Goal: Obtain resource: Download file/media

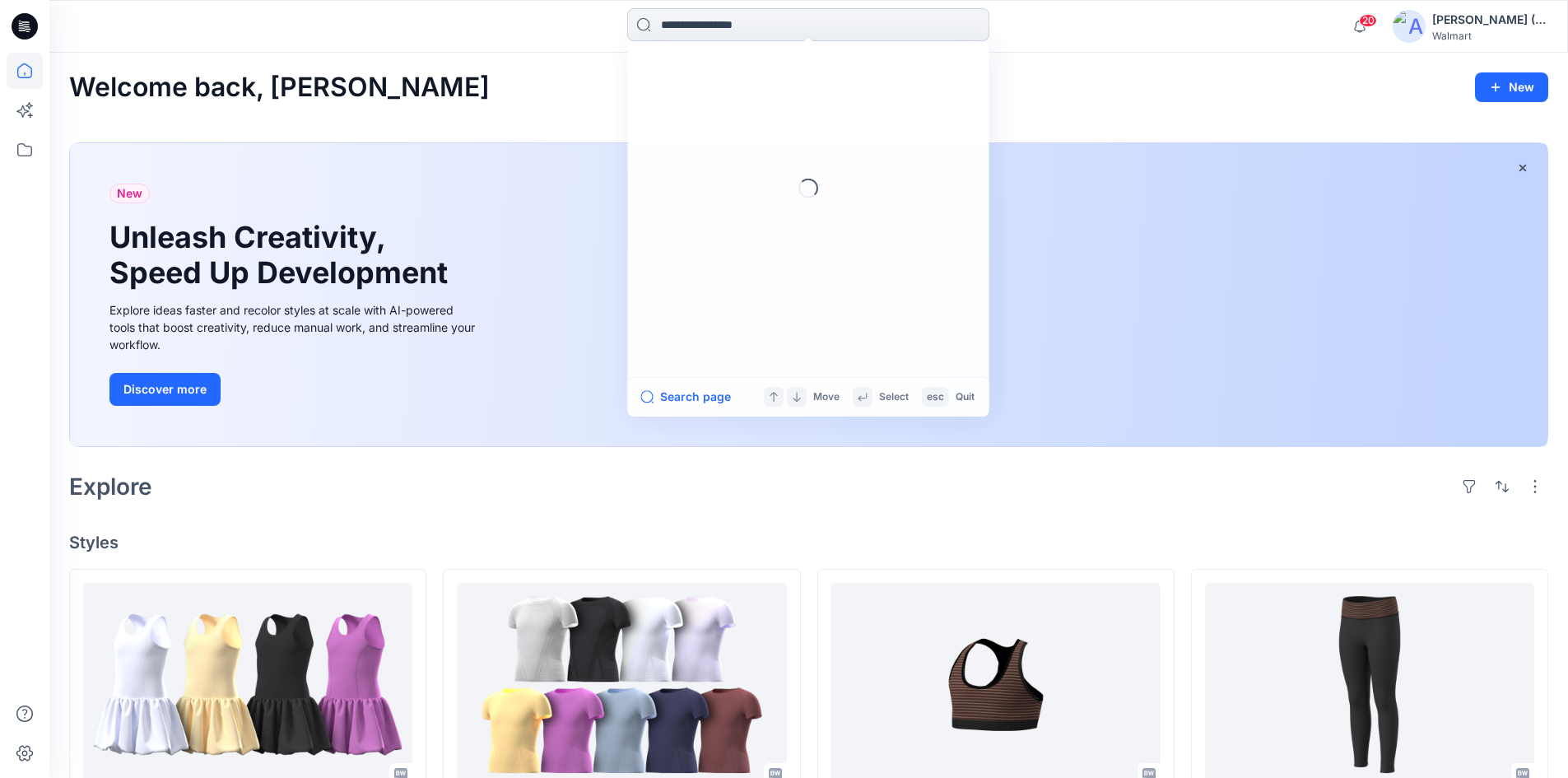
click at [845, 26] on input at bounding box center [808, 25] width 362 height 33
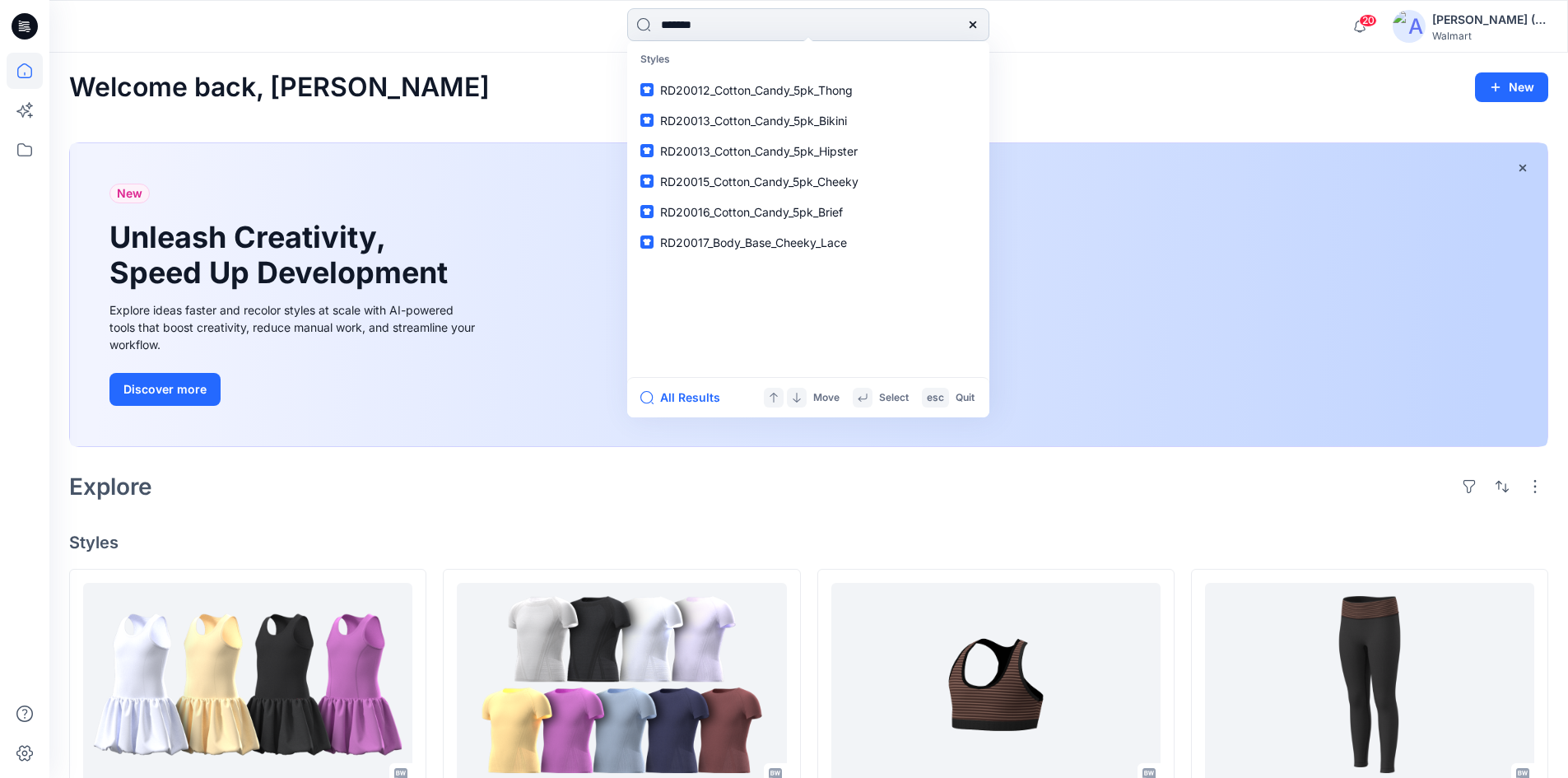
type input "*******"
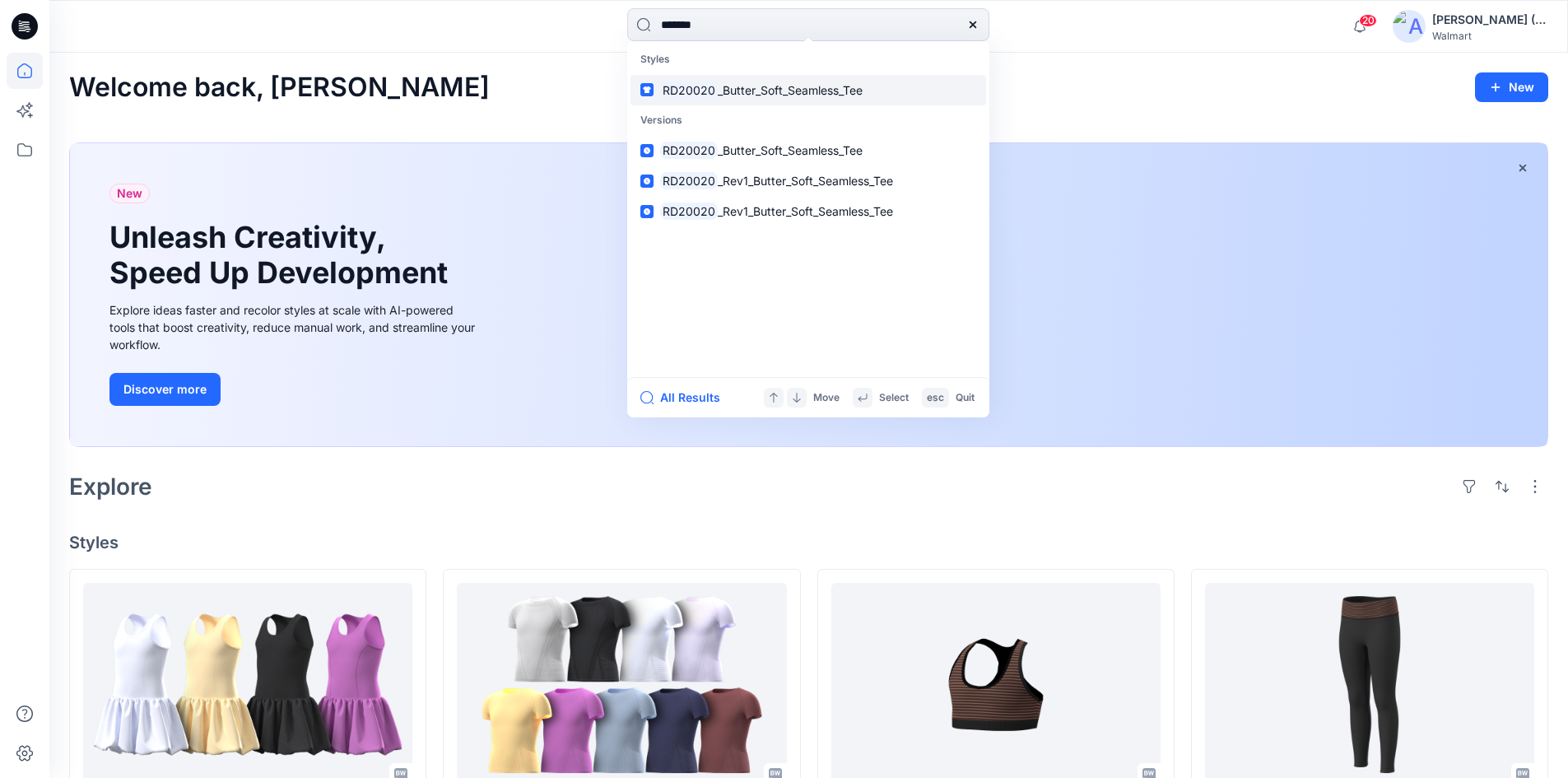
click at [803, 94] on span "_Butter_Soft_Seamless_Tee" at bounding box center [790, 90] width 145 height 14
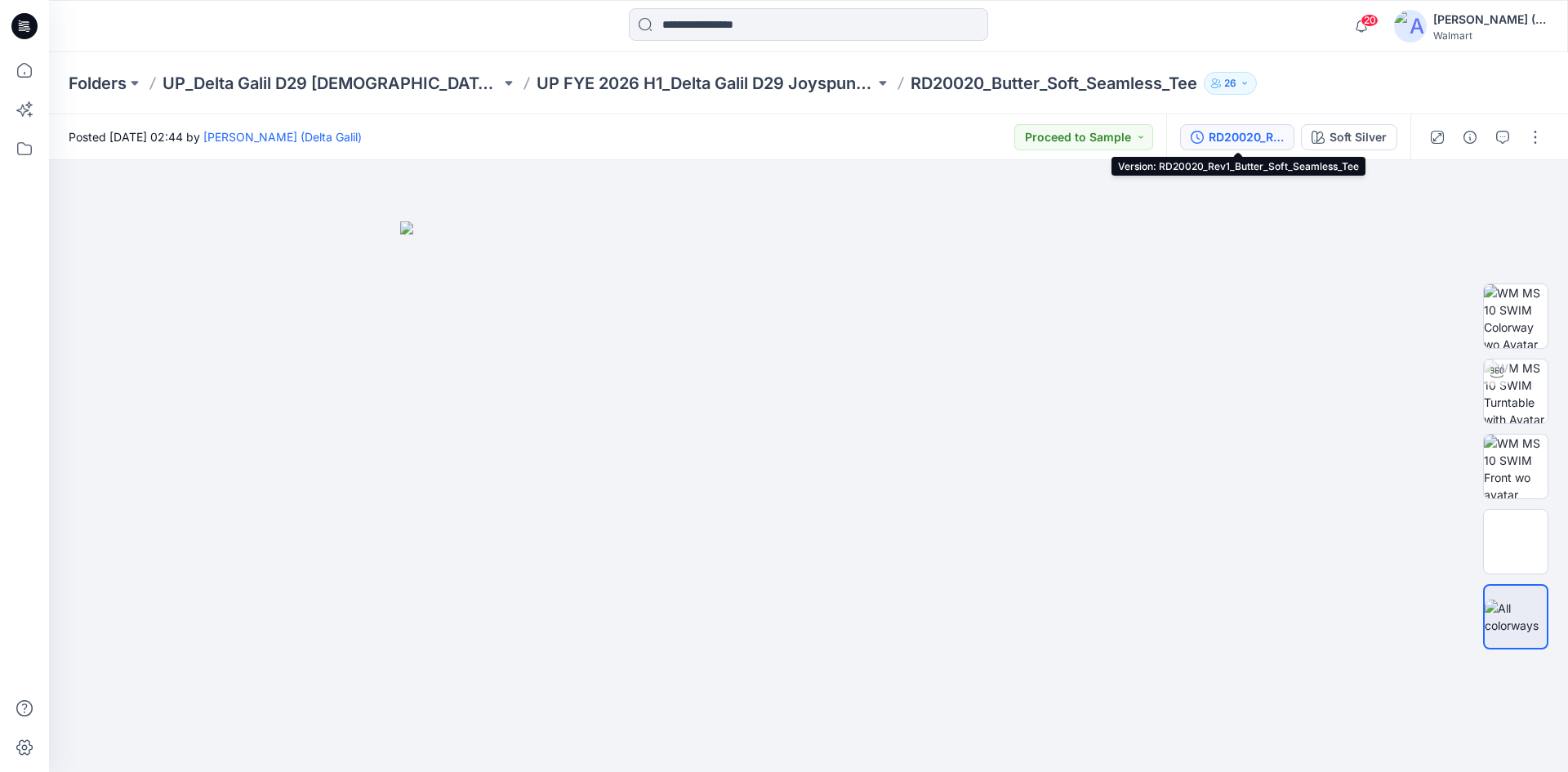
click at [1281, 141] on div "RD20020_Rev1_Butter_Soft_Seamless_Tee" at bounding box center [1246, 137] width 75 height 18
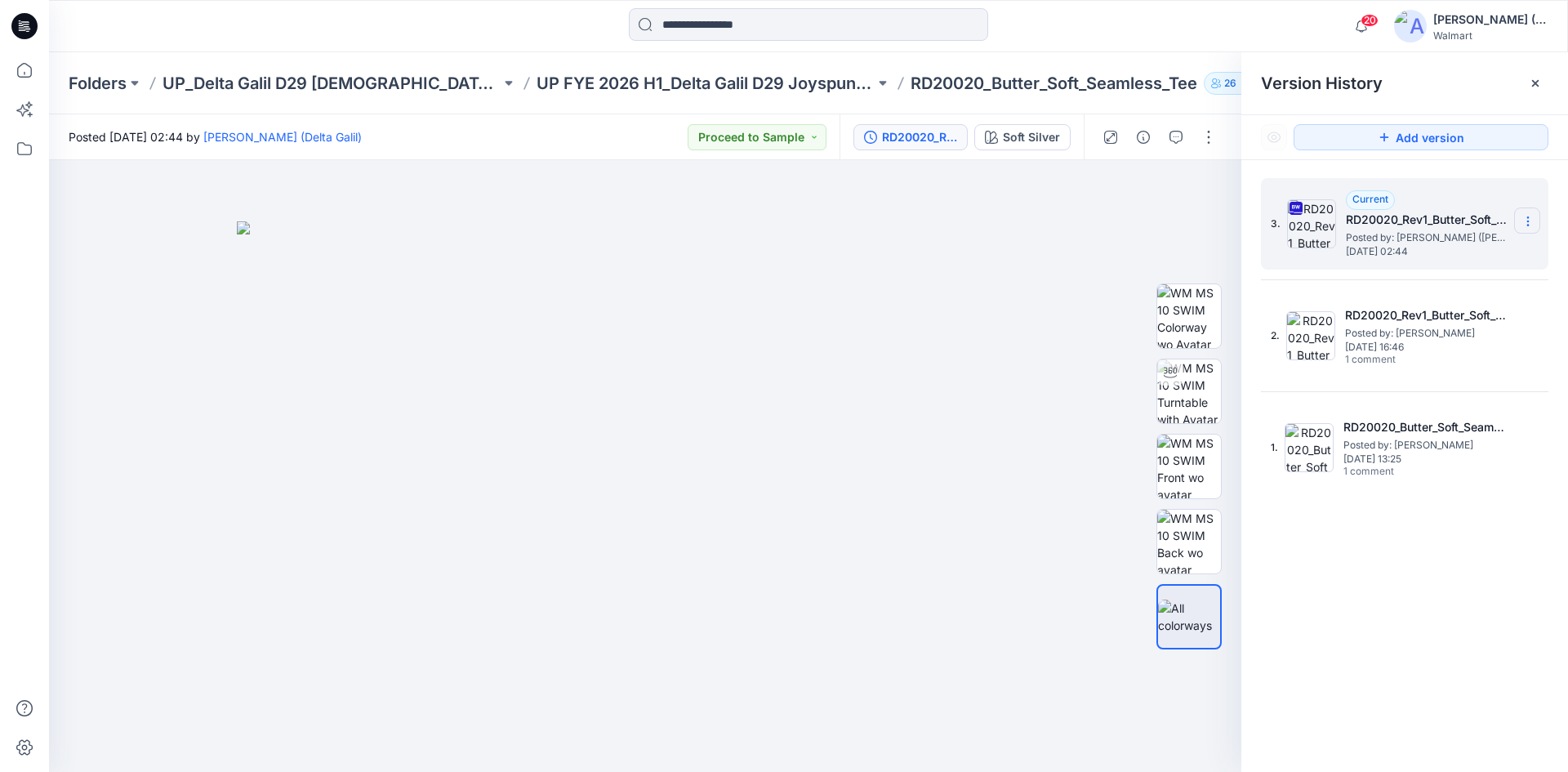
click at [1528, 225] on icon at bounding box center [1527, 225] width 1 height 1
click at [1512, 251] on span "Download Source BW File" at bounding box center [1445, 253] width 137 height 20
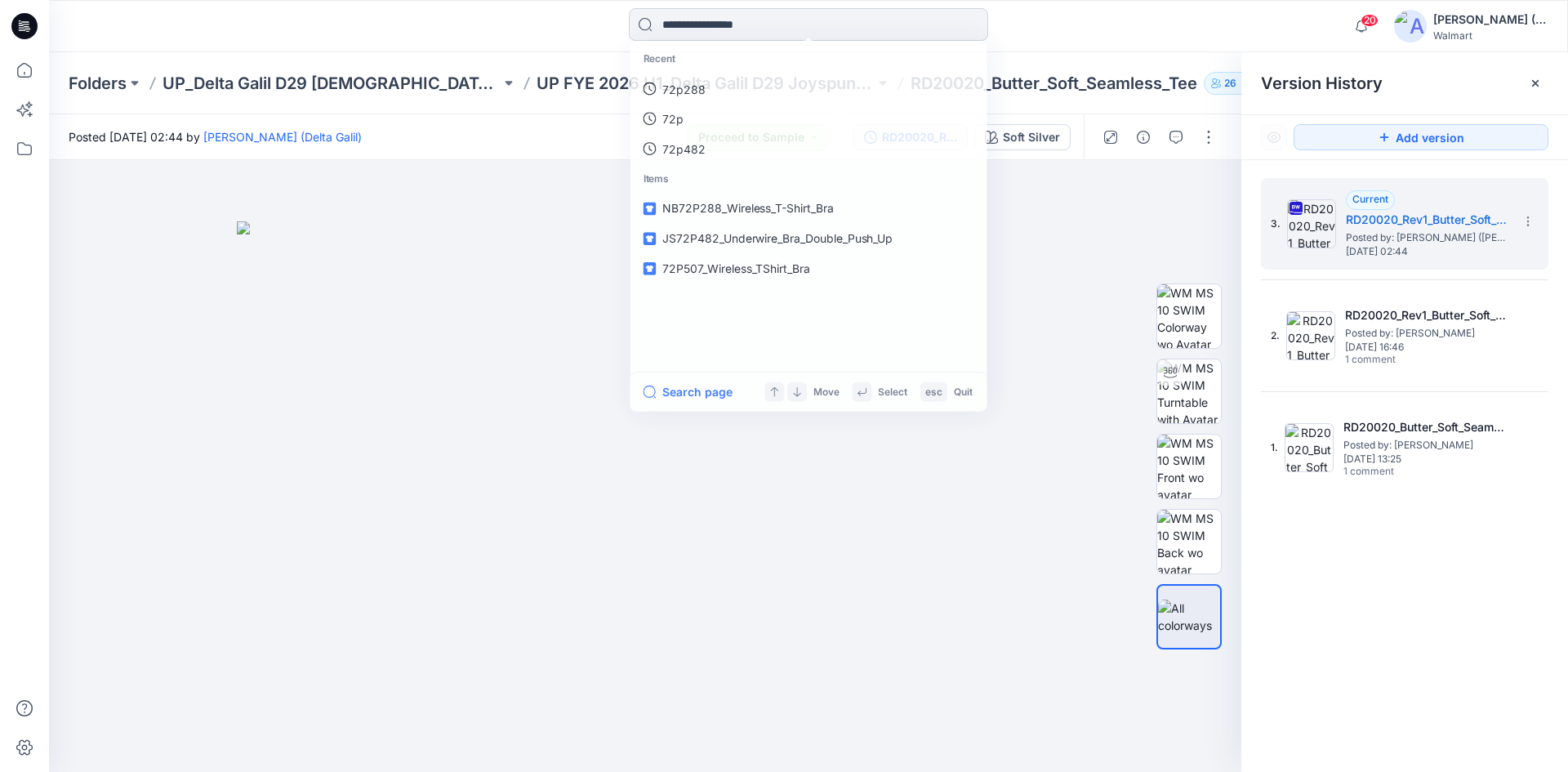
click at [773, 35] on input at bounding box center [808, 25] width 359 height 32
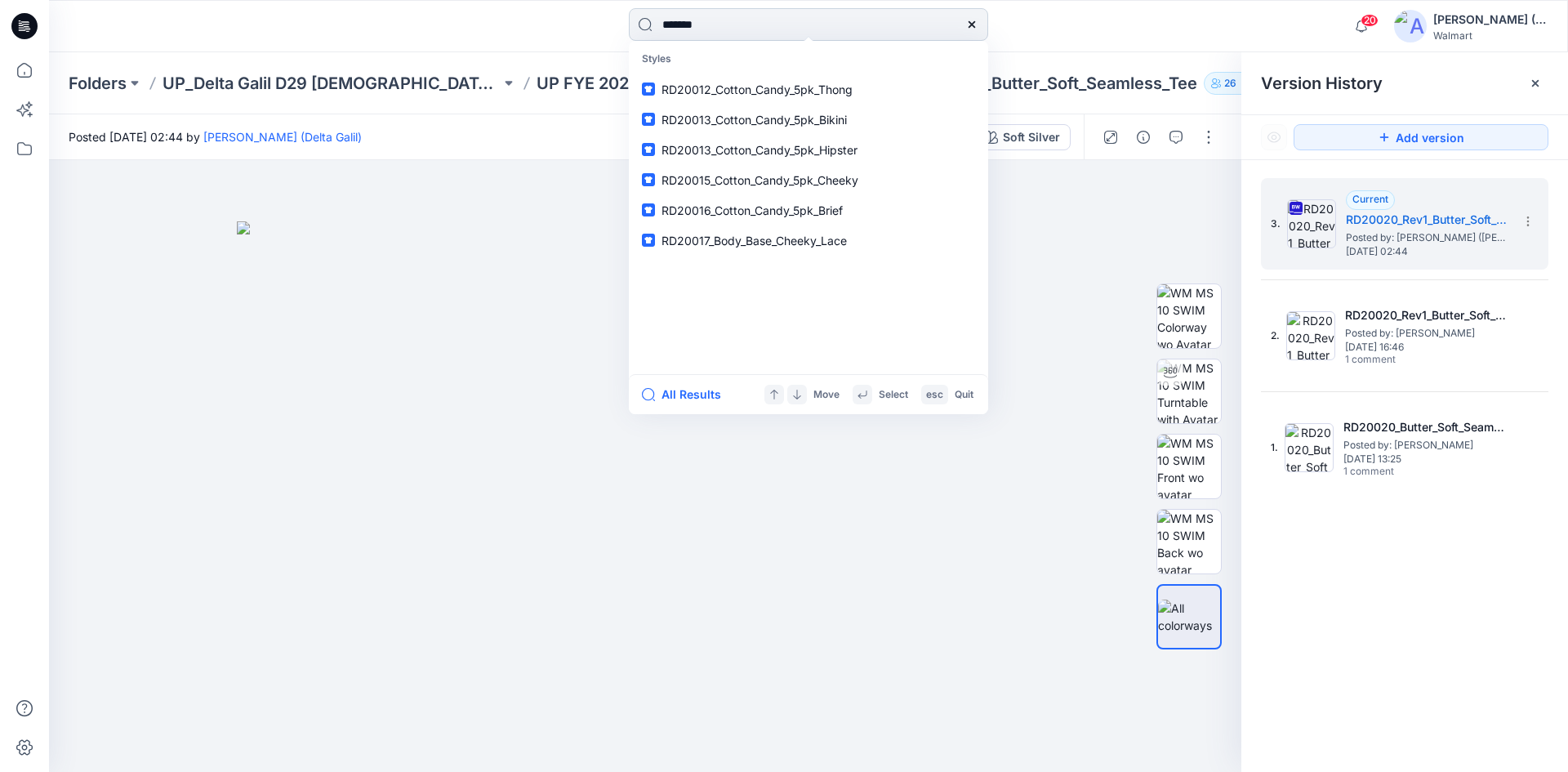
type input "*******"
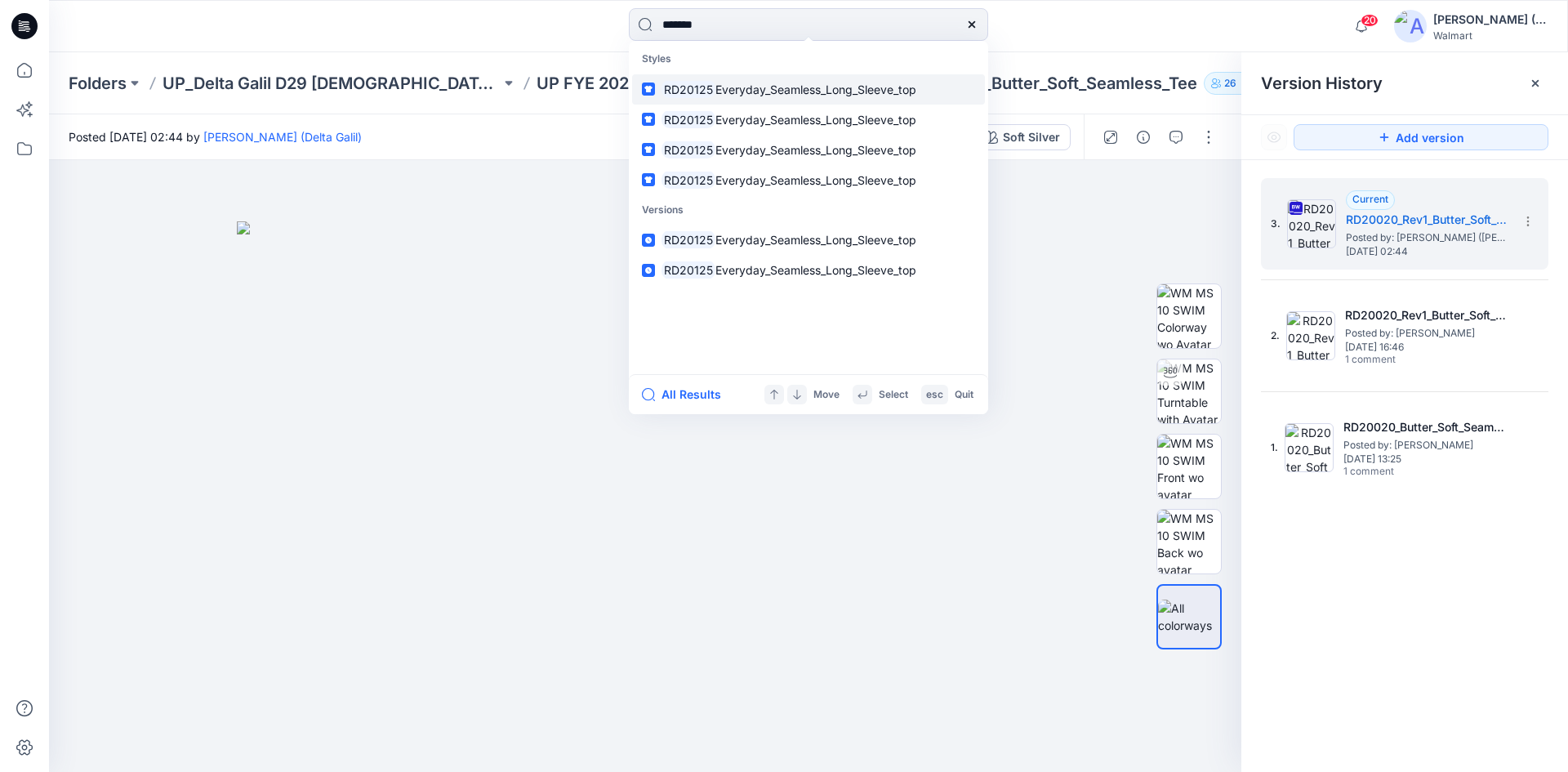
click at [818, 89] on span "Everyday_Seamless_Long_Sleeve_top" at bounding box center [816, 89] width 201 height 14
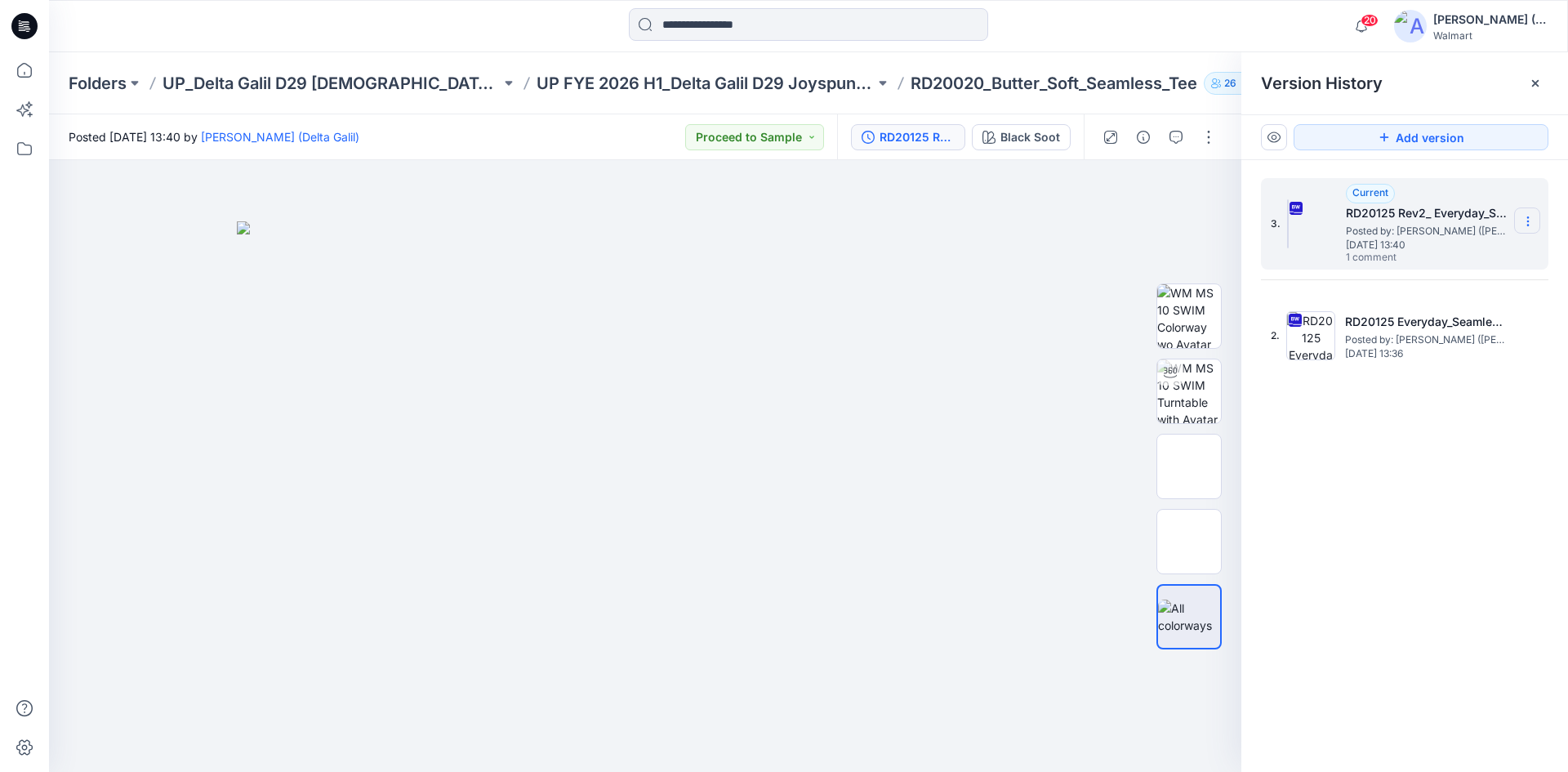
click at [1525, 218] on icon at bounding box center [1527, 221] width 13 height 13
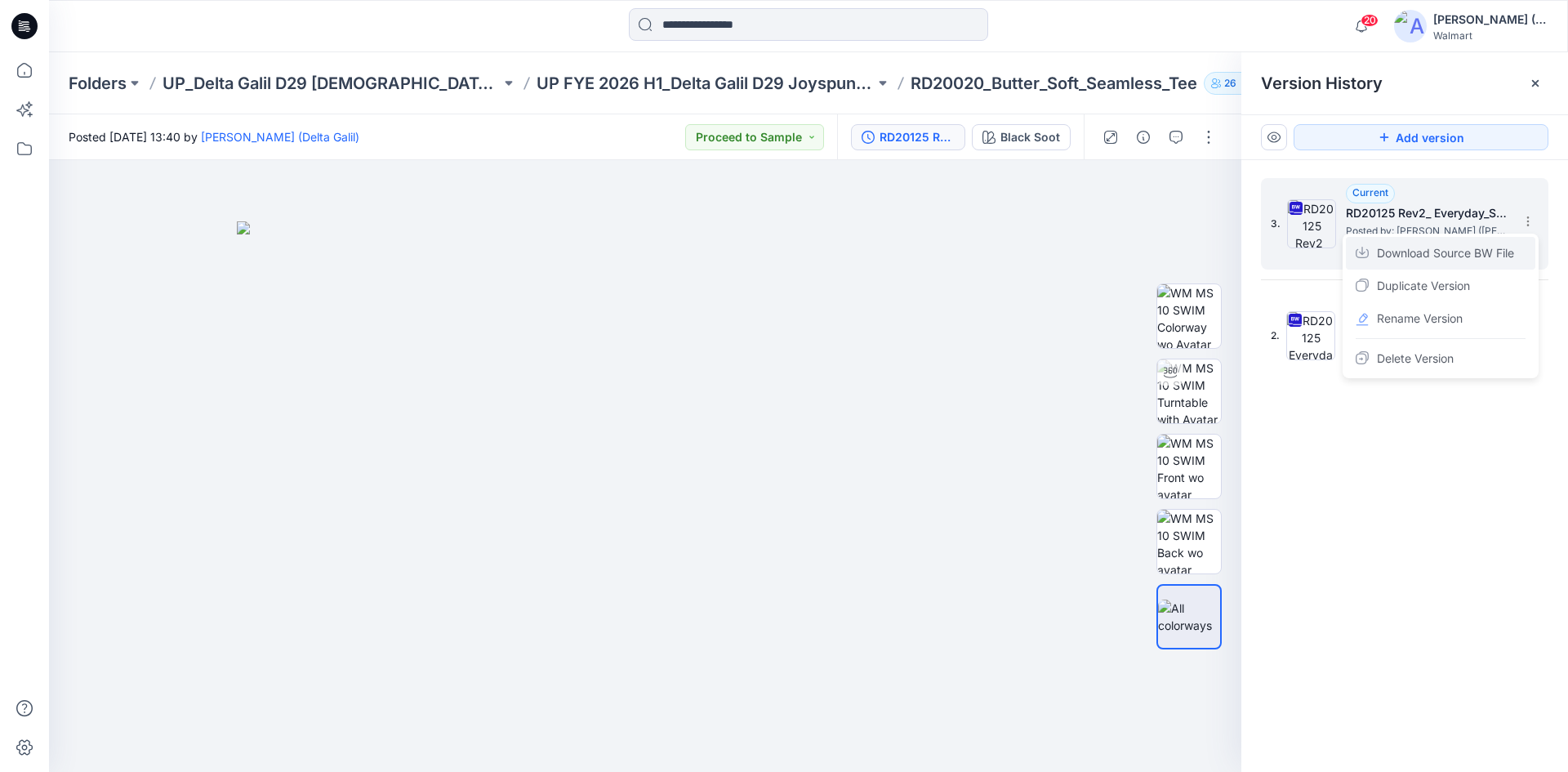
click at [1495, 251] on span "Download Source BW File" at bounding box center [1445, 253] width 137 height 20
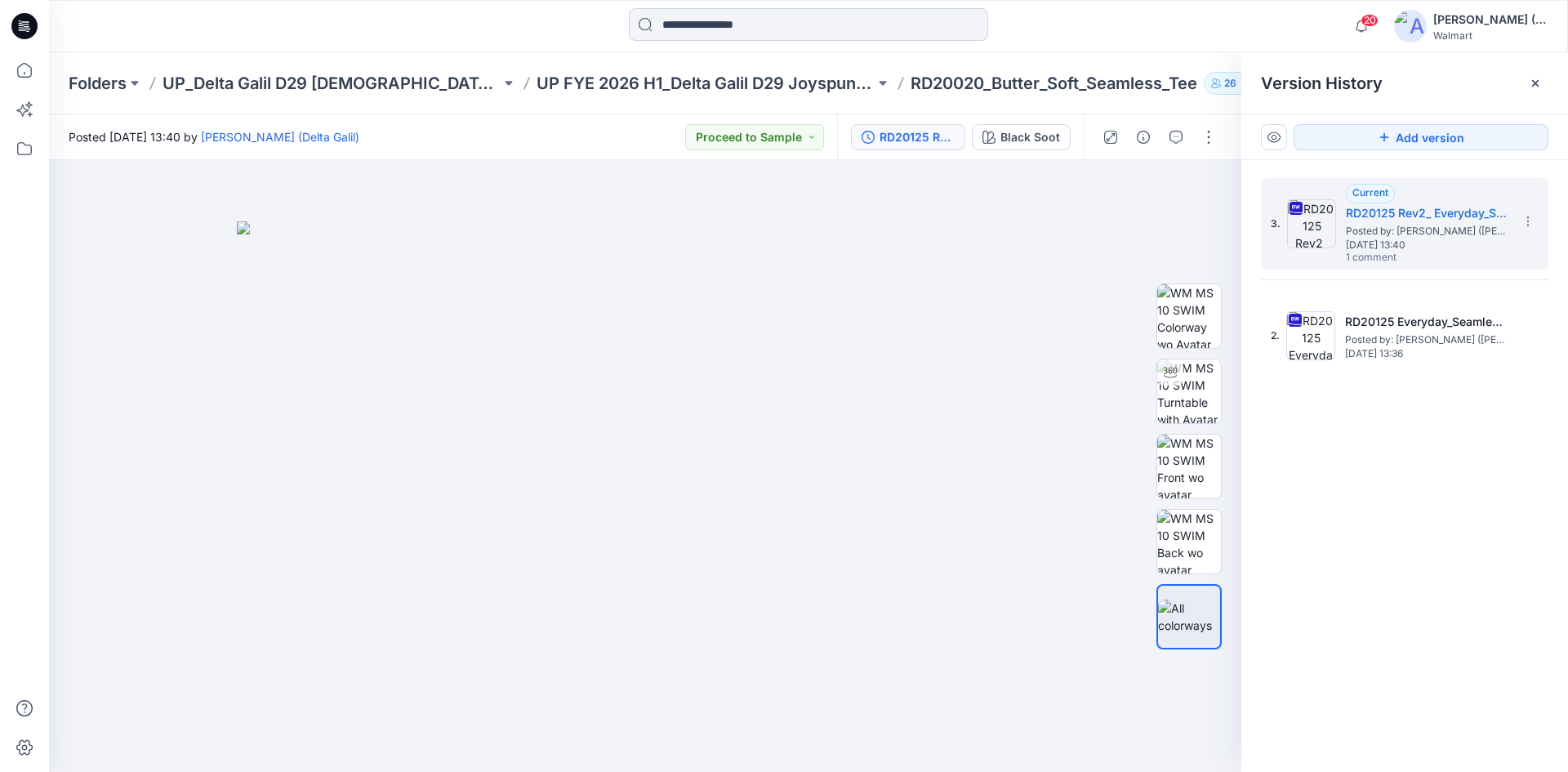
click at [681, 25] on input at bounding box center [808, 25] width 359 height 32
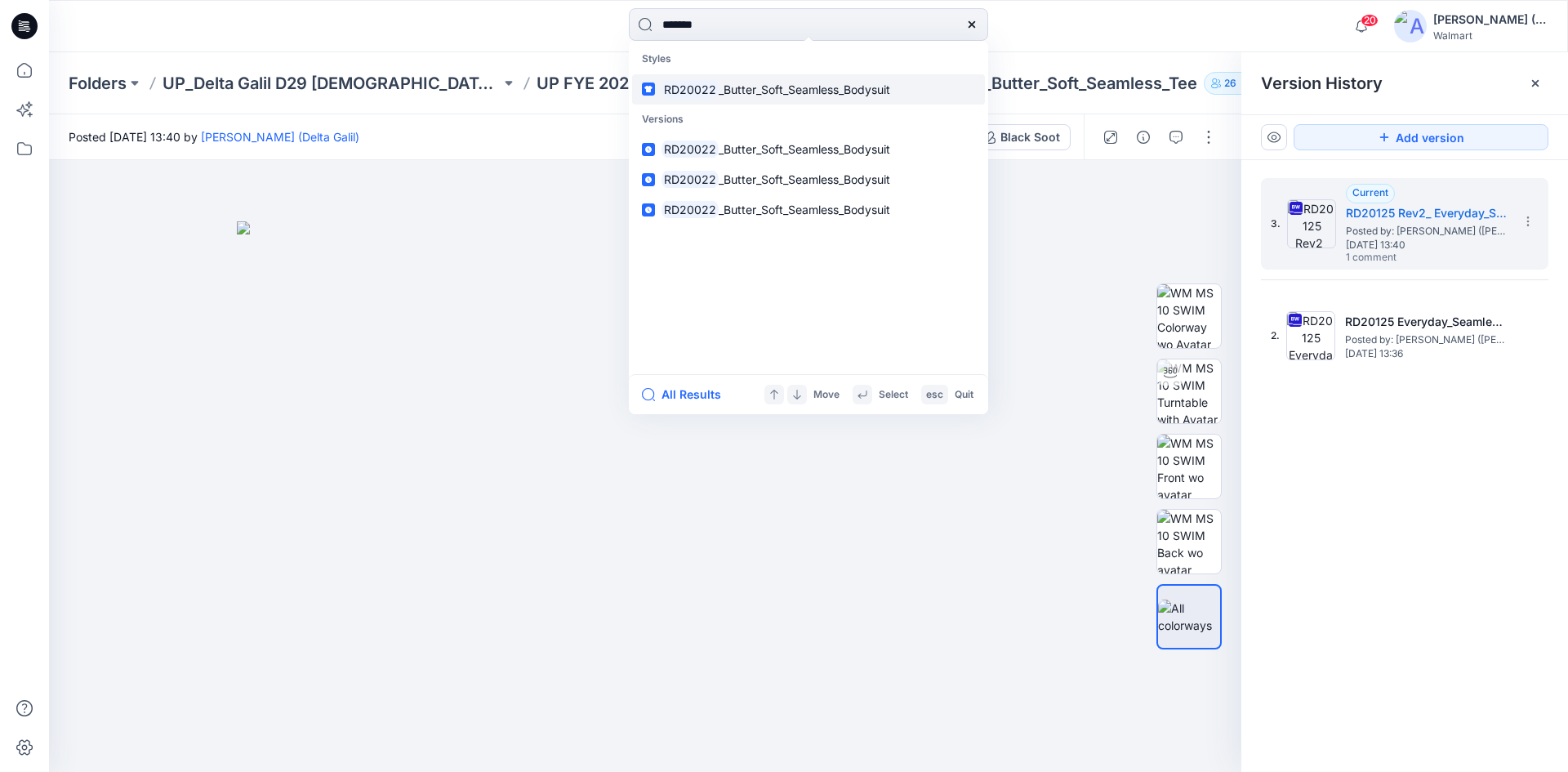
type input "*******"
click at [823, 94] on span "_Butter_Soft_Seamless_Bodysuit" at bounding box center [804, 89] width 171 height 14
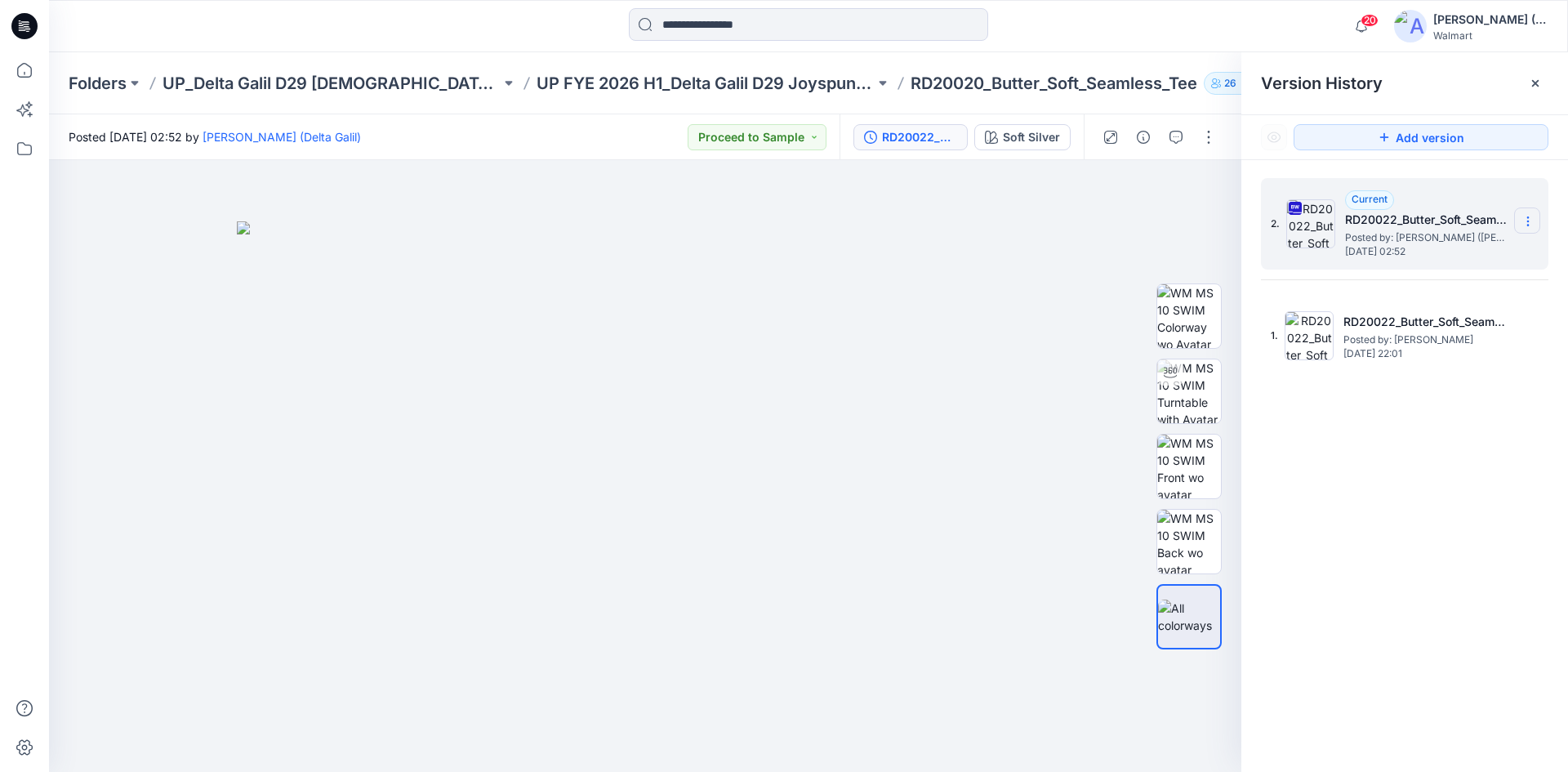
click at [1529, 221] on icon at bounding box center [1527, 221] width 13 height 13
click at [770, 24] on input at bounding box center [808, 25] width 359 height 32
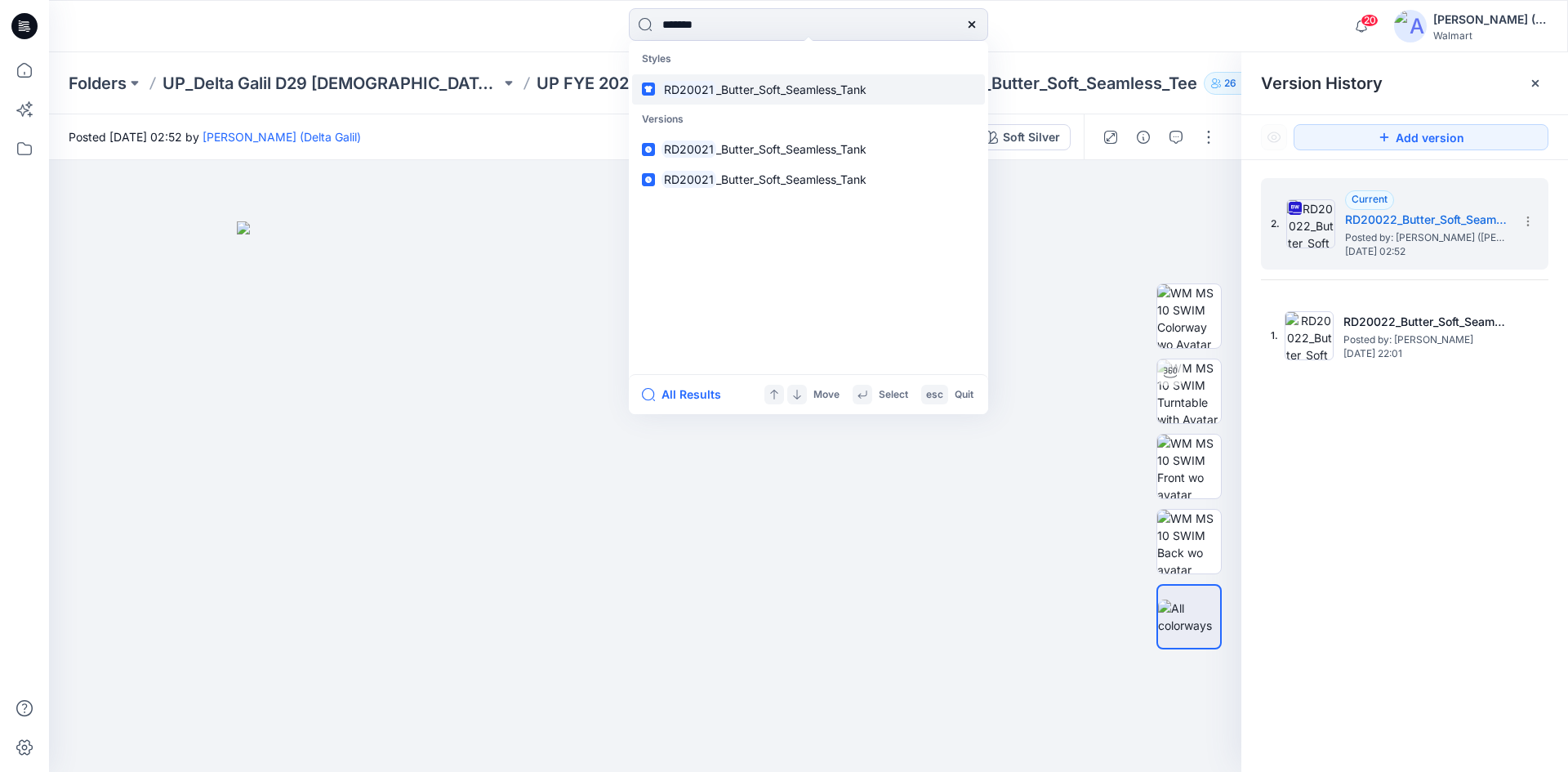
type input "*******"
click at [767, 92] on span "_Butter_Soft_Seamless_Tank" at bounding box center [791, 89] width 150 height 14
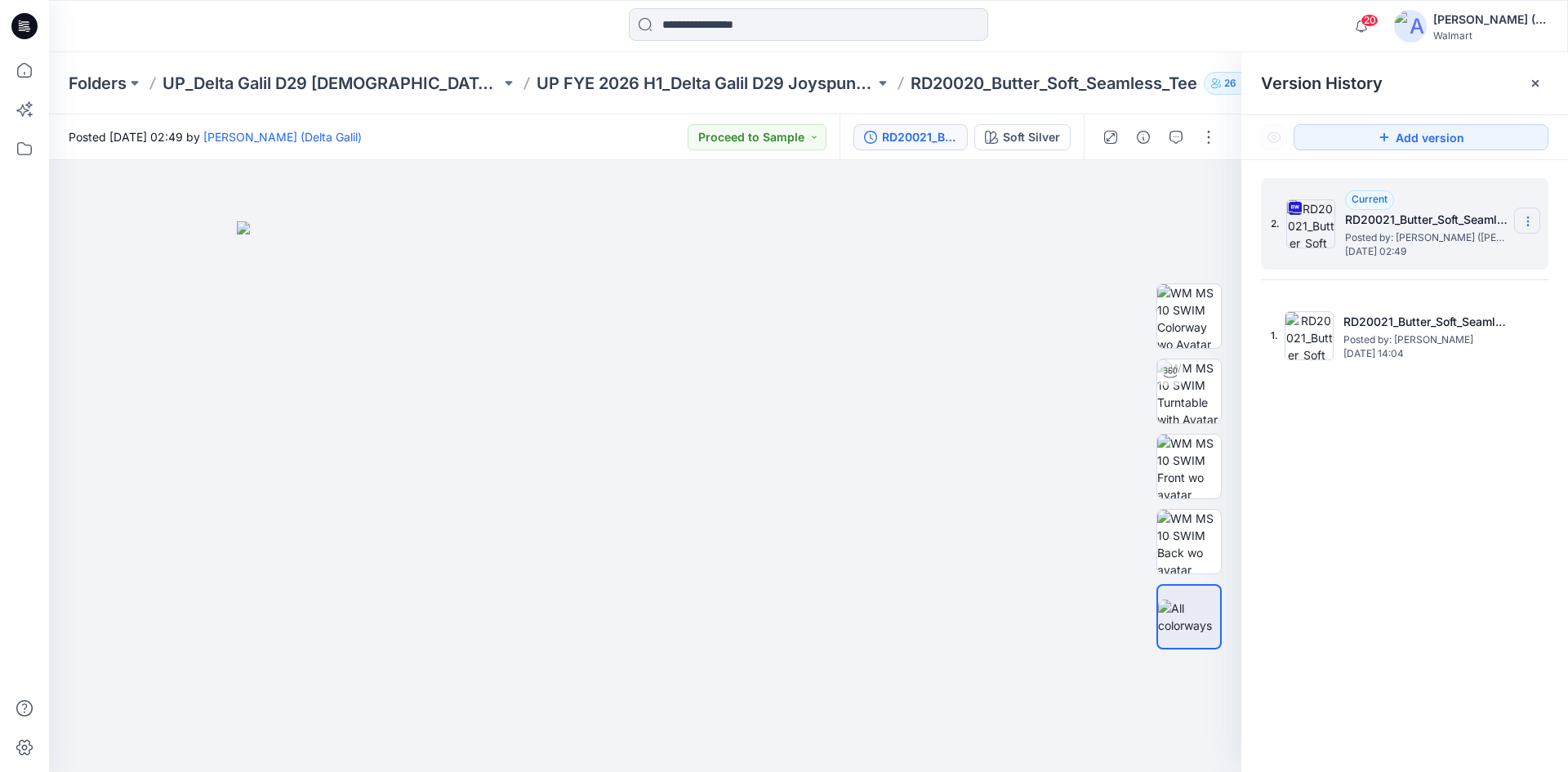
click at [1526, 228] on section at bounding box center [1527, 221] width 26 height 26
click at [1452, 253] on span "Download Source BW File" at bounding box center [1445, 253] width 137 height 20
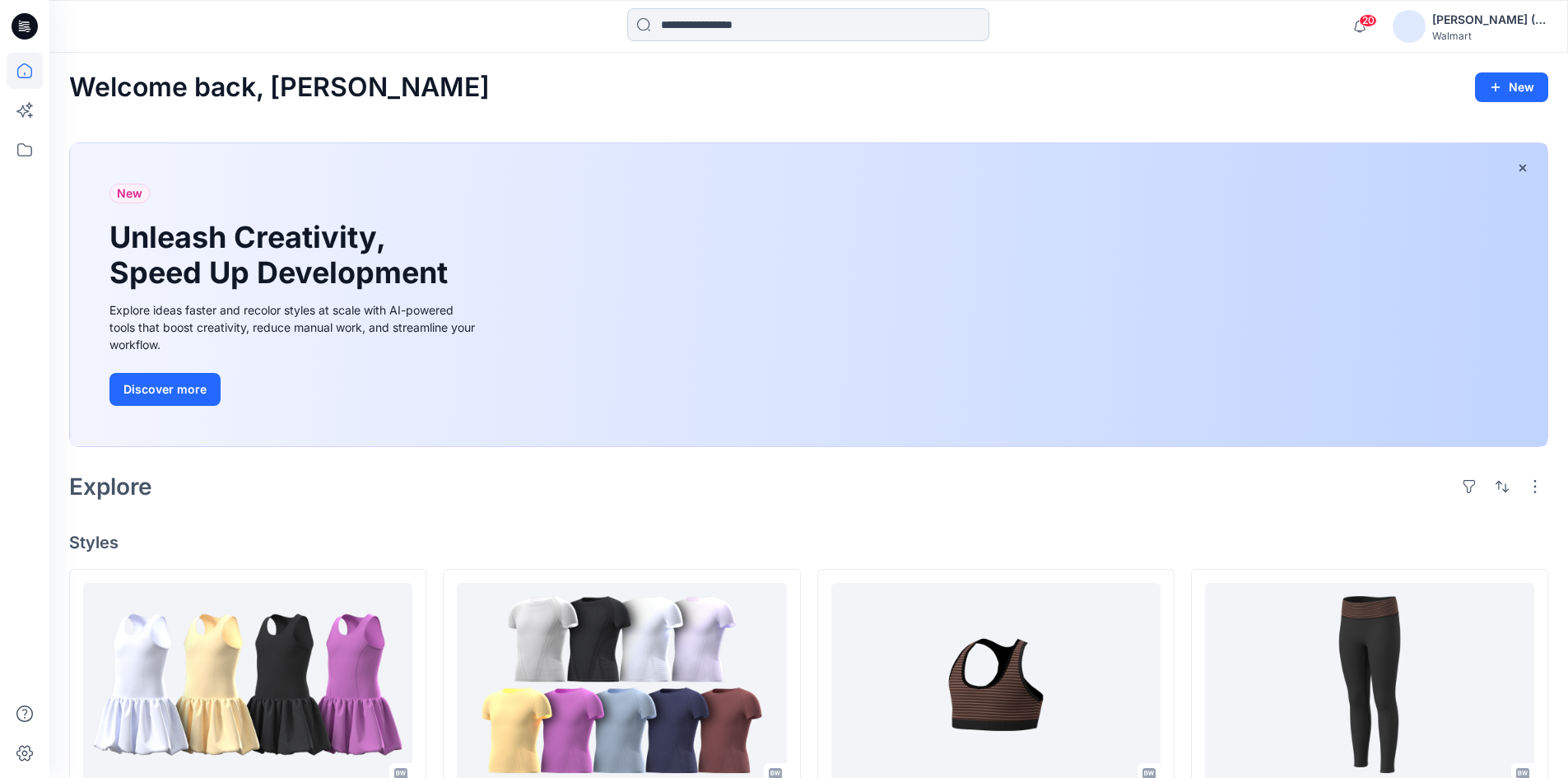
click at [675, 23] on input at bounding box center [808, 25] width 362 height 33
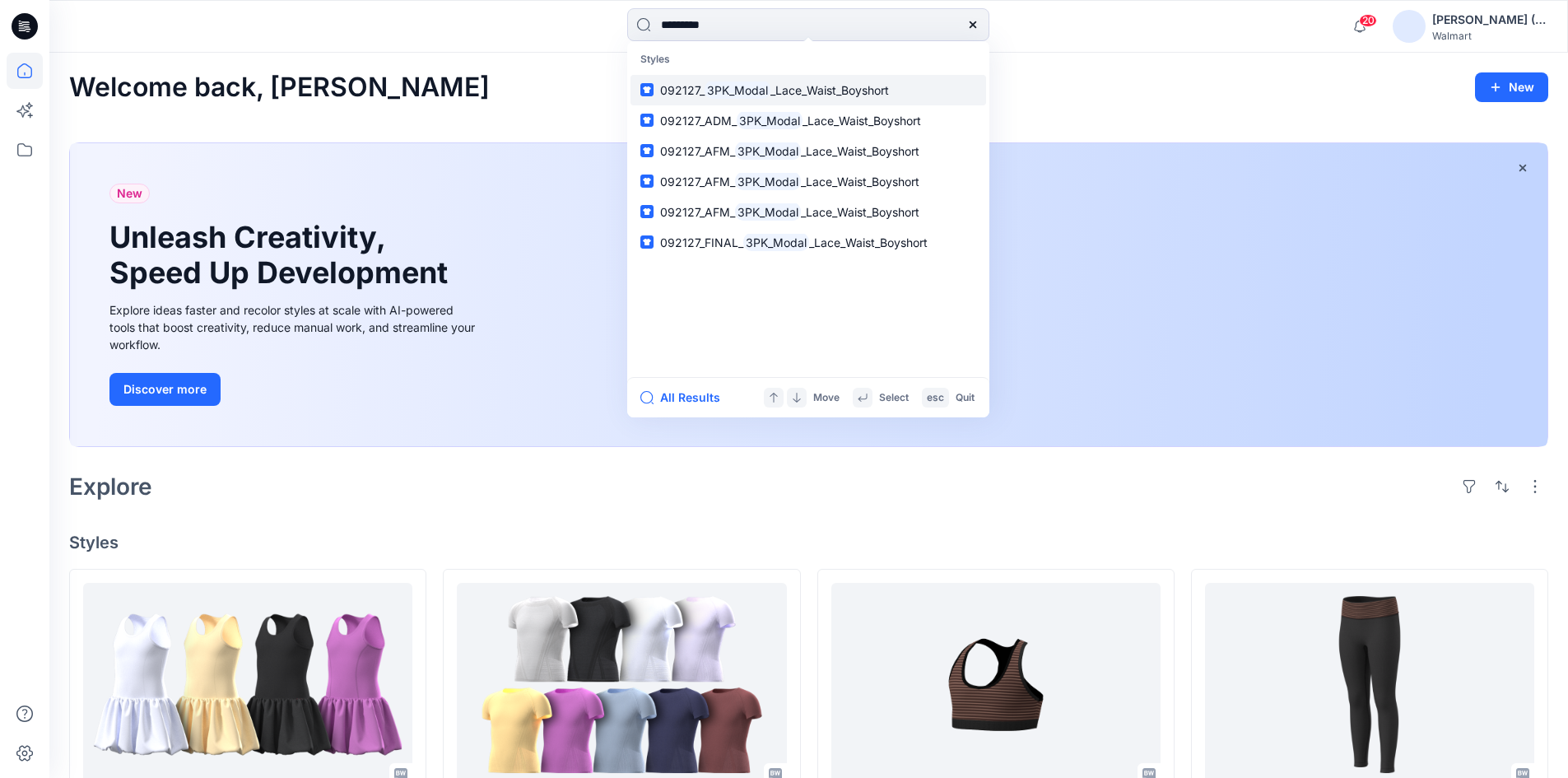
type input "*********"
click at [903, 90] on link "092127_ 3PK_Modal _Lace_Waist_Boyshort" at bounding box center [808, 89] width 355 height 30
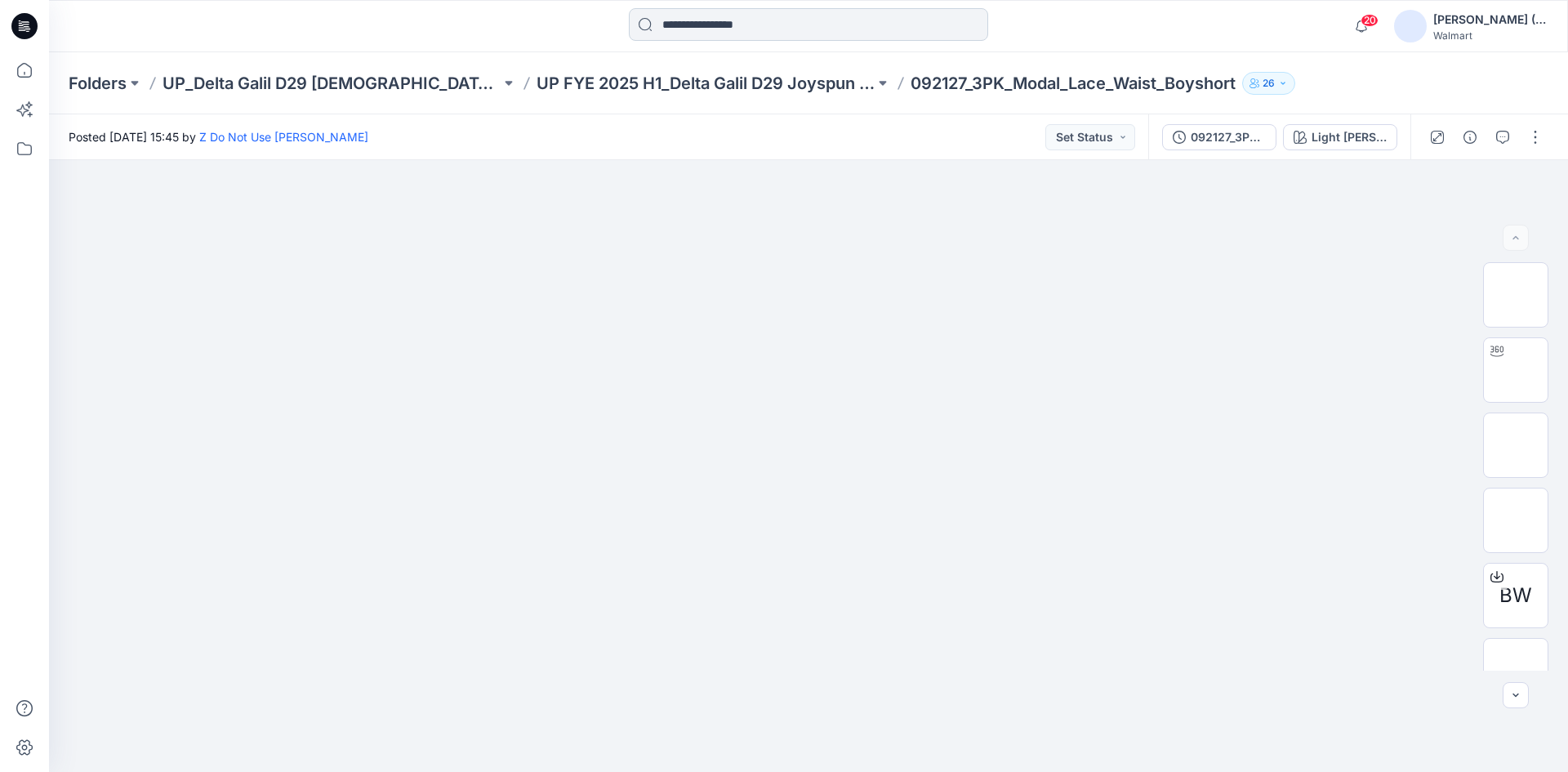
click at [791, 30] on input at bounding box center [808, 25] width 359 height 32
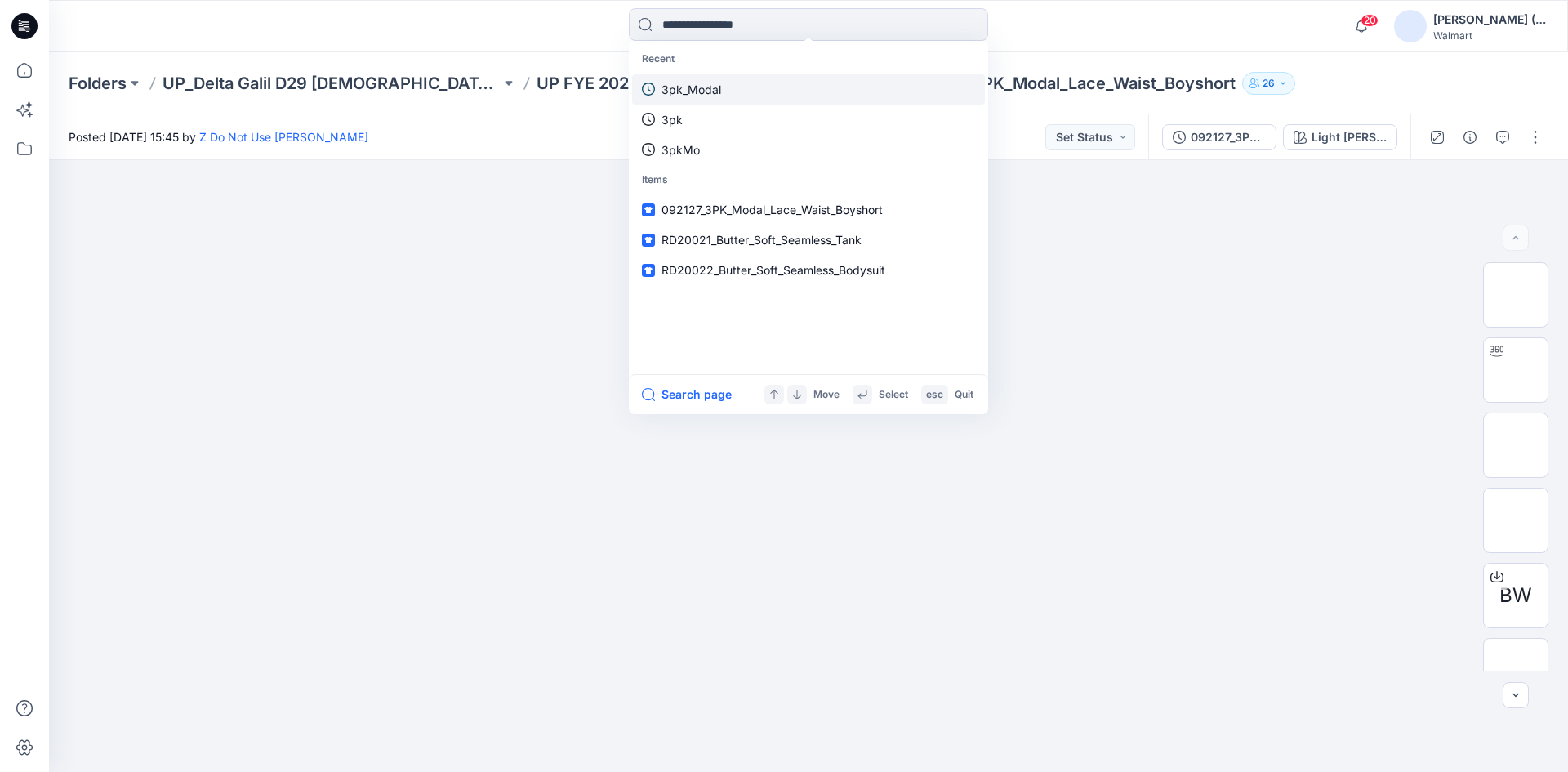
click at [723, 86] on link "3pk_Modal" at bounding box center [808, 89] width 353 height 30
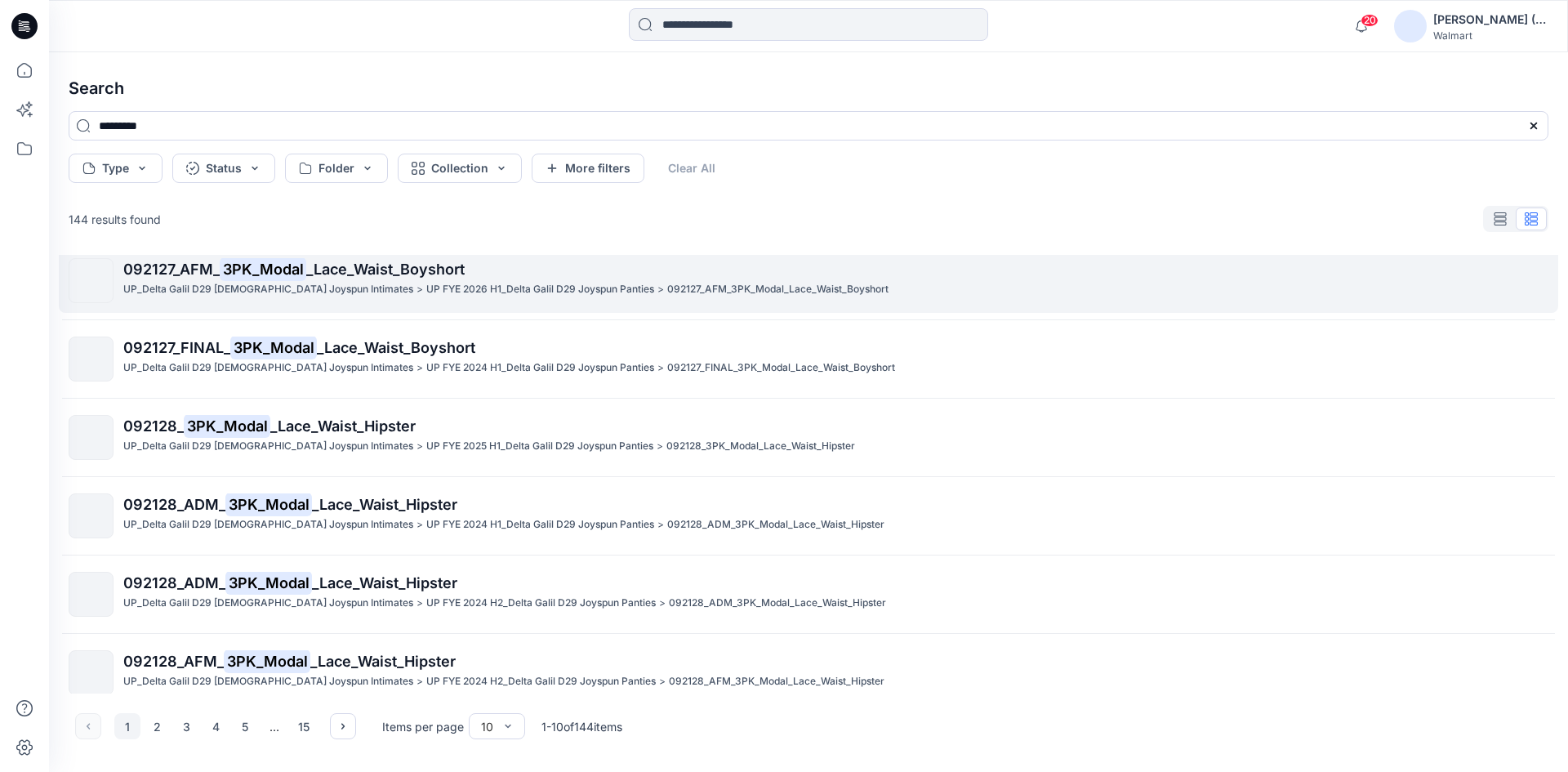
scroll to position [346, 0]
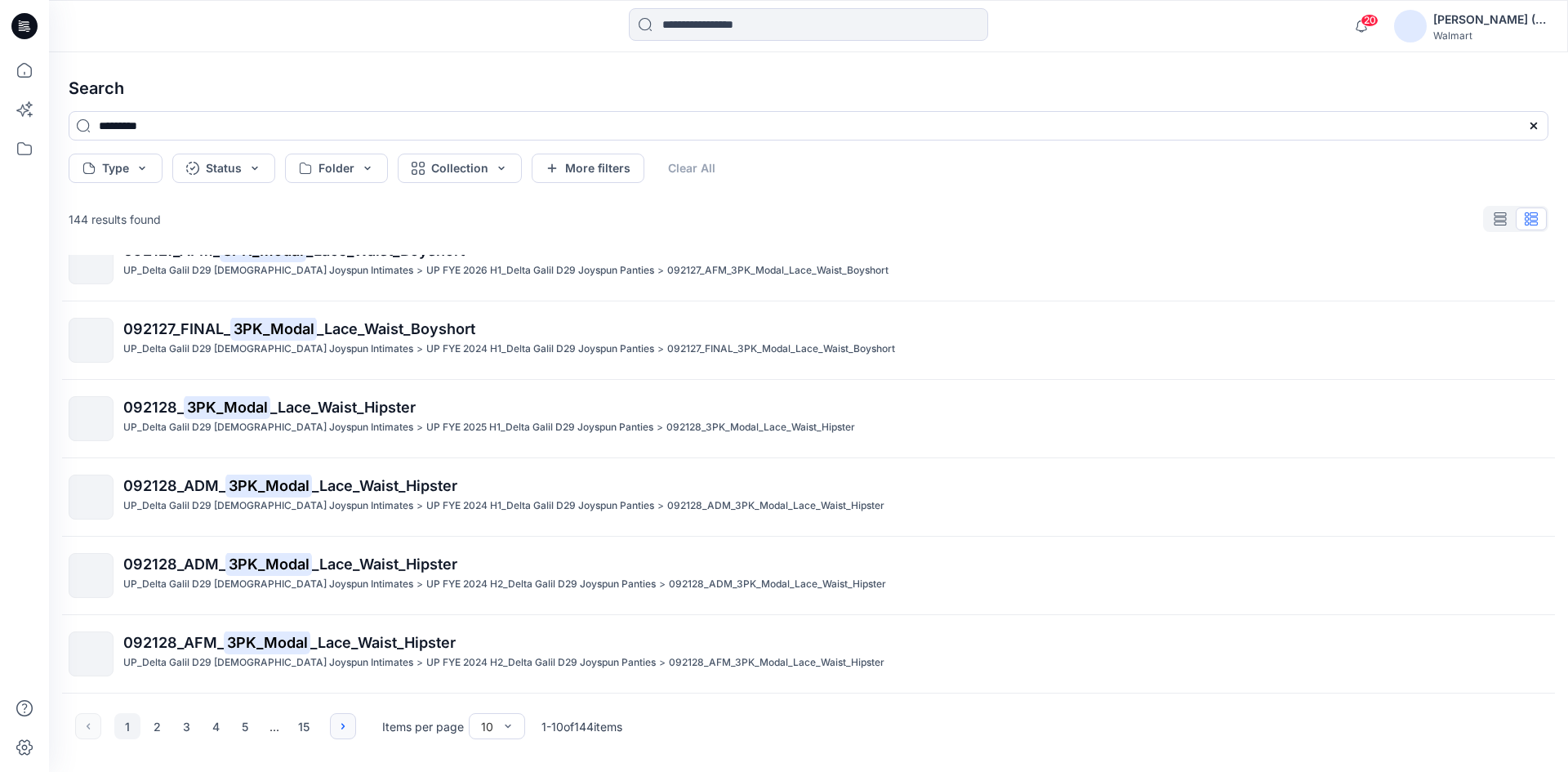
click at [342, 726] on icon "button" at bounding box center [342, 726] width 13 height 13
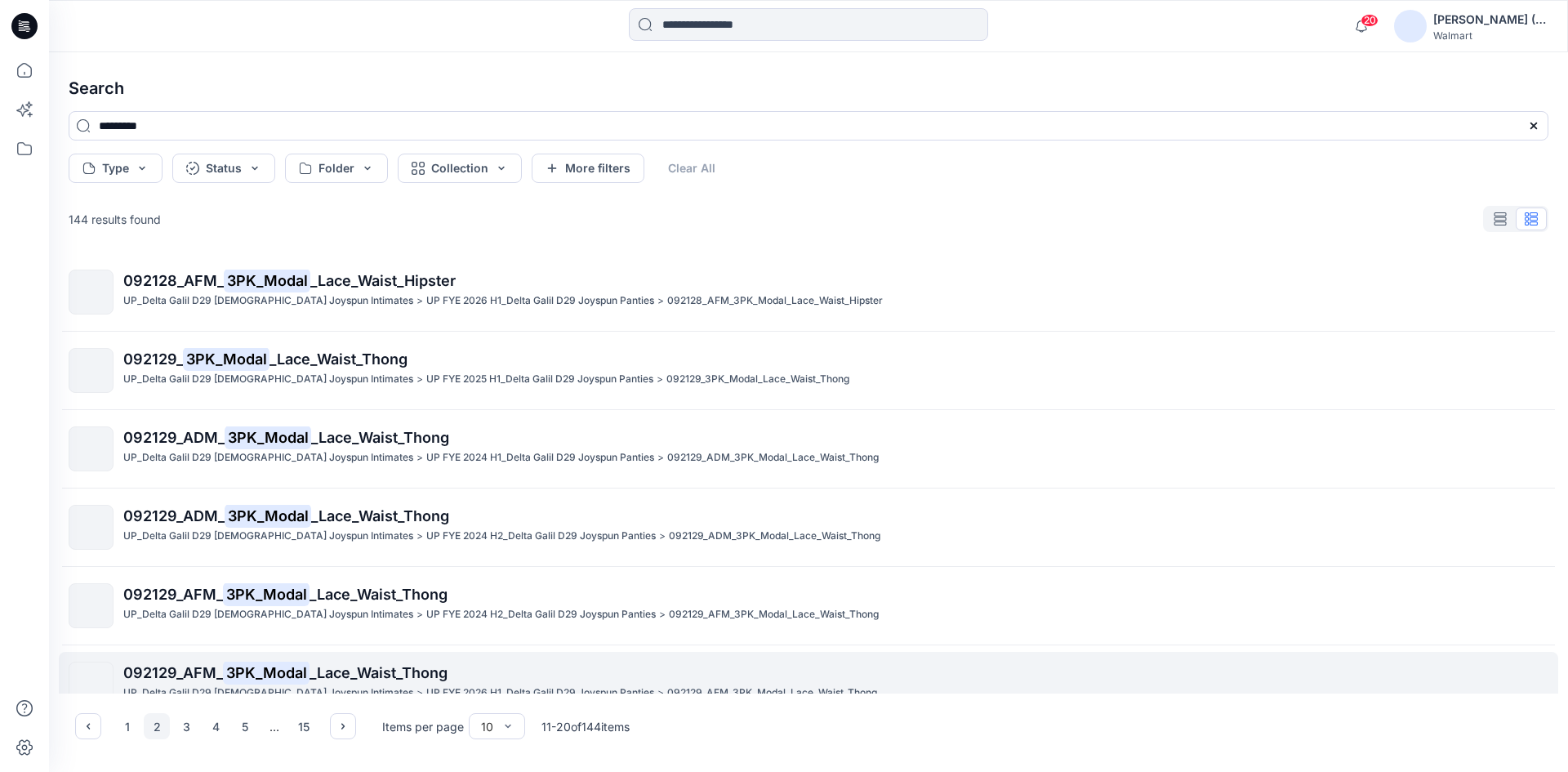
scroll to position [0, 0]
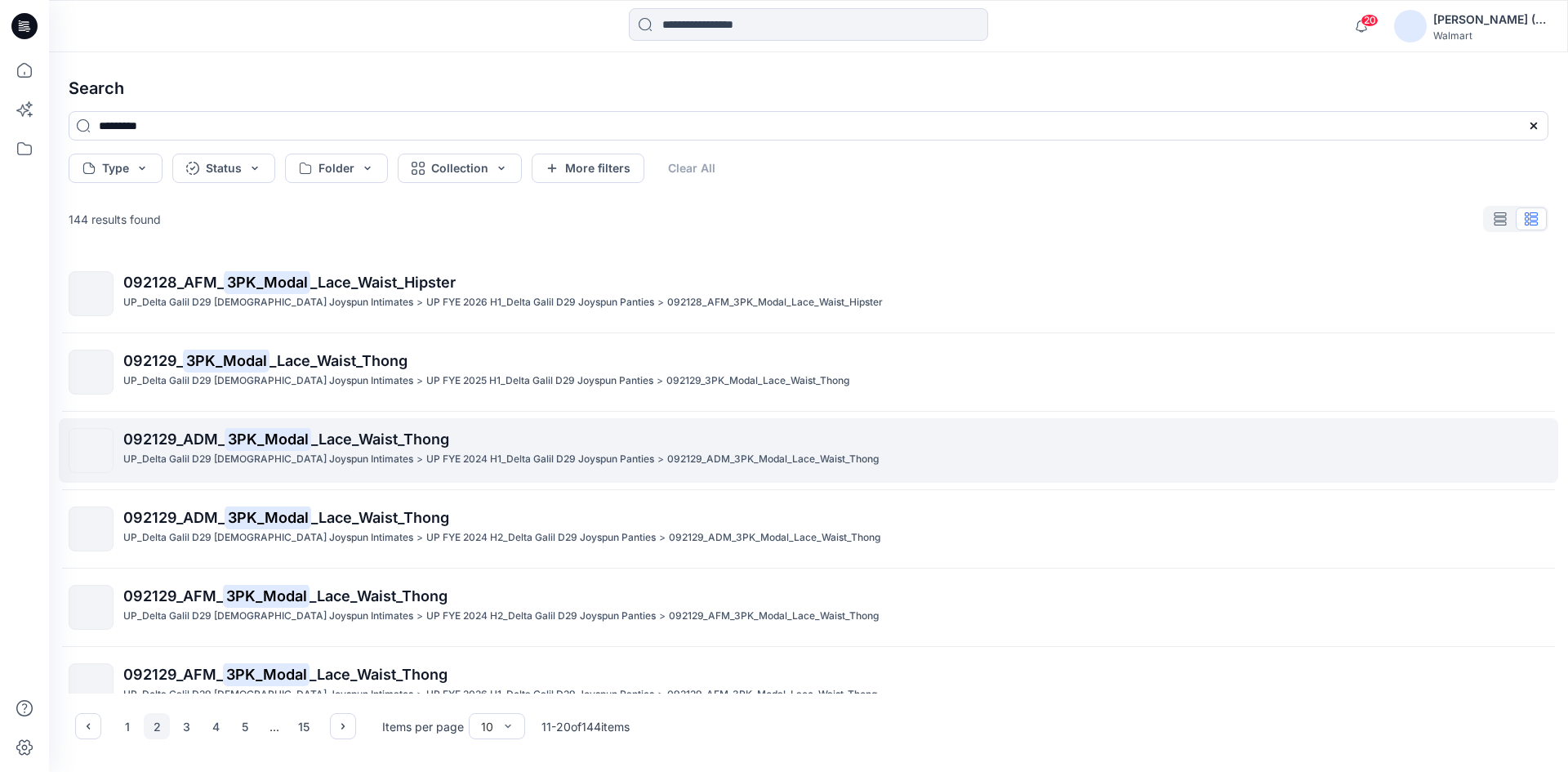
click at [500, 461] on p "UP FYE 2024 H1_Delta Galil D29 Joyspun Panties" at bounding box center [541, 459] width 228 height 17
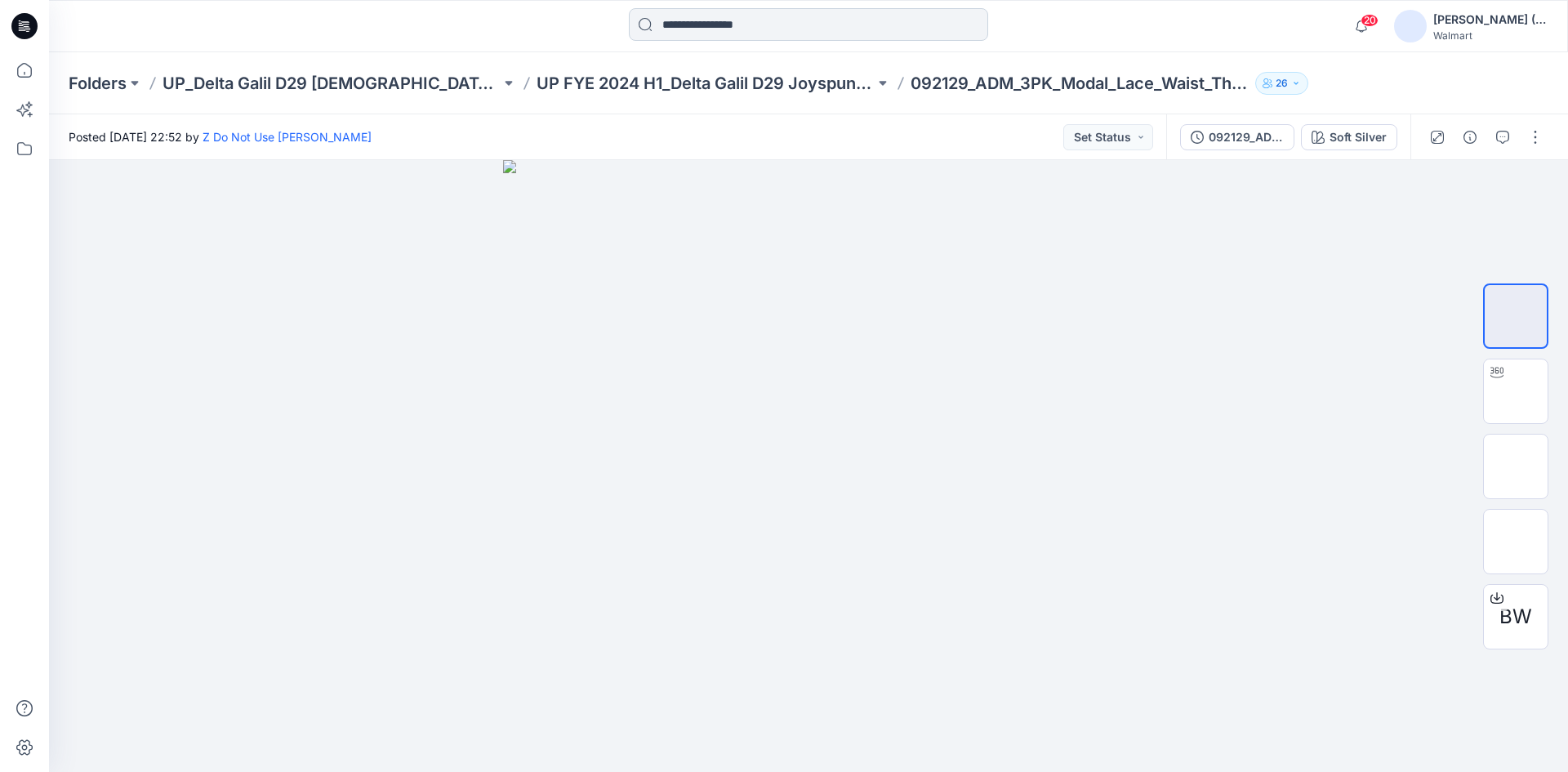
click at [748, 25] on input at bounding box center [808, 25] width 359 height 32
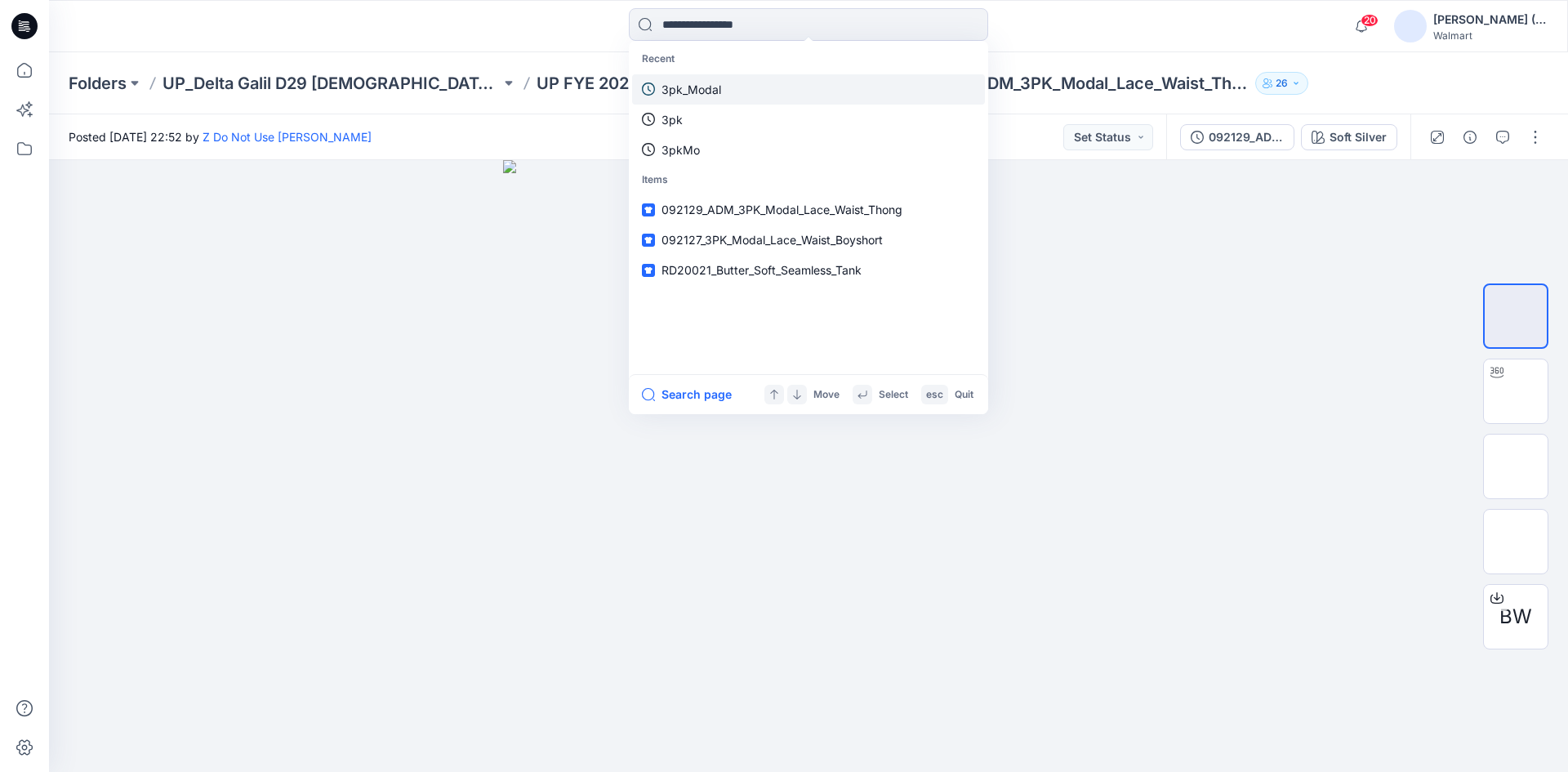
click at [733, 88] on link "3pk_Modal" at bounding box center [808, 89] width 353 height 30
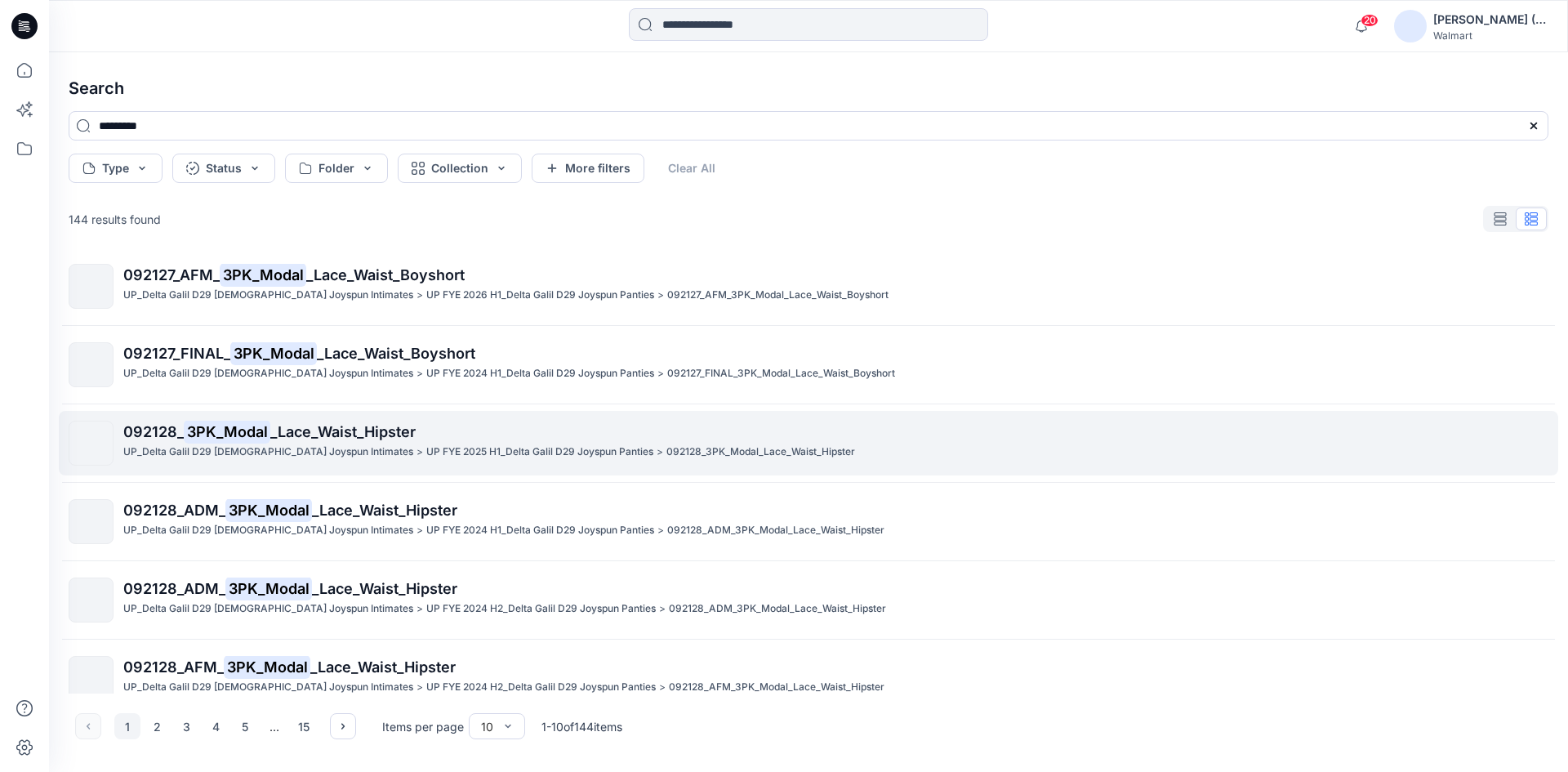
scroll to position [346, 0]
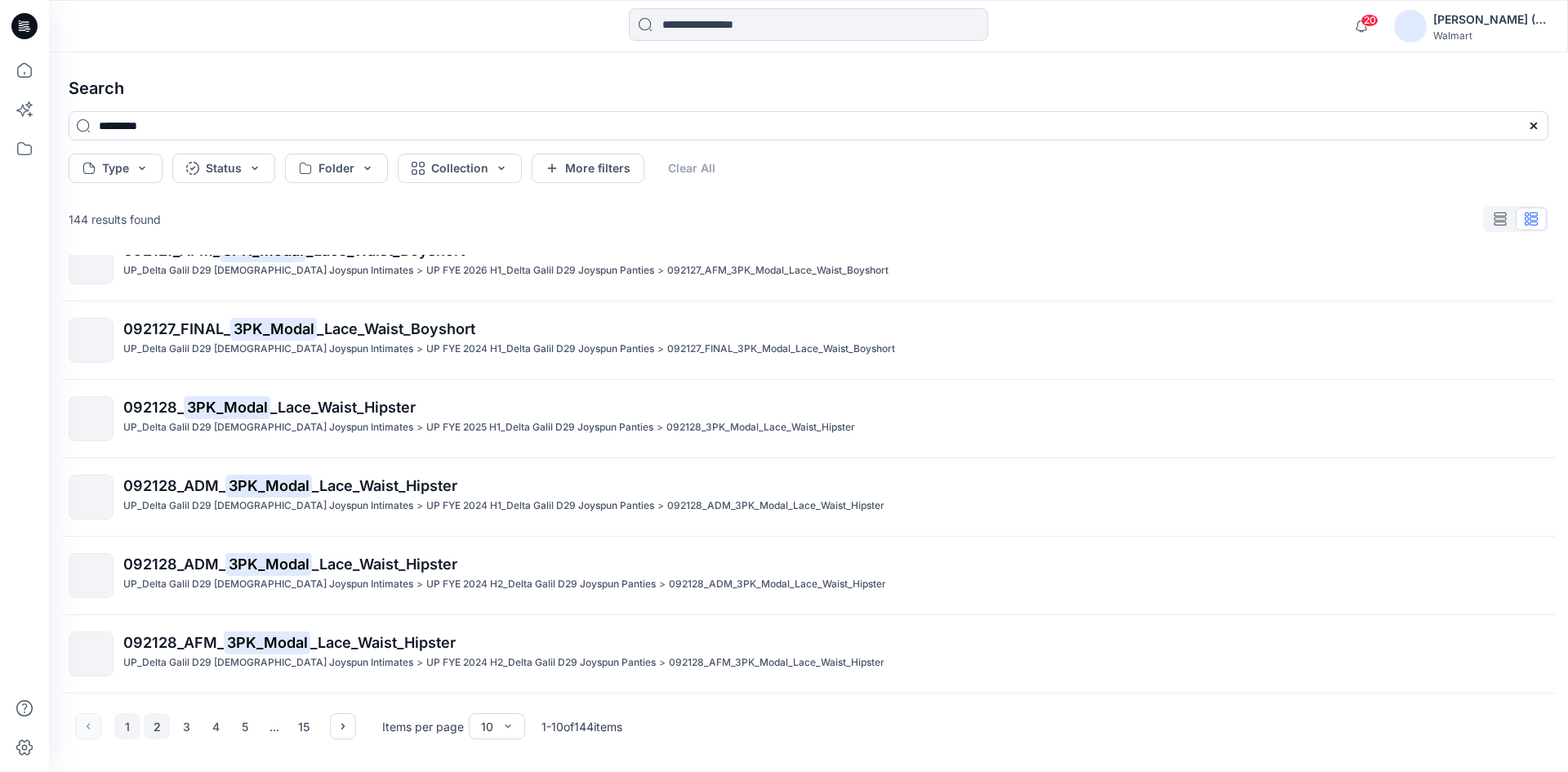
click at [158, 727] on button "2" at bounding box center [157, 726] width 26 height 26
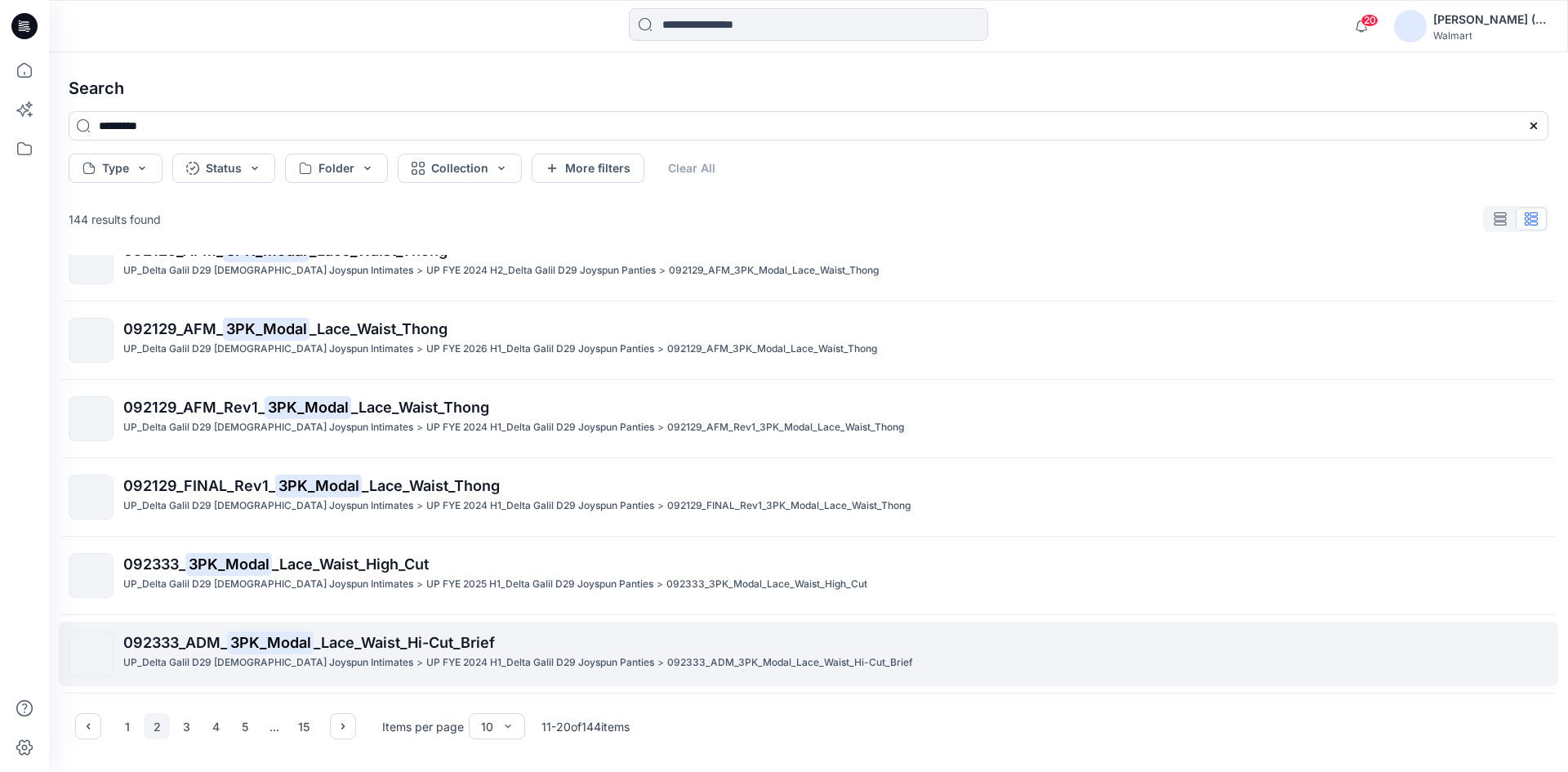
click at [310, 646] on mark "3PK_Modal" at bounding box center [271, 642] width 87 height 23
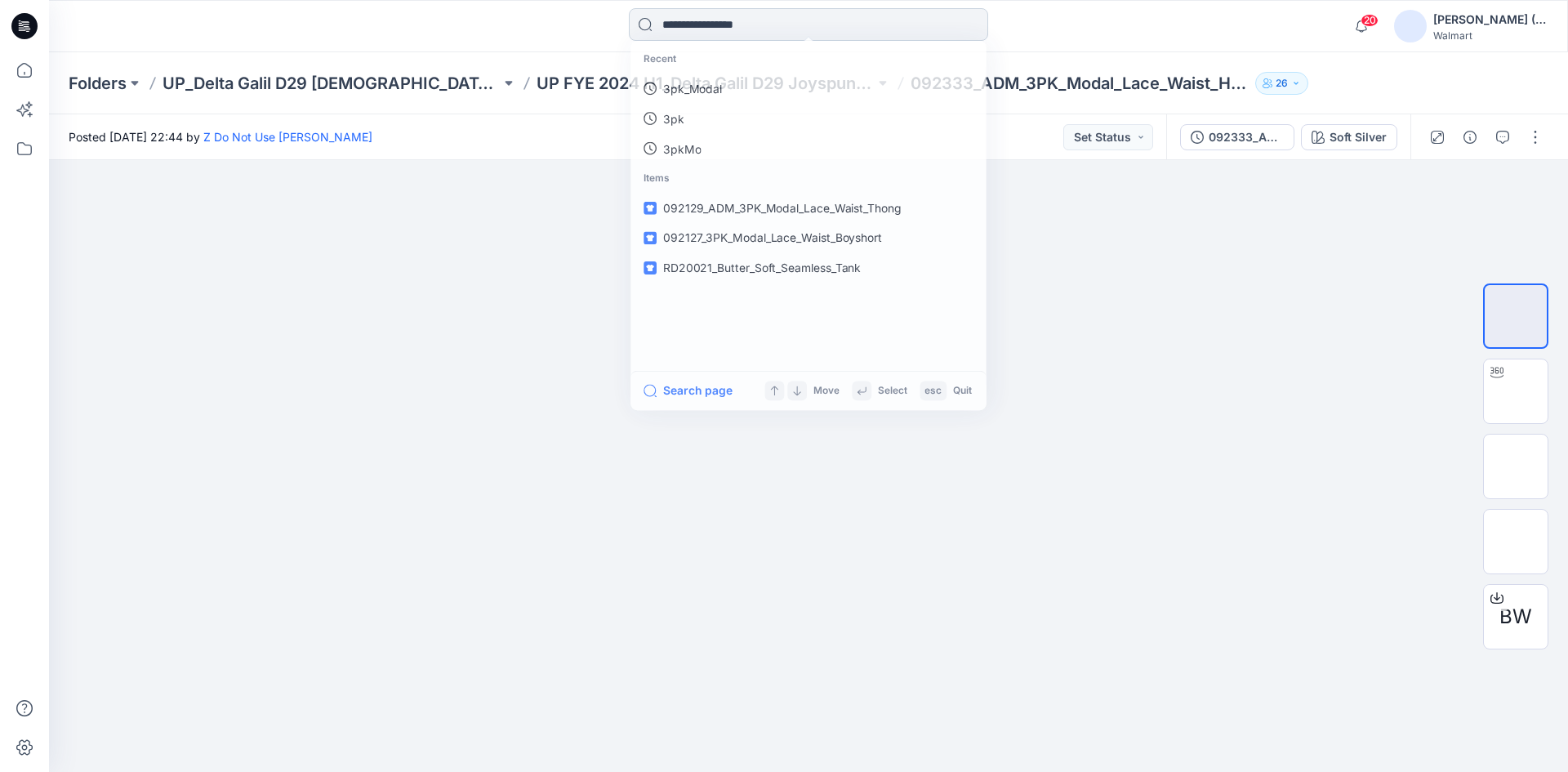
click at [706, 30] on input at bounding box center [808, 25] width 359 height 32
click at [717, 88] on p "3pk_Modal" at bounding box center [692, 89] width 60 height 17
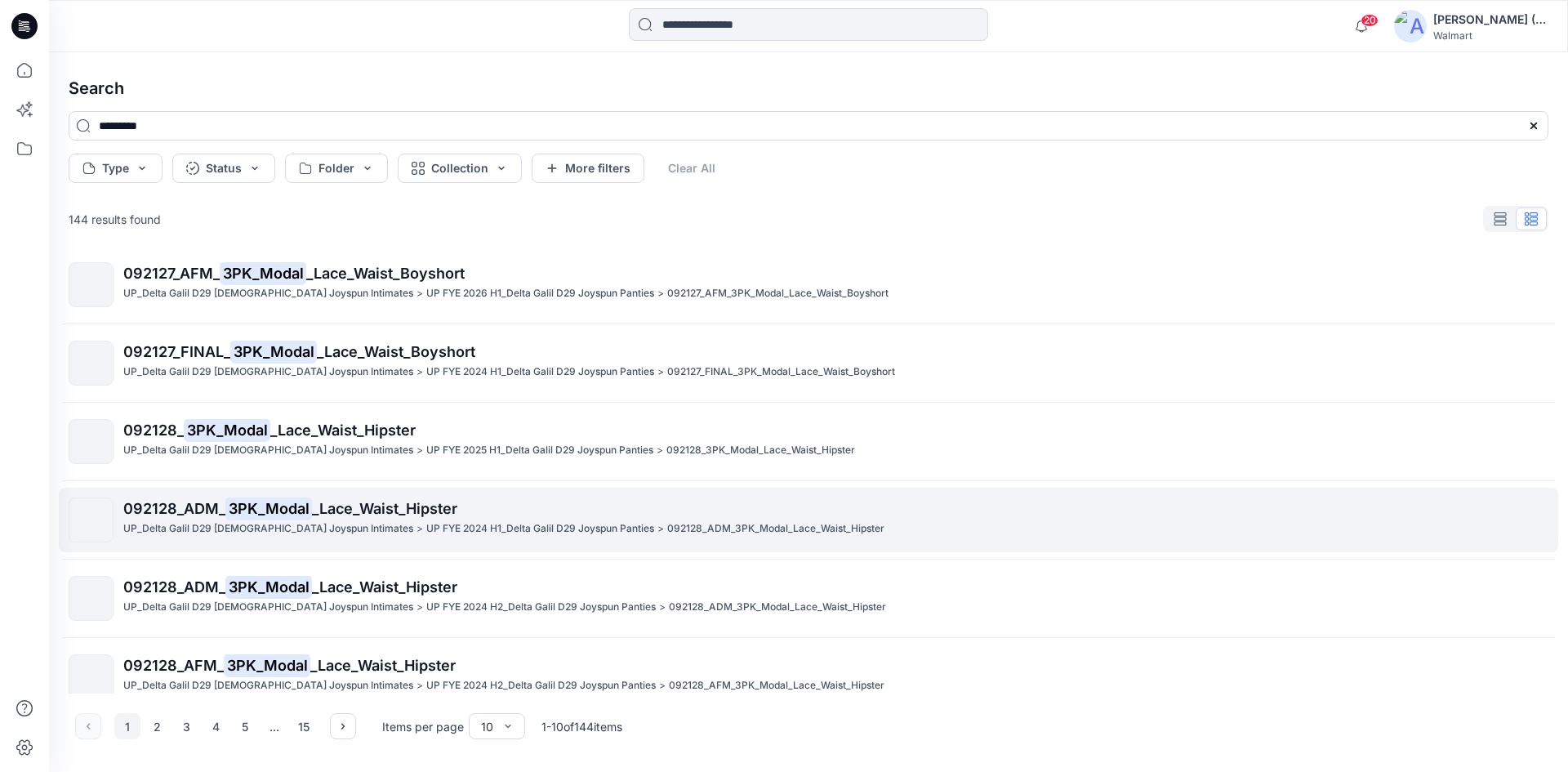
scroll to position [346, 0]
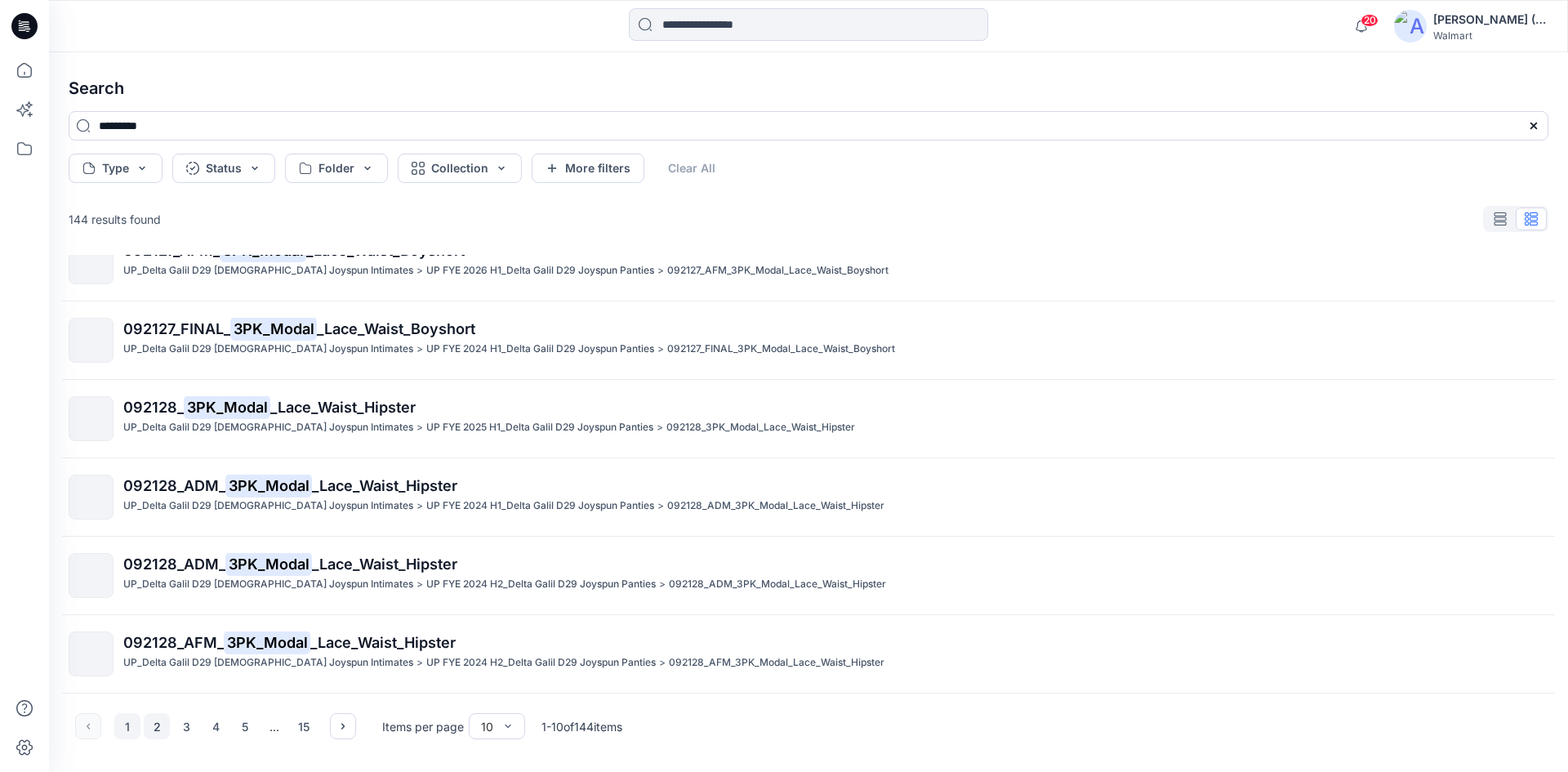
click at [161, 723] on button "2" at bounding box center [157, 726] width 26 height 26
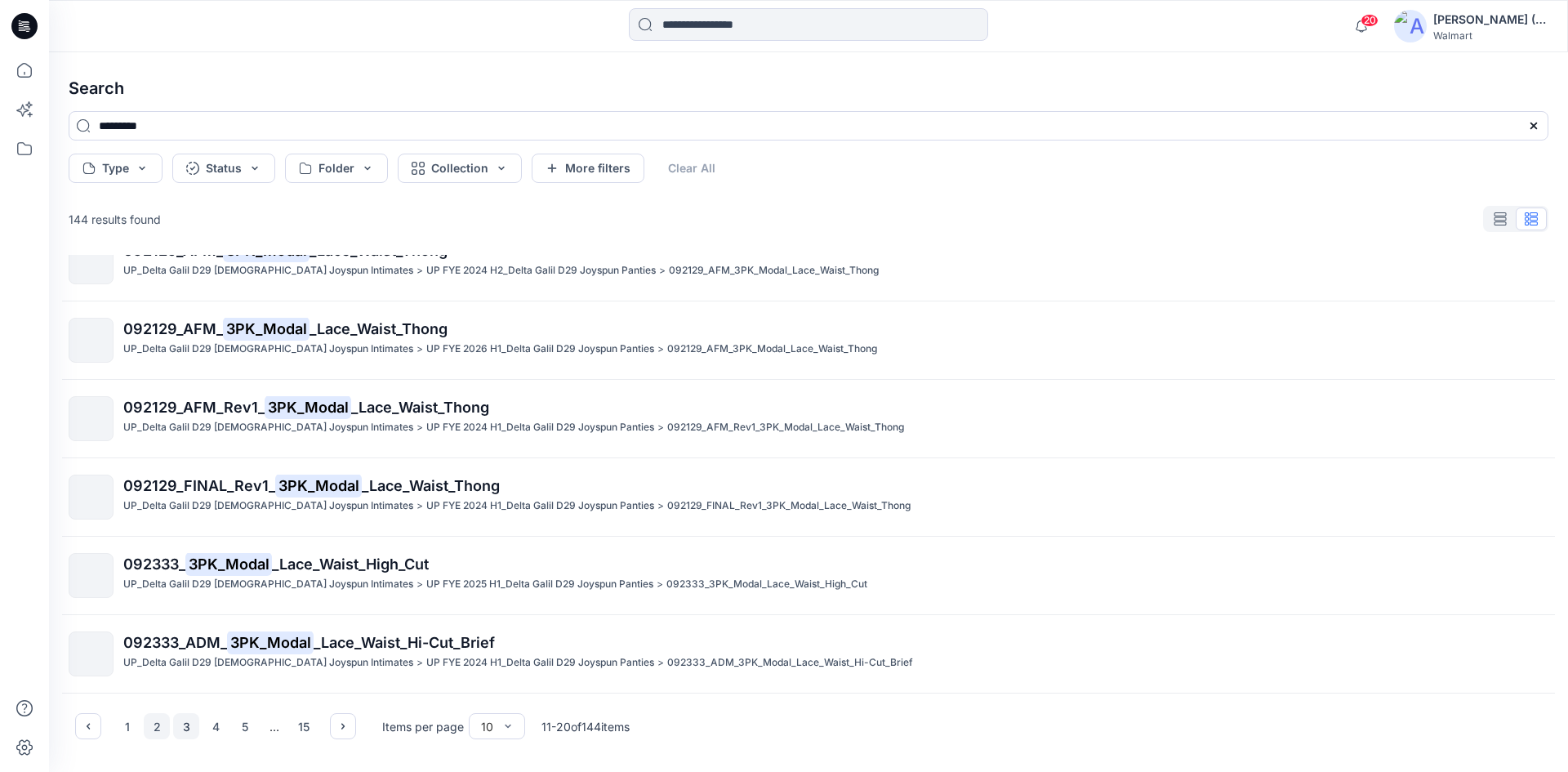
click at [181, 727] on button "3" at bounding box center [186, 726] width 26 height 26
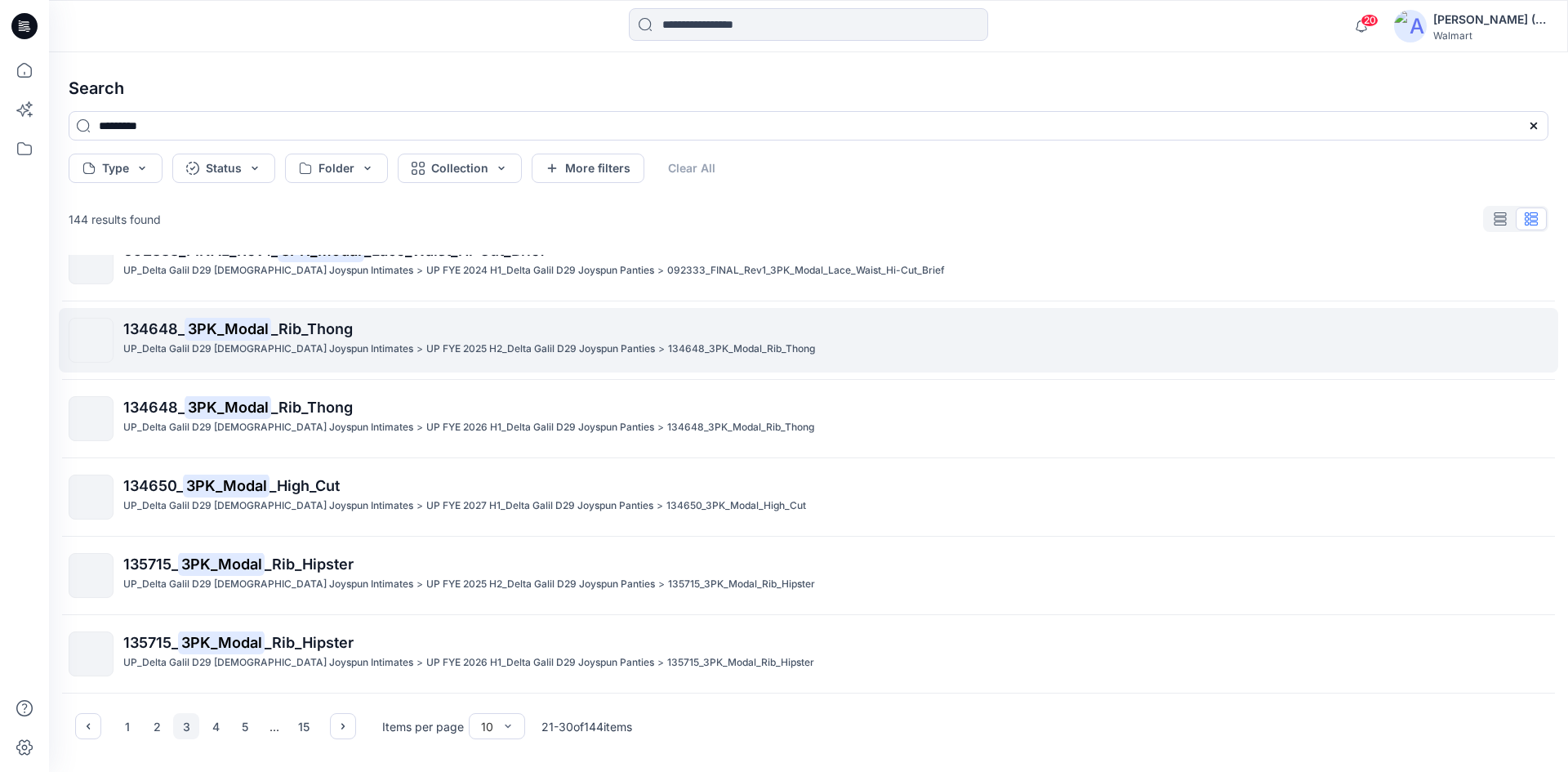
click at [307, 326] on span "_Rib_Thong" at bounding box center [312, 329] width 82 height 17
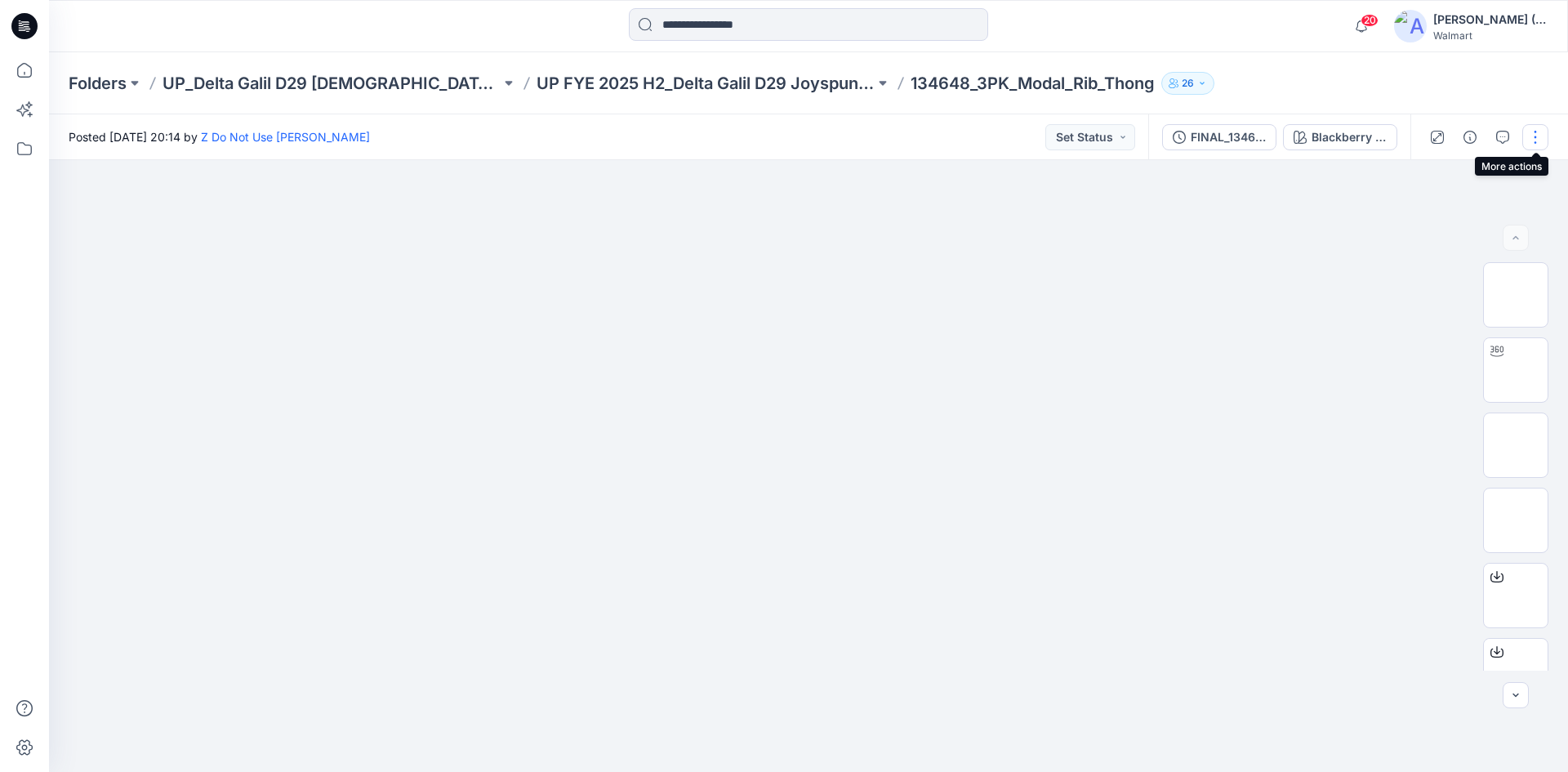
click at [1533, 139] on button "button" at bounding box center [1535, 137] width 26 height 26
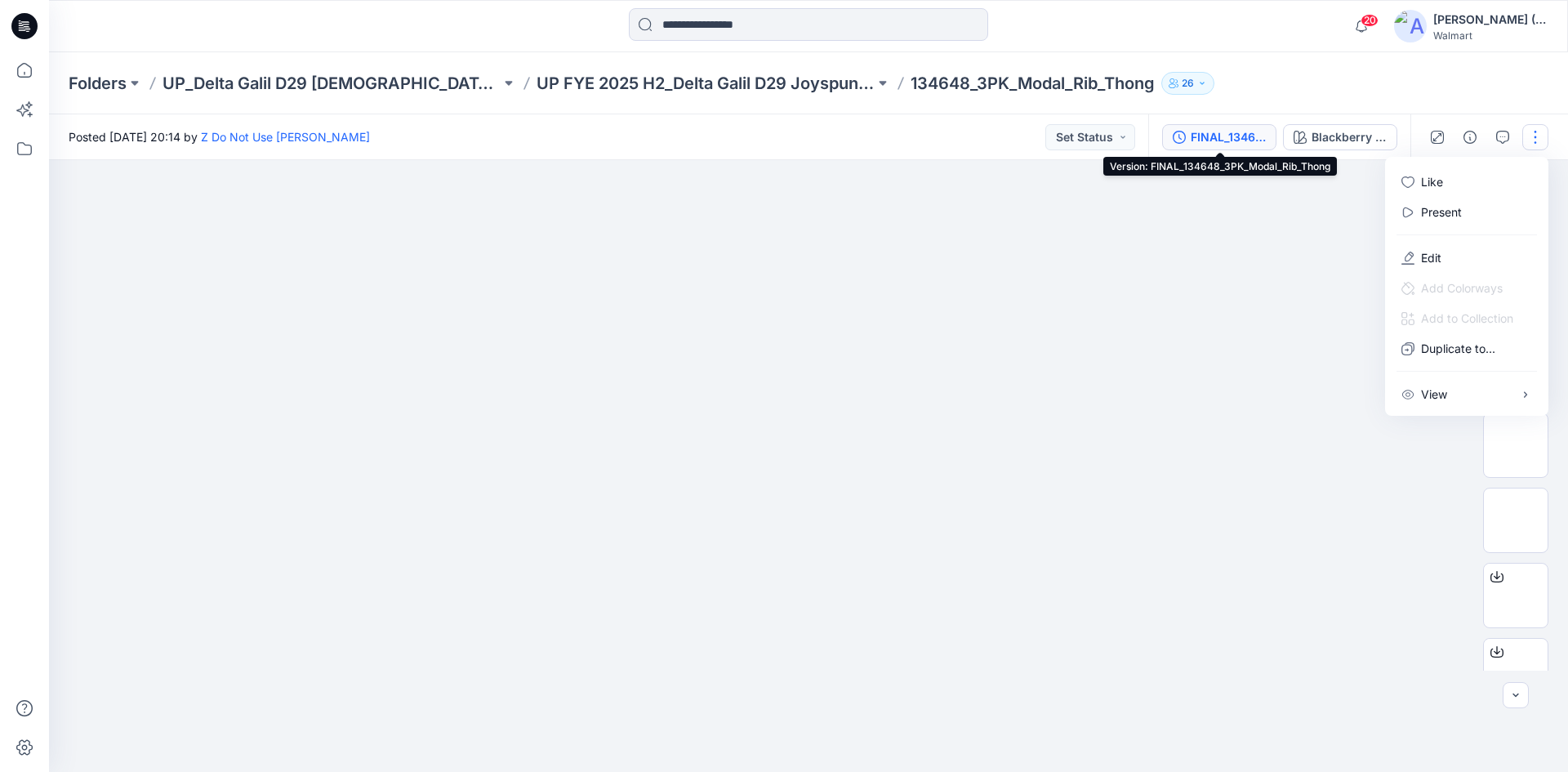
click at [1228, 135] on div "FINAL_134648_3PK_Modal_Rib_Thong" at bounding box center [1228, 137] width 75 height 18
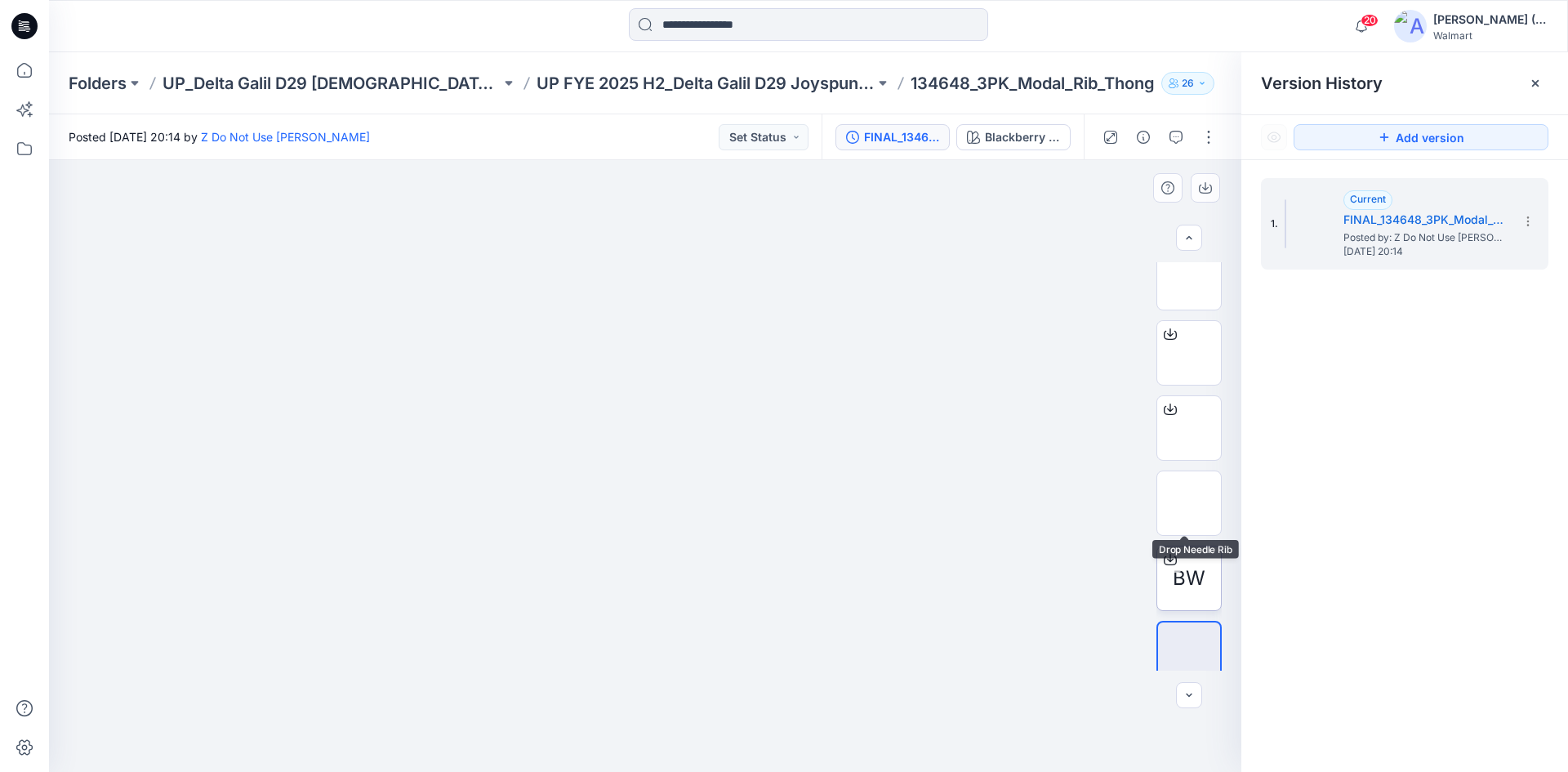
scroll to position [258, 0]
click at [1193, 577] on span "BW" at bounding box center [1189, 562] width 32 height 30
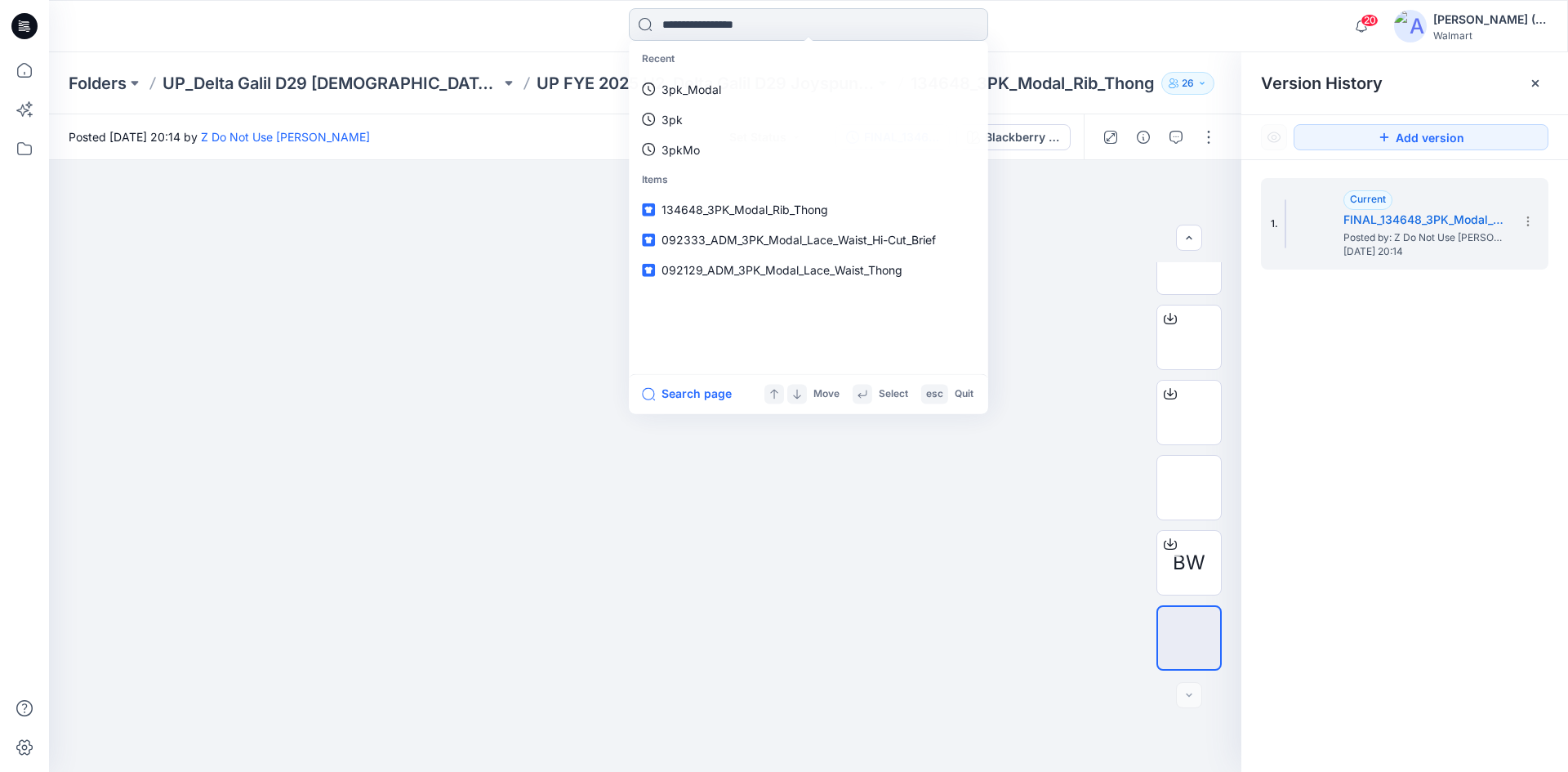
click at [819, 26] on input at bounding box center [808, 25] width 359 height 32
click at [782, 84] on link "3pk_Modal" at bounding box center [808, 89] width 353 height 30
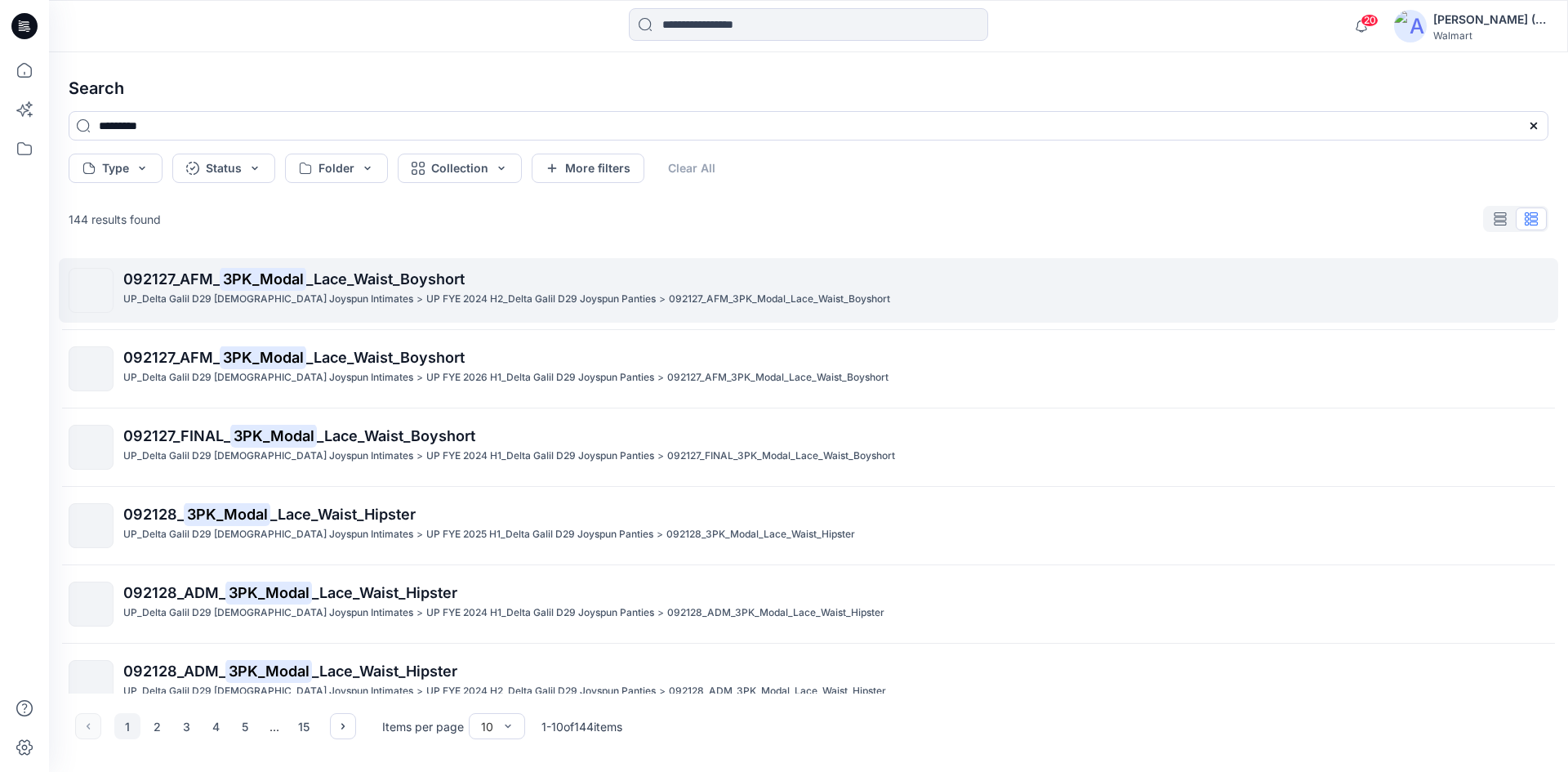
scroll to position [245, 0]
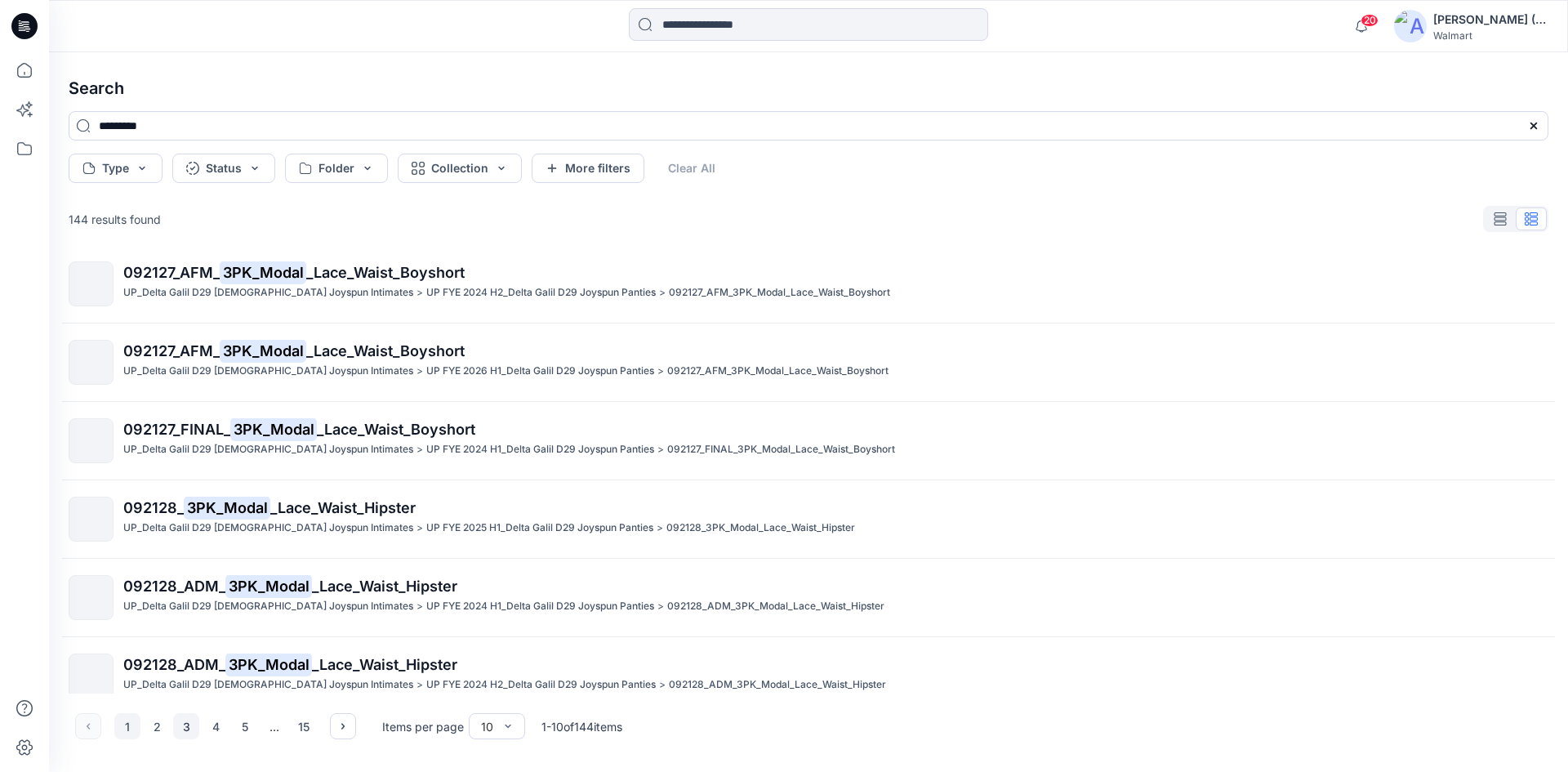
click at [185, 726] on button "3" at bounding box center [186, 726] width 26 height 26
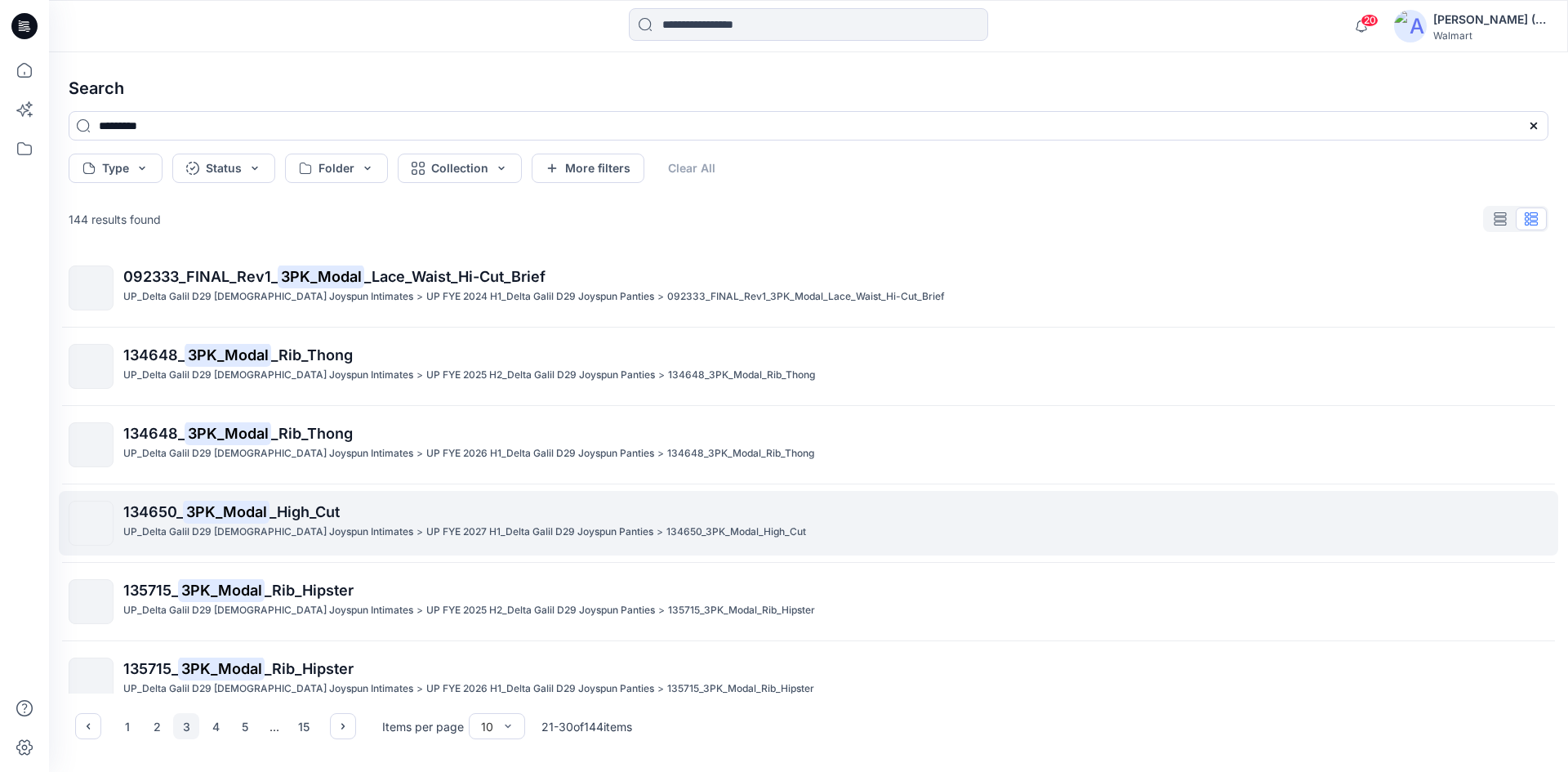
scroll to position [327, 0]
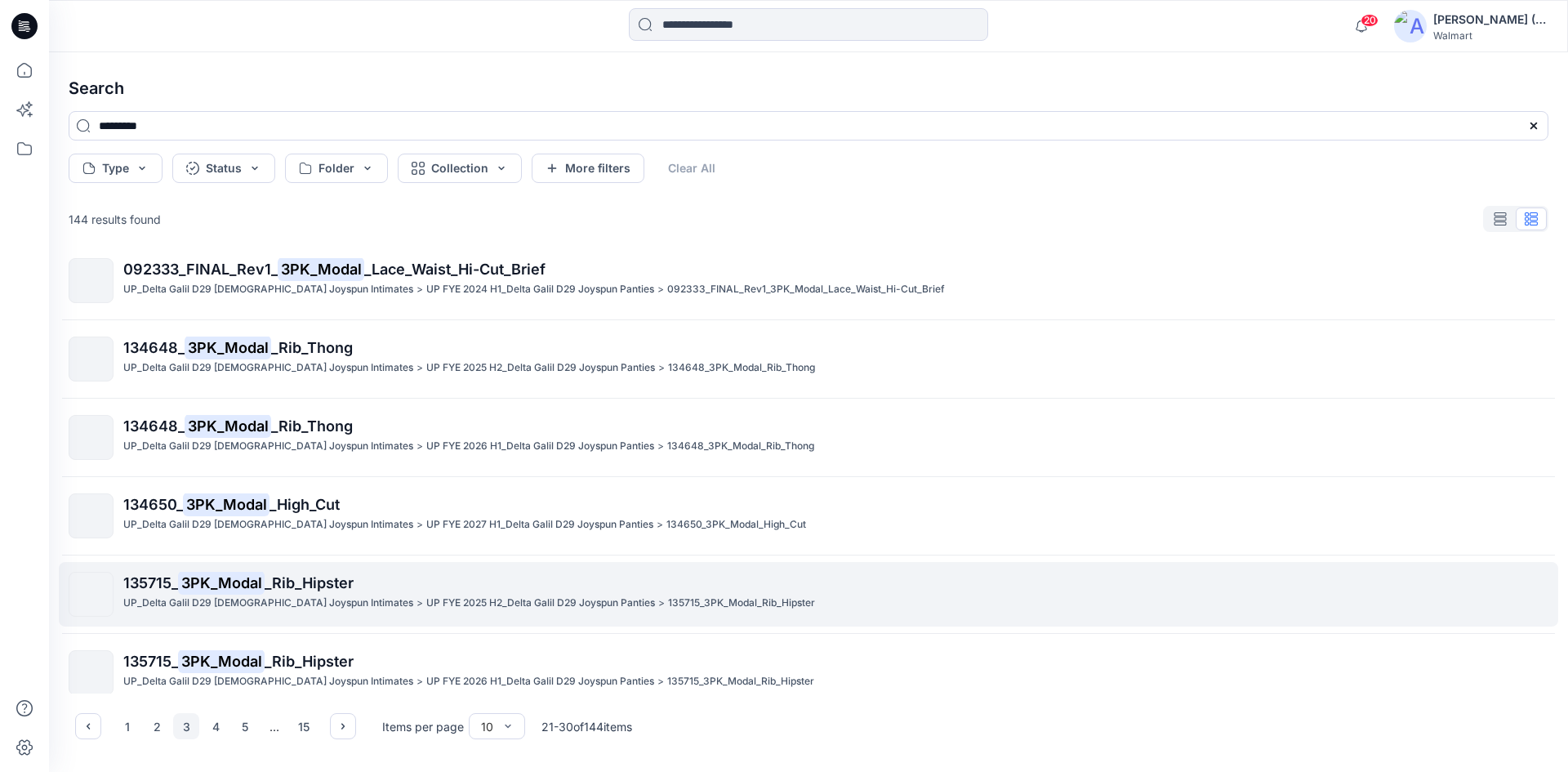
click at [371, 589] on p "135715_ 3PK_Modal _Rib_Hipster" at bounding box center [836, 583] width 1424 height 23
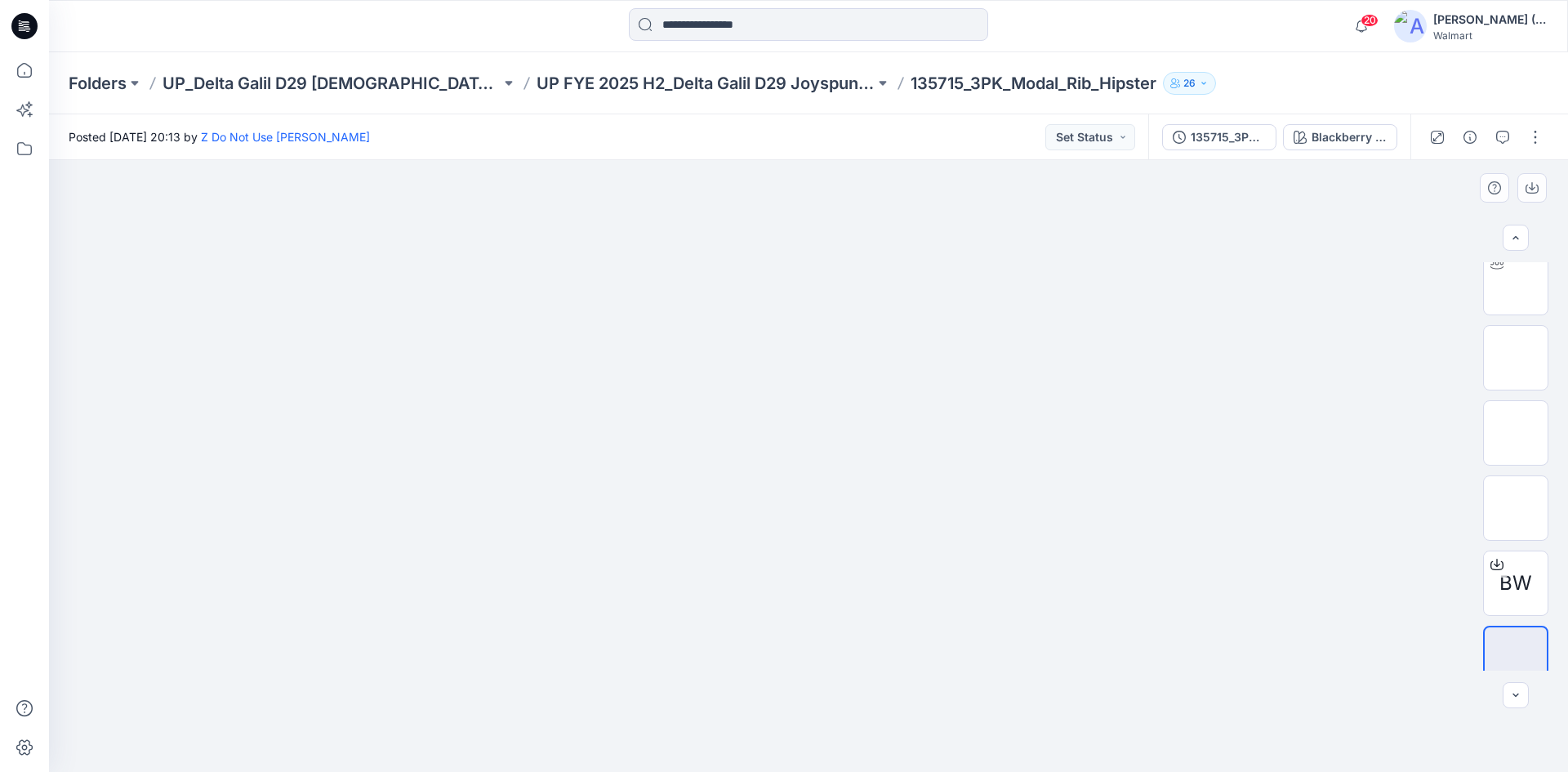
scroll to position [108, 0]
click at [1513, 556] on span "BW" at bounding box center [1516, 562] width 32 height 30
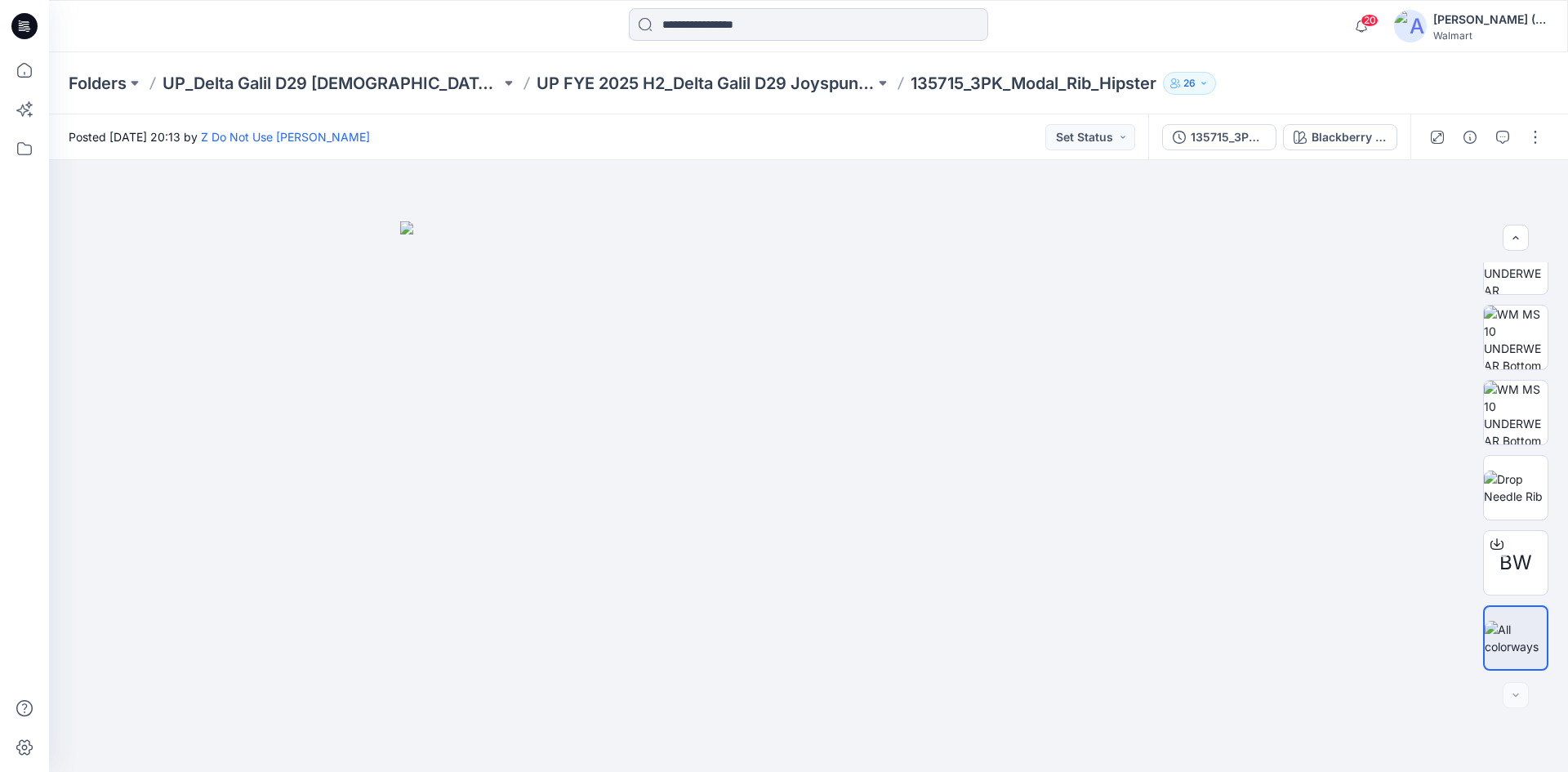
click at [853, 27] on input at bounding box center [808, 25] width 359 height 32
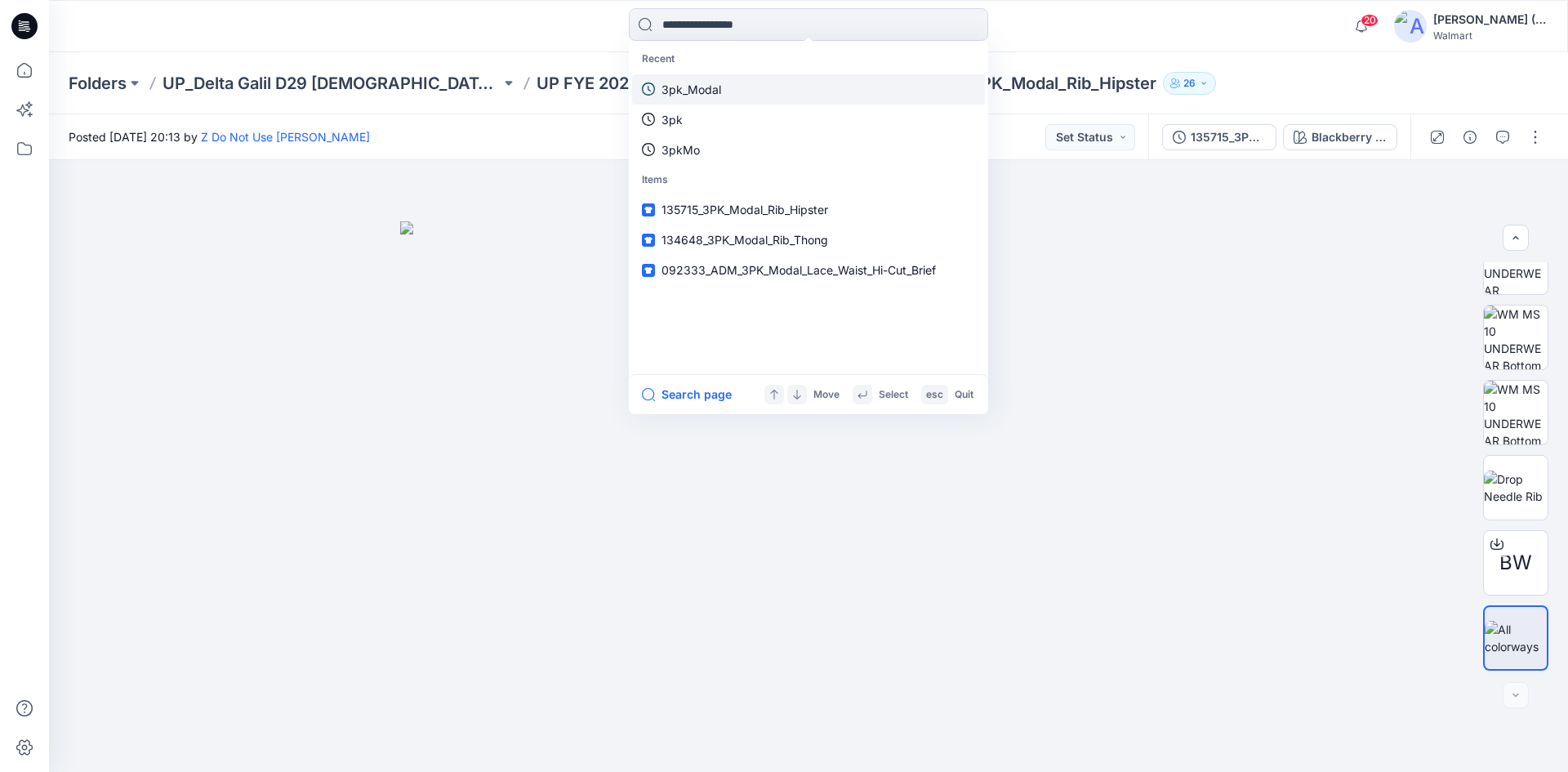
click at [750, 95] on link "3pk_Modal" at bounding box center [808, 89] width 353 height 30
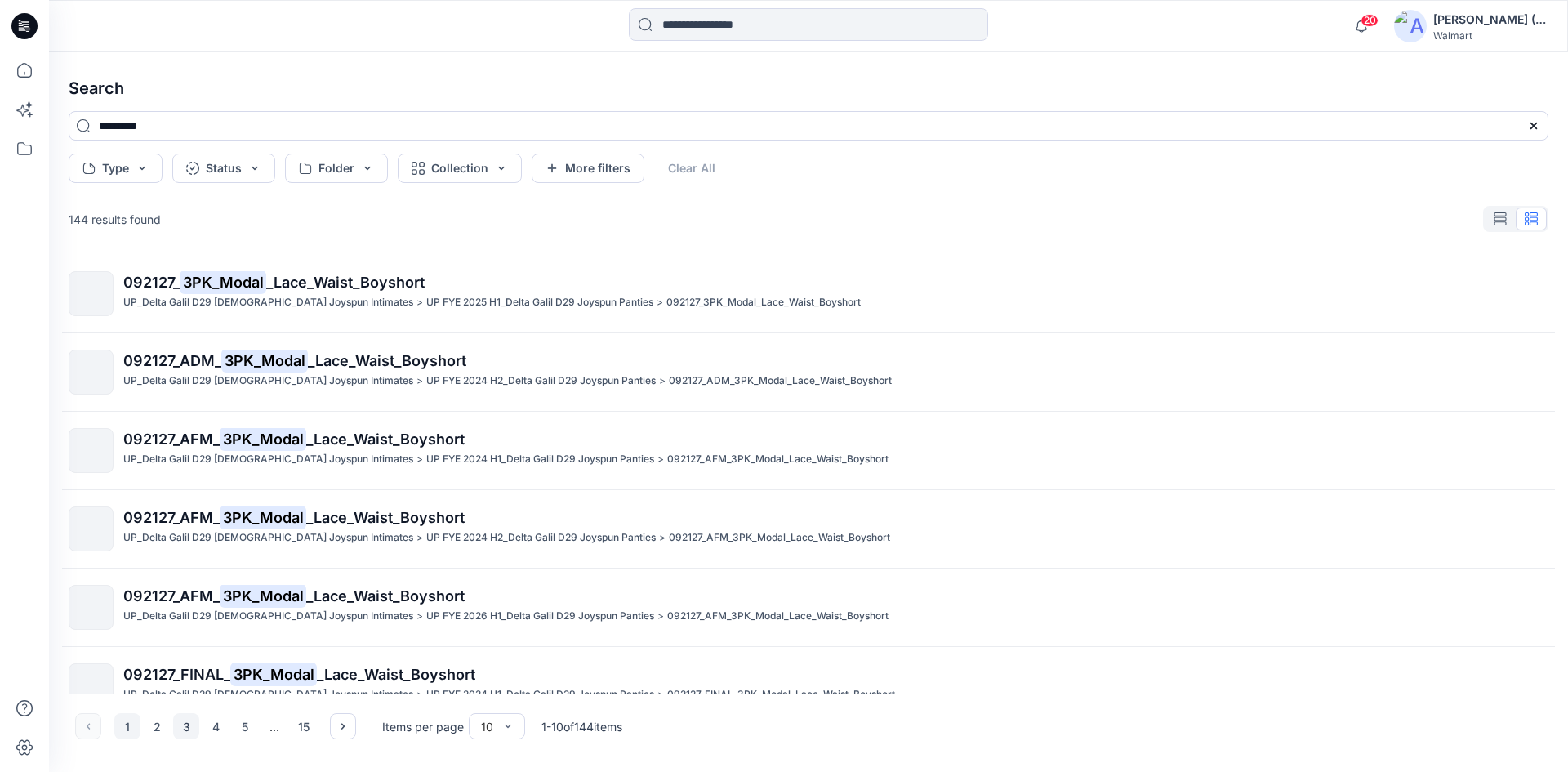
click at [188, 717] on button "3" at bounding box center [186, 726] width 26 height 26
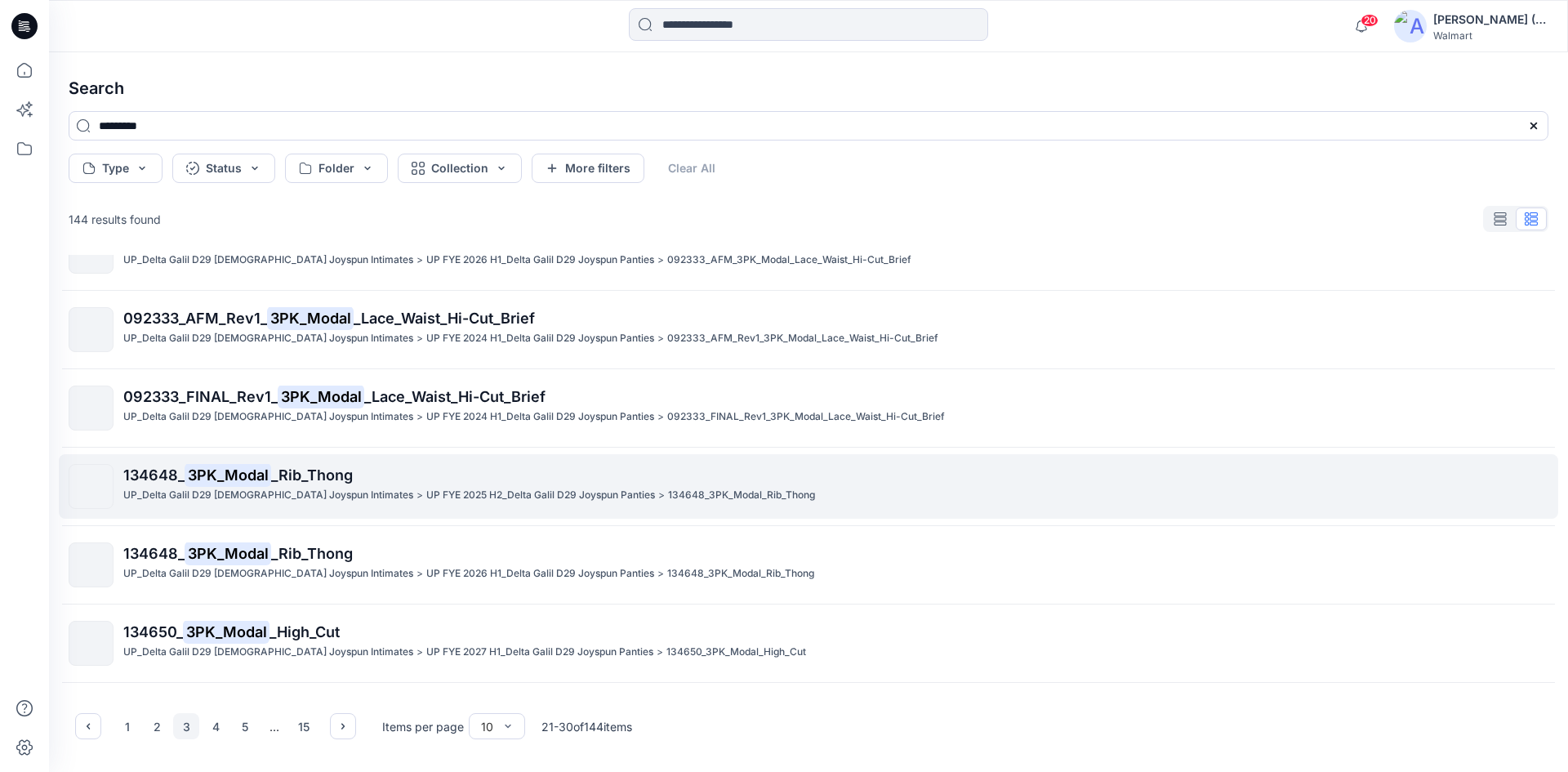
scroll to position [327, 0]
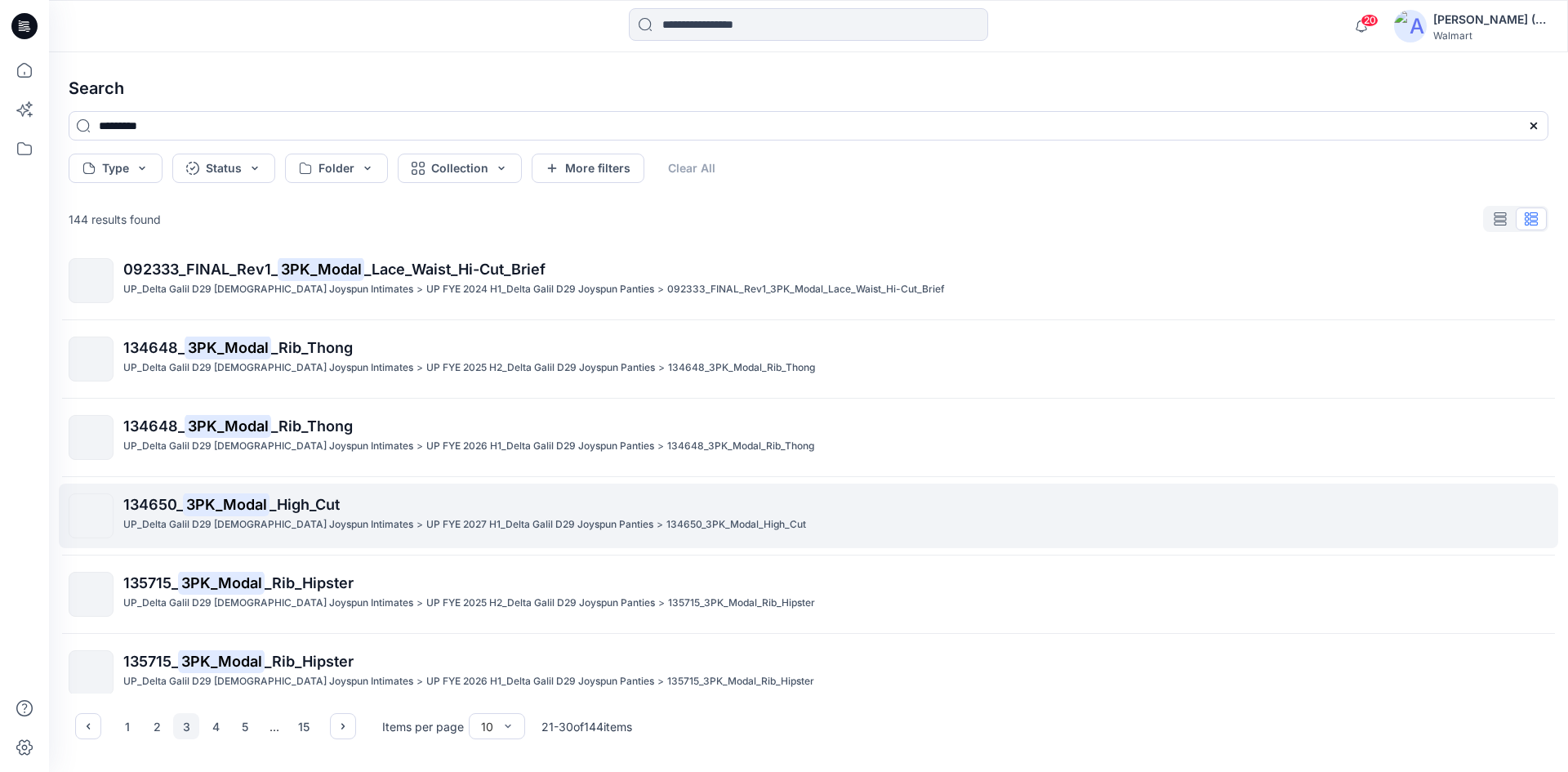
click at [282, 507] on span "_High_Cut" at bounding box center [304, 504] width 70 height 17
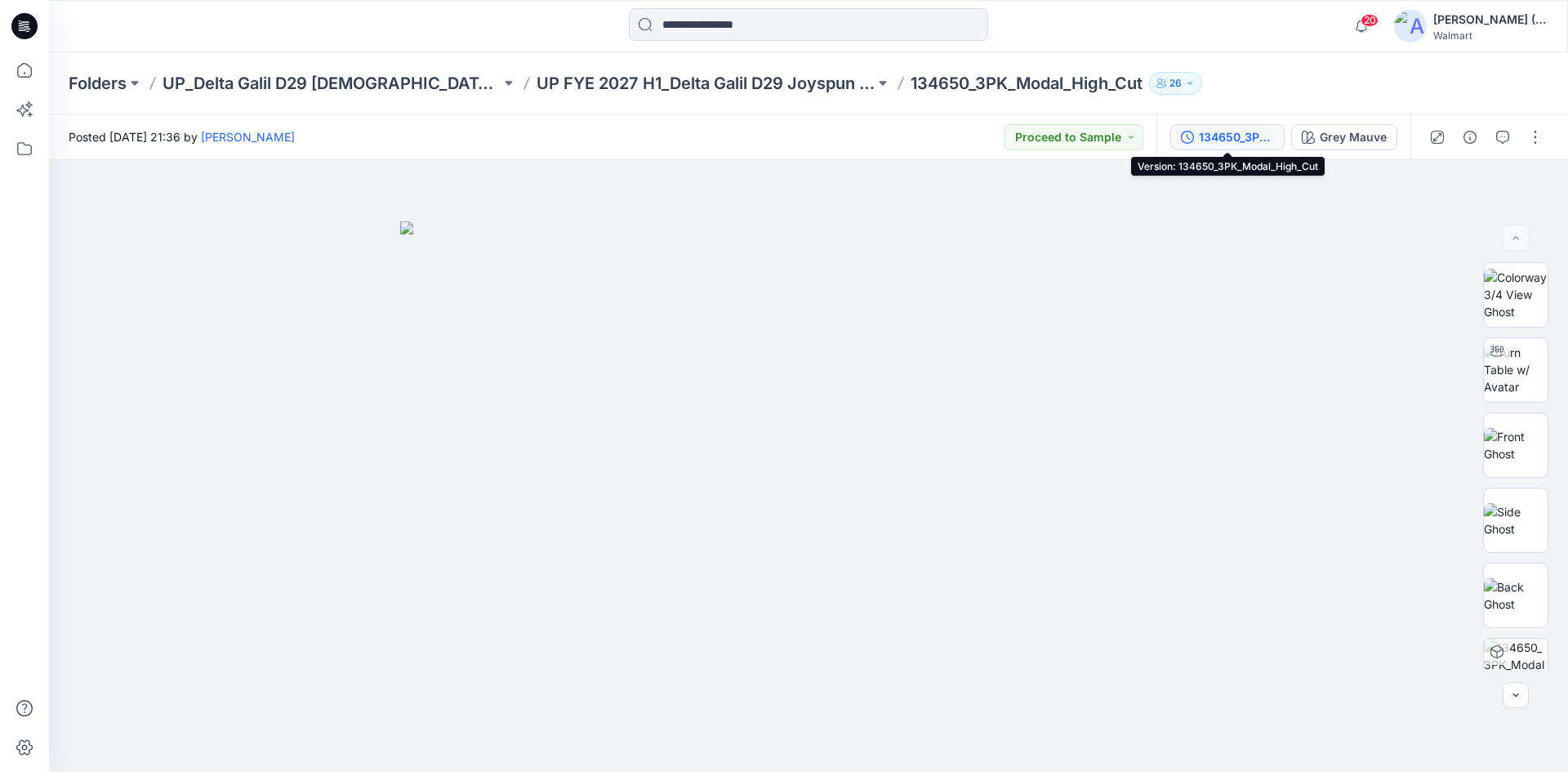
click at [1228, 136] on div "134650_3PK_Modal_High_Cut" at bounding box center [1237, 137] width 75 height 18
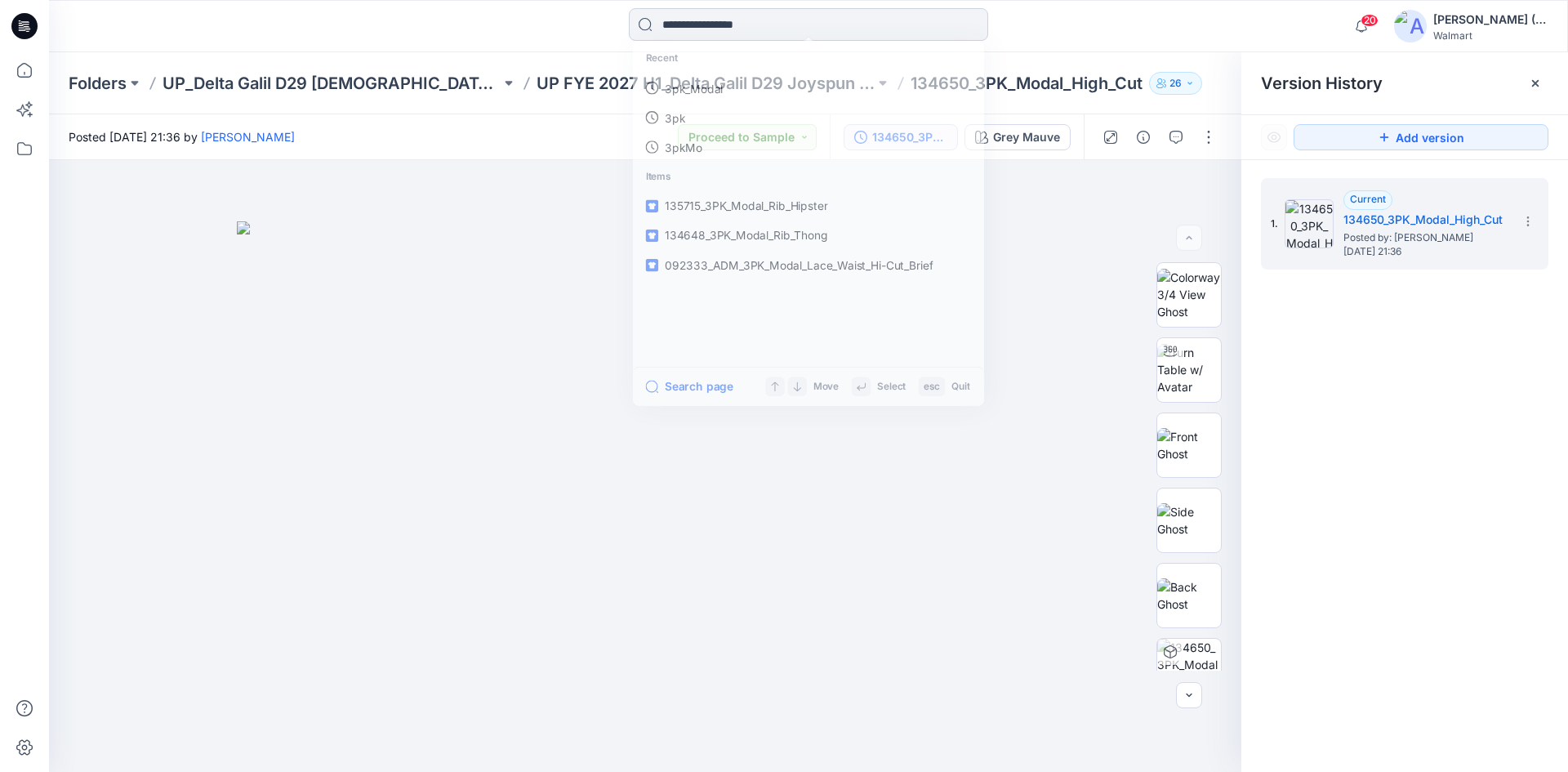
click at [791, 30] on input at bounding box center [808, 25] width 359 height 32
click at [748, 93] on link "3pk_Modal" at bounding box center [808, 89] width 353 height 30
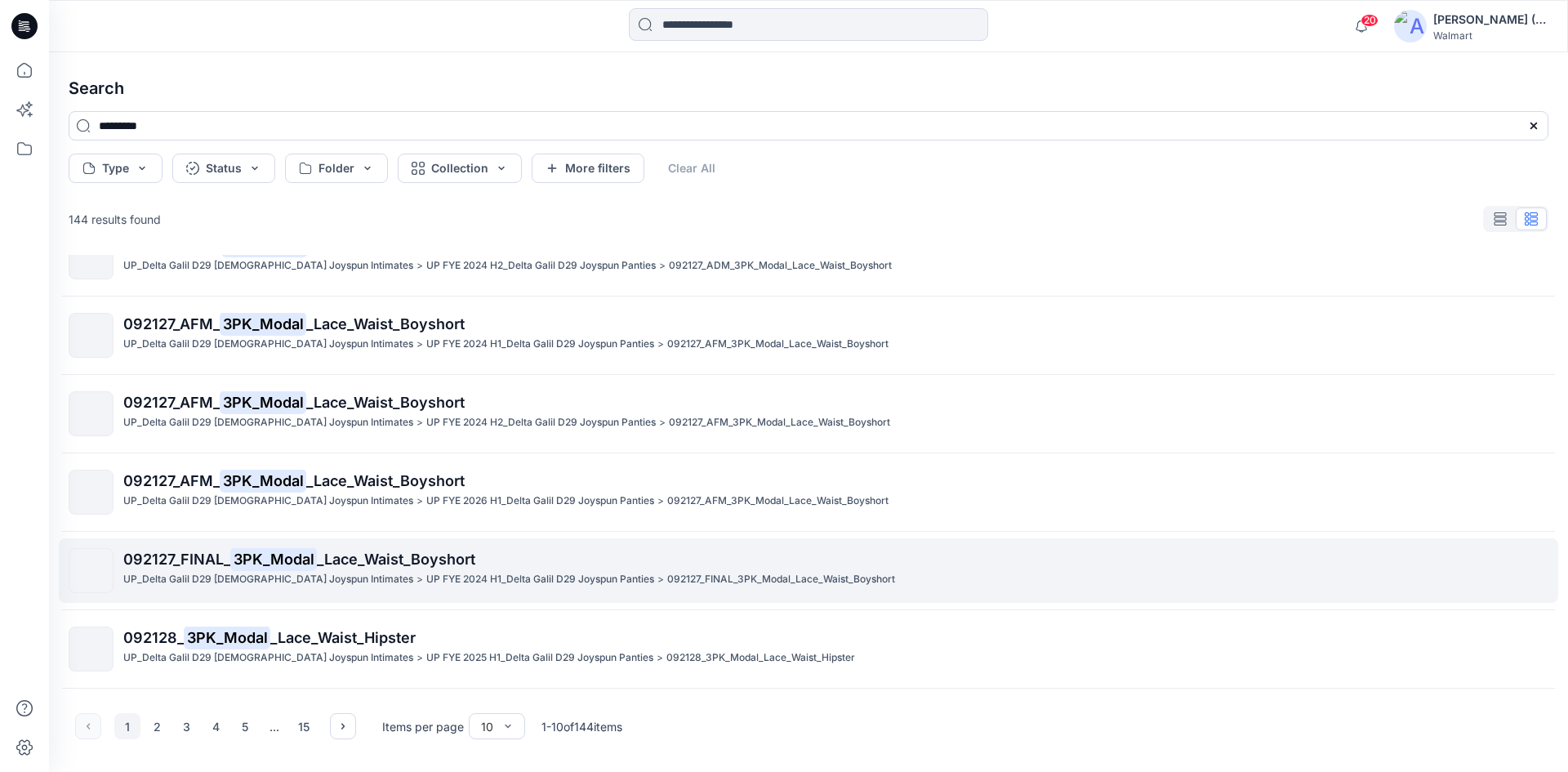
scroll to position [164, 0]
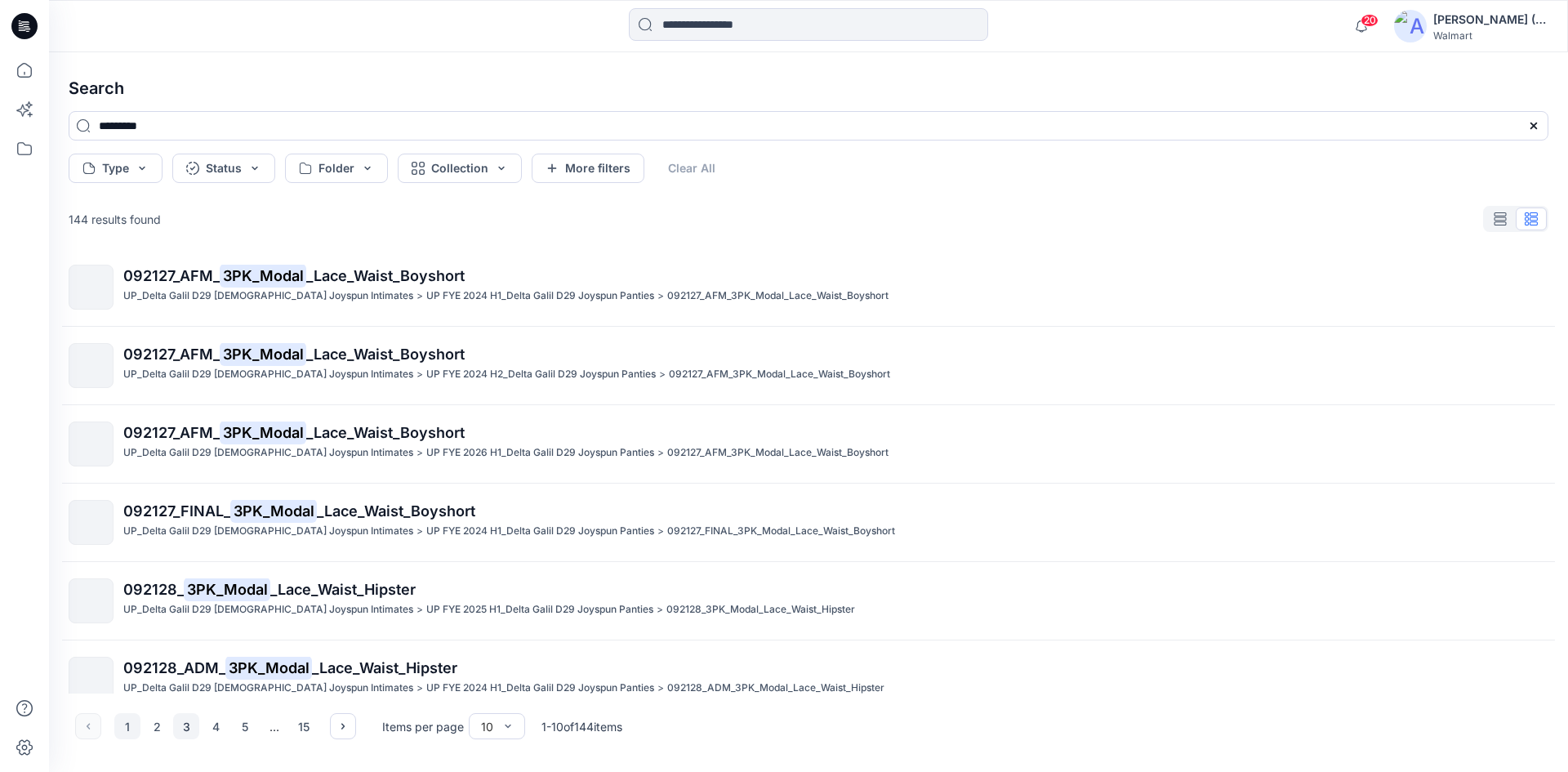
click at [189, 729] on button "3" at bounding box center [186, 726] width 26 height 26
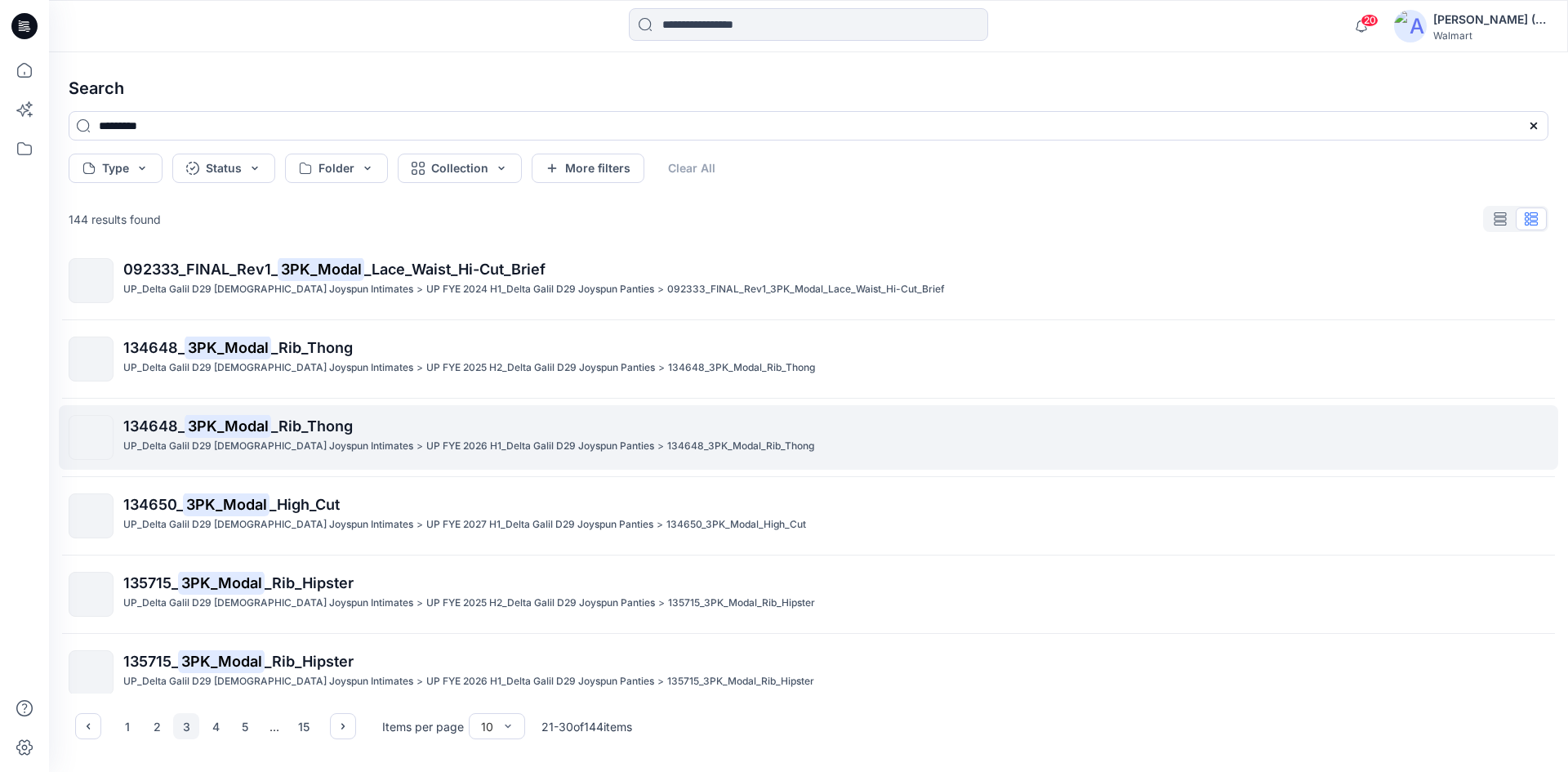
scroll to position [346, 0]
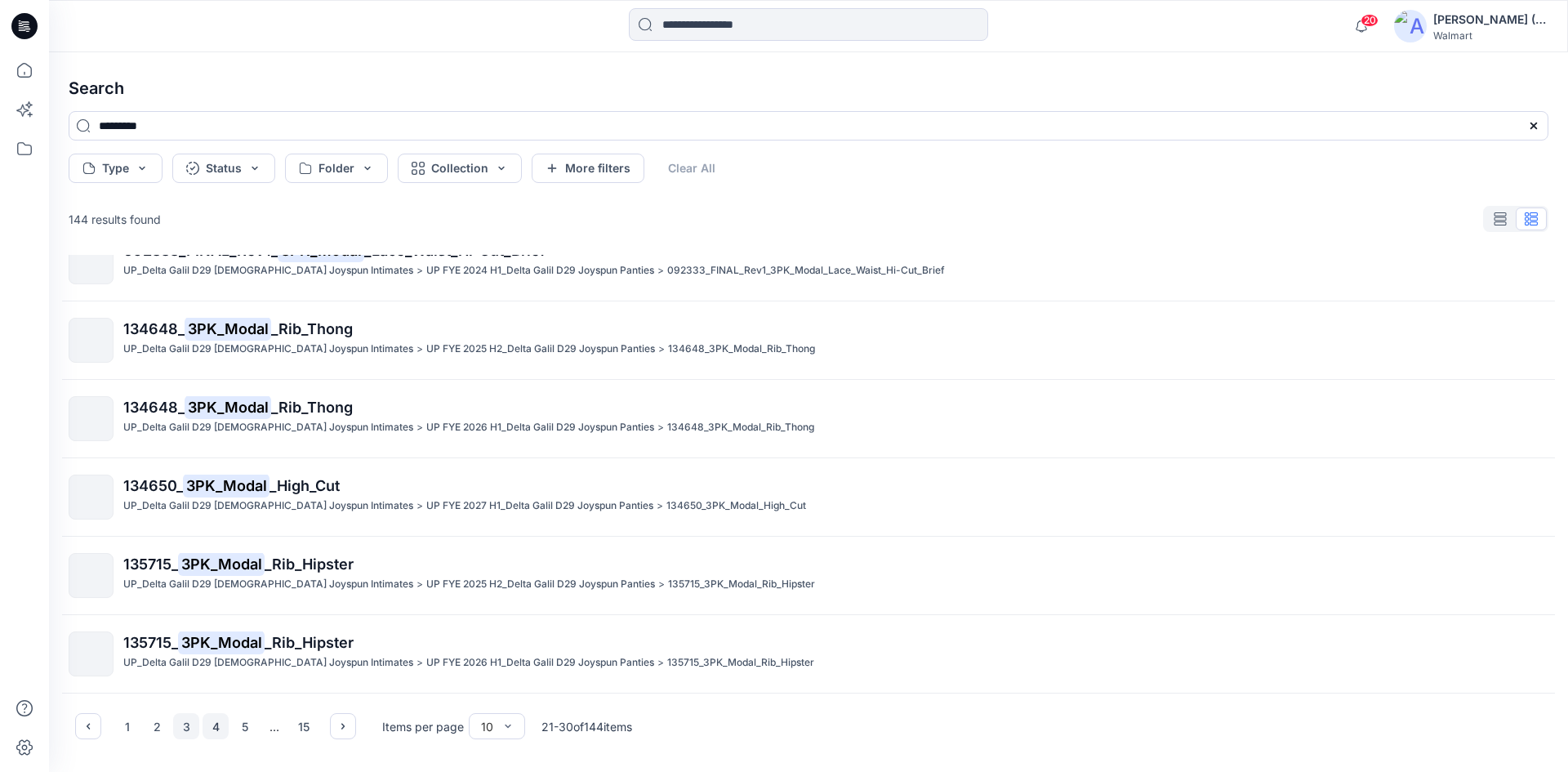
click at [216, 725] on button "4" at bounding box center [215, 726] width 26 height 26
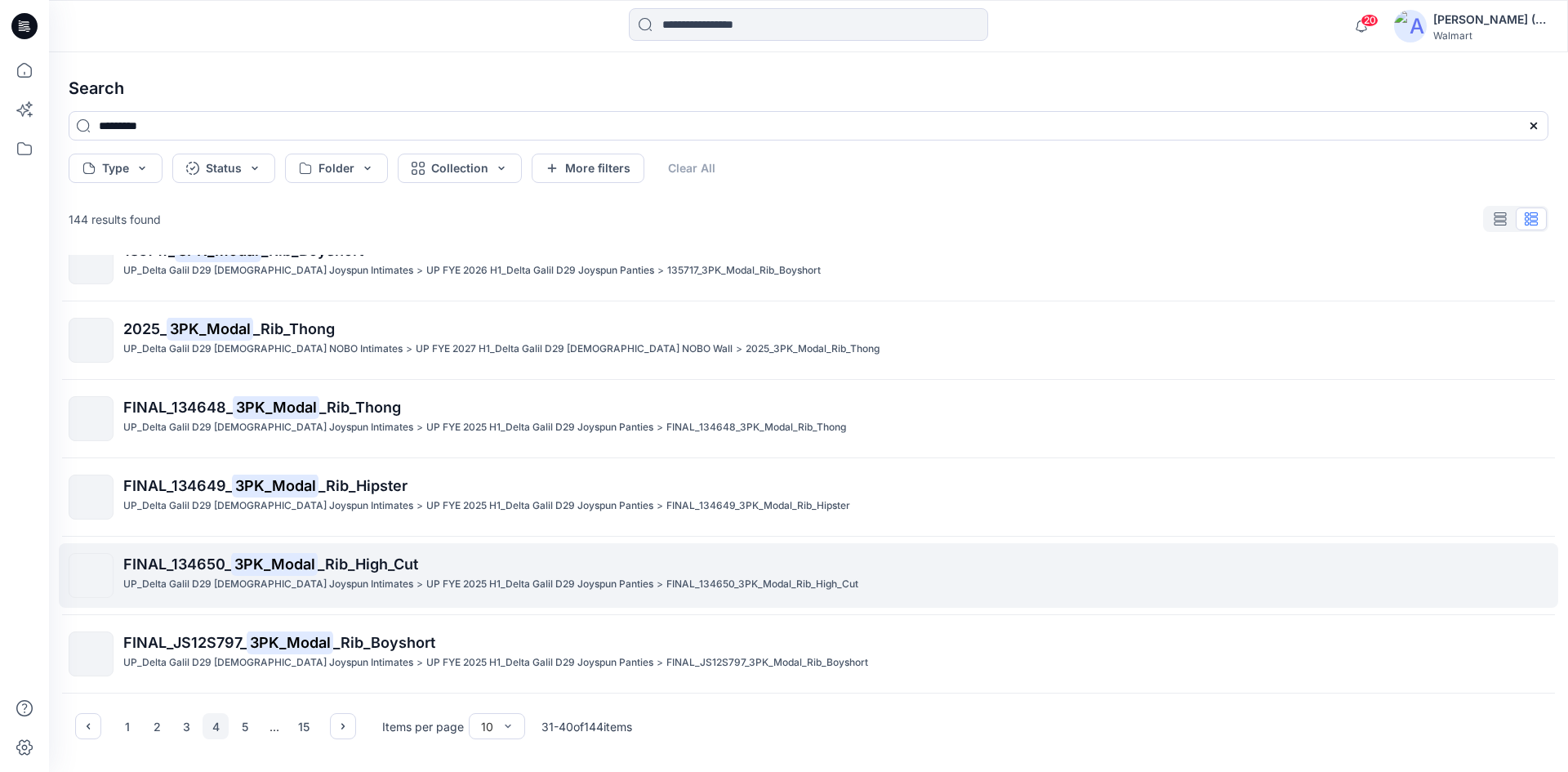
click at [532, 561] on p "FINAL_134650_ 3PK_Modal _Rib_High_Cut" at bounding box center [836, 564] width 1424 height 23
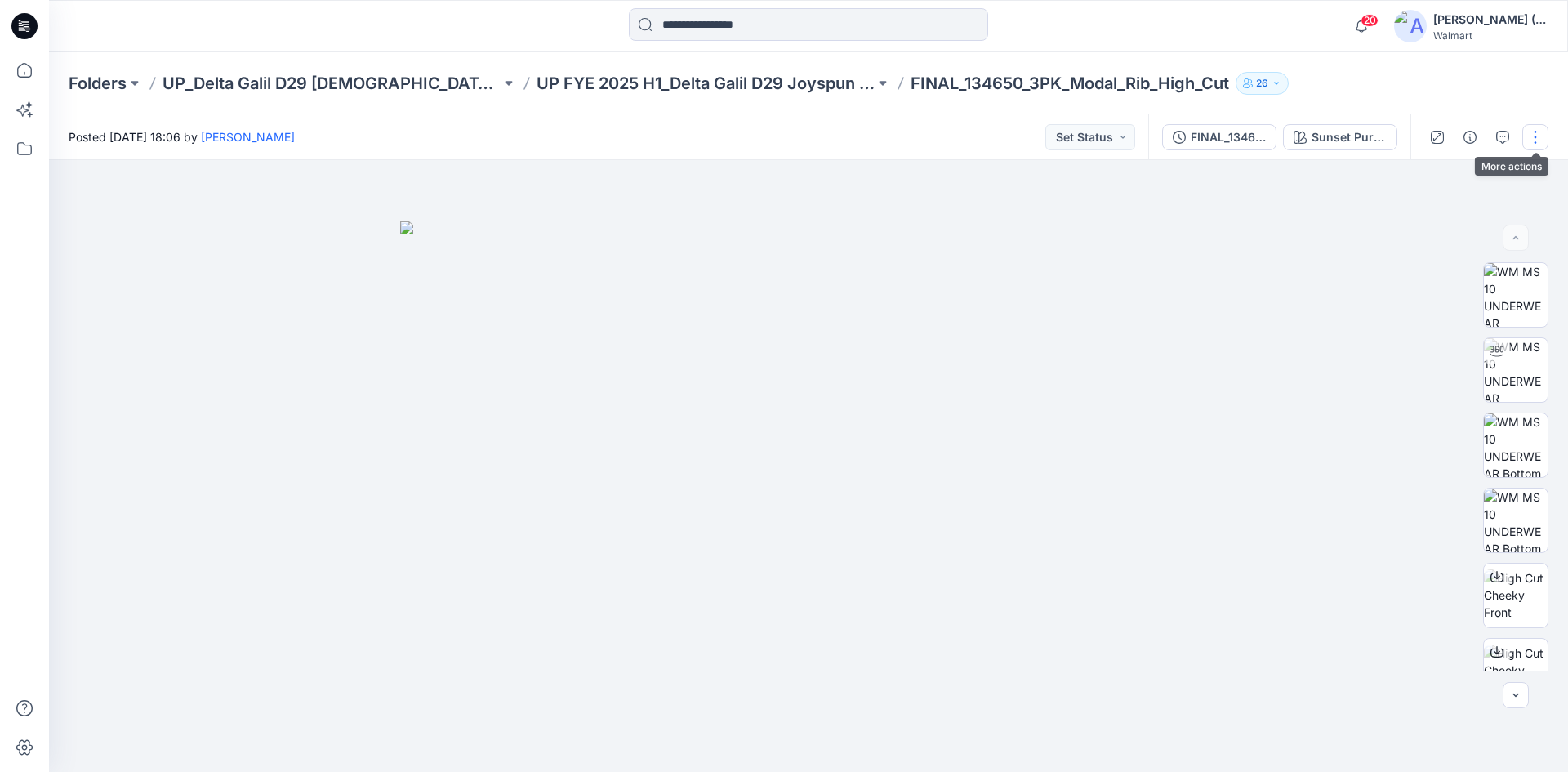
click at [1537, 137] on button "button" at bounding box center [1535, 137] width 26 height 26
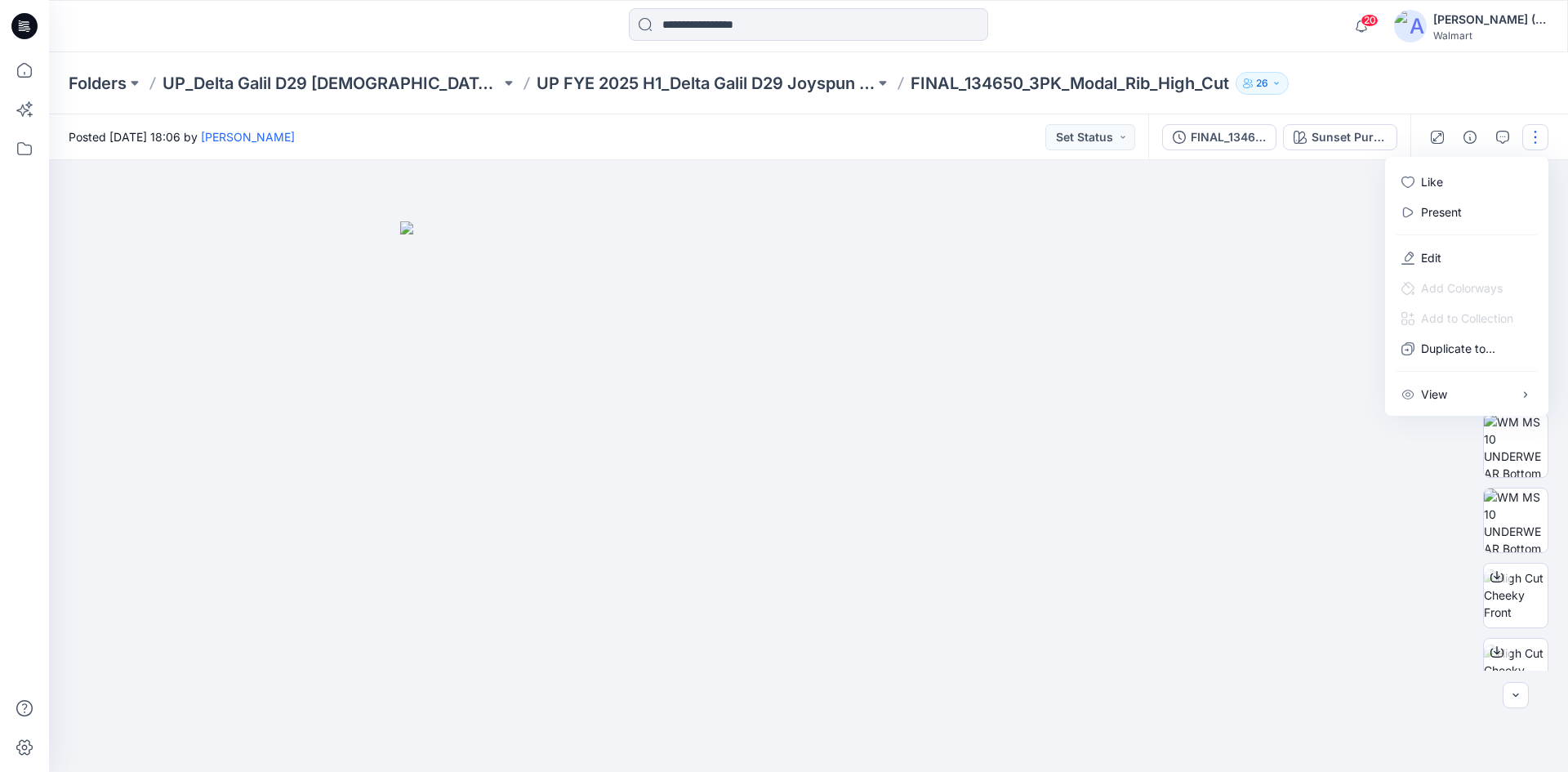
click at [1280, 276] on div at bounding box center [809, 466] width 1519 height 612
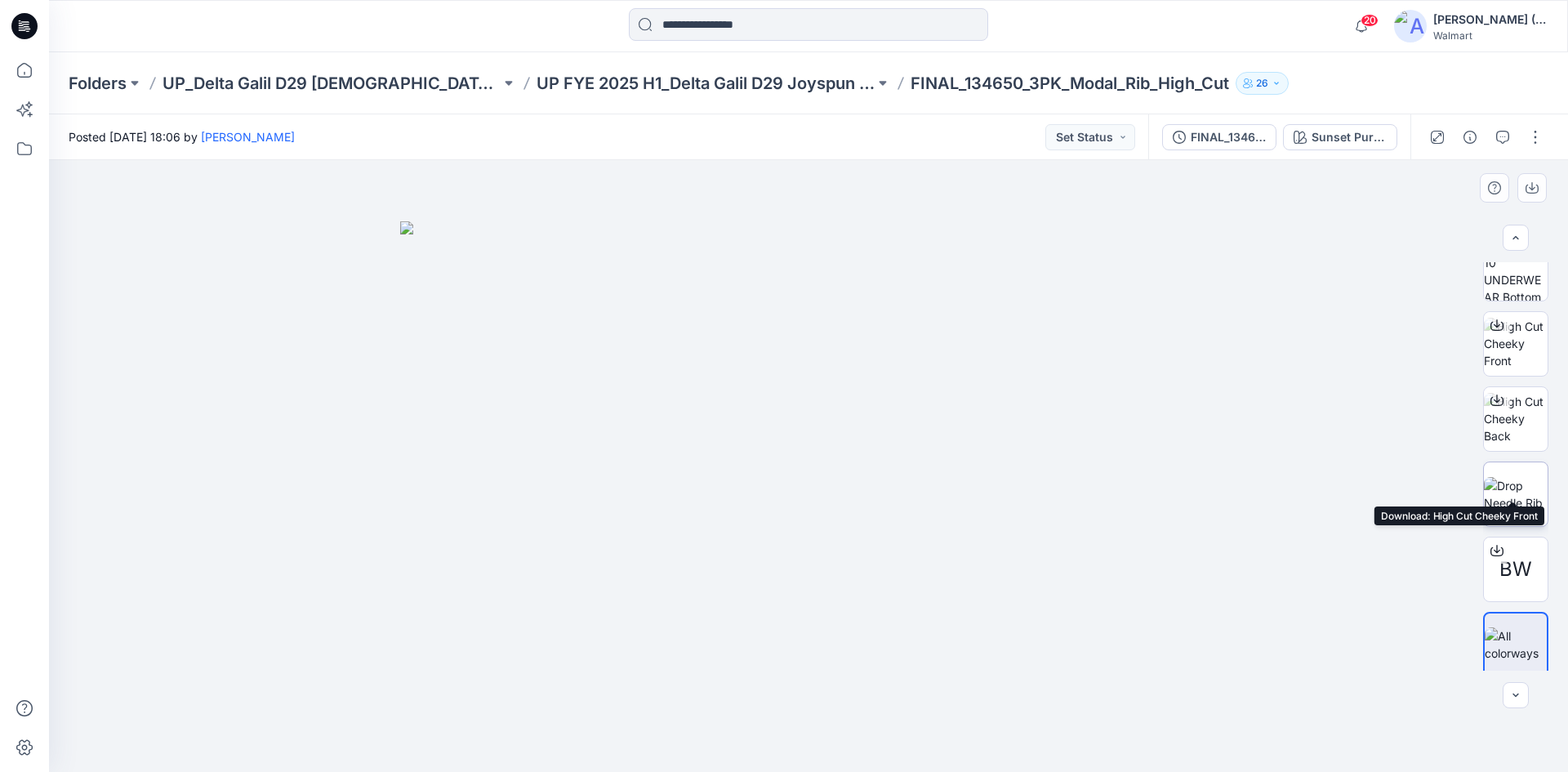
scroll to position [258, 0]
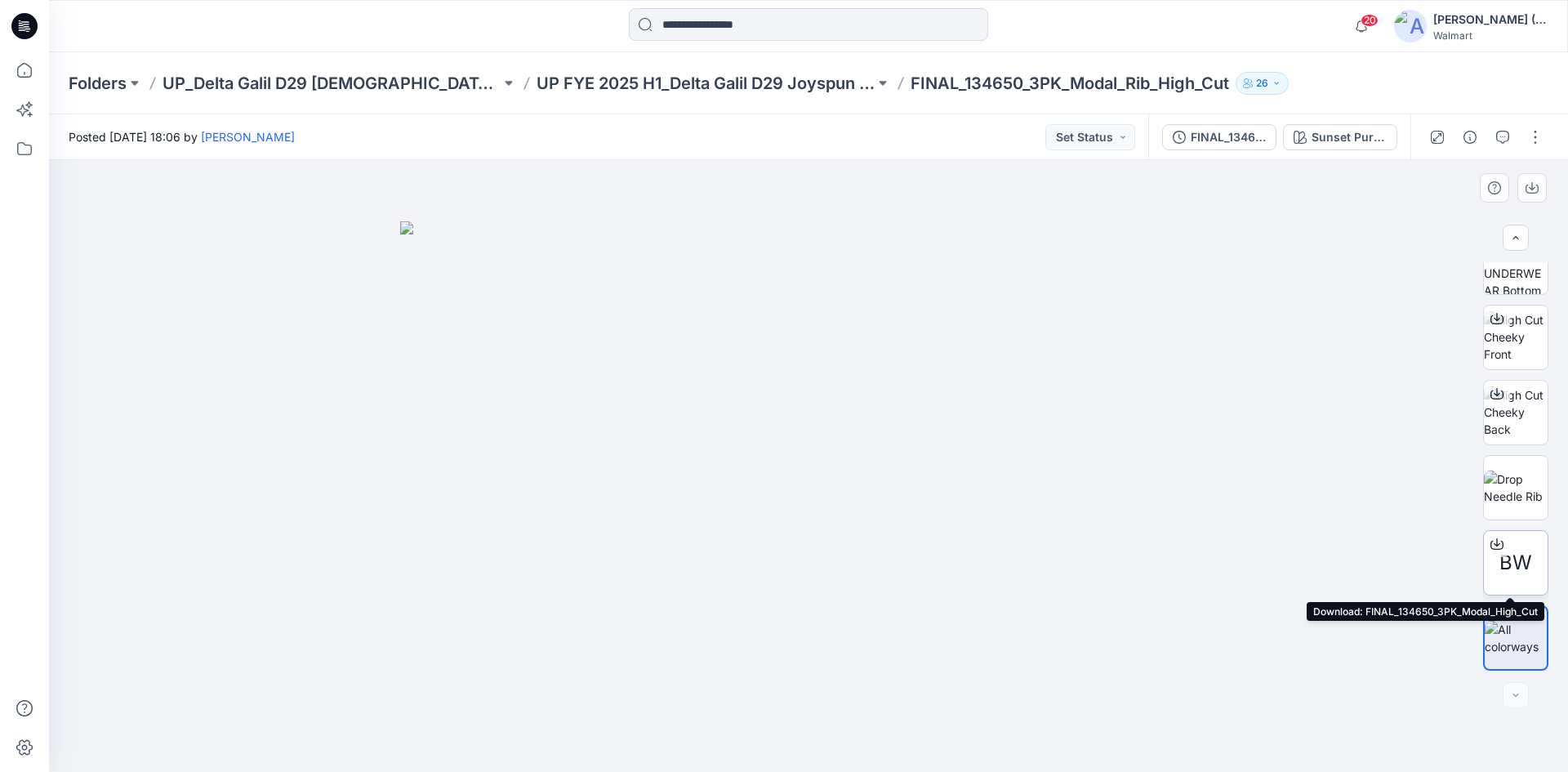
click at [1527, 569] on span "BW" at bounding box center [1516, 562] width 32 height 30
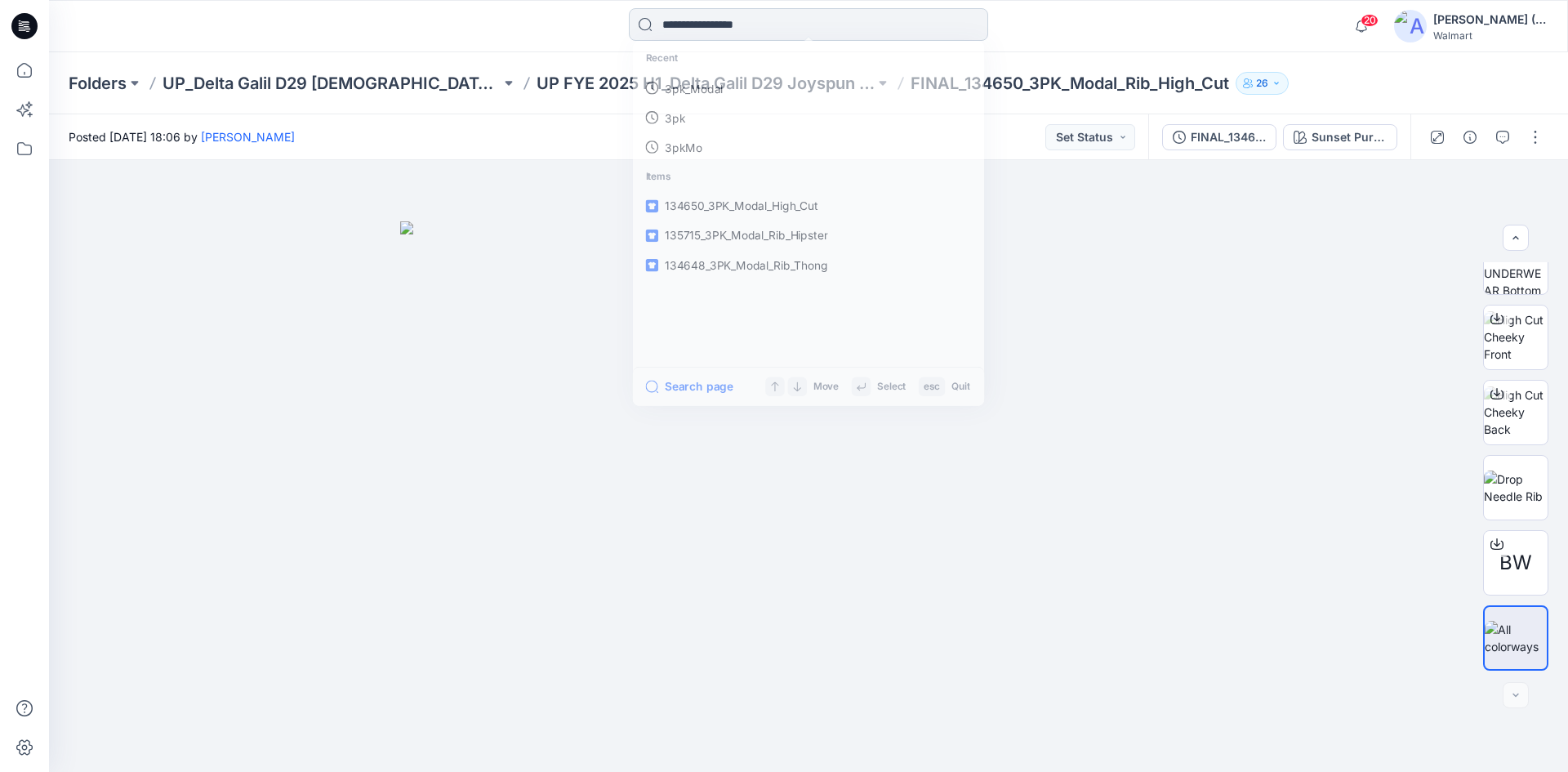
click at [728, 24] on input at bounding box center [808, 25] width 359 height 32
click at [720, 92] on p "3pk_Modal" at bounding box center [692, 89] width 60 height 17
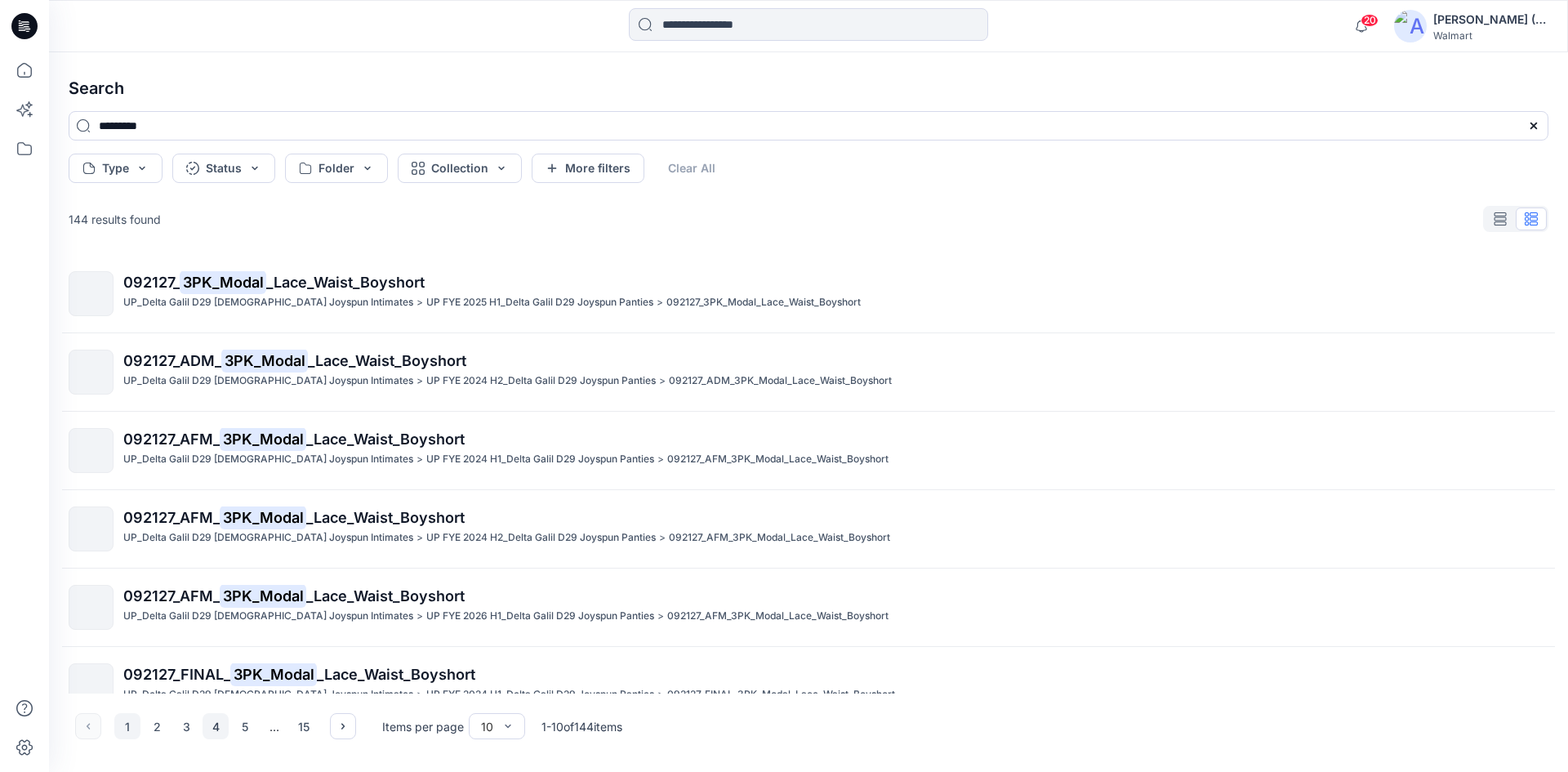
click at [217, 727] on button "4" at bounding box center [215, 726] width 26 height 26
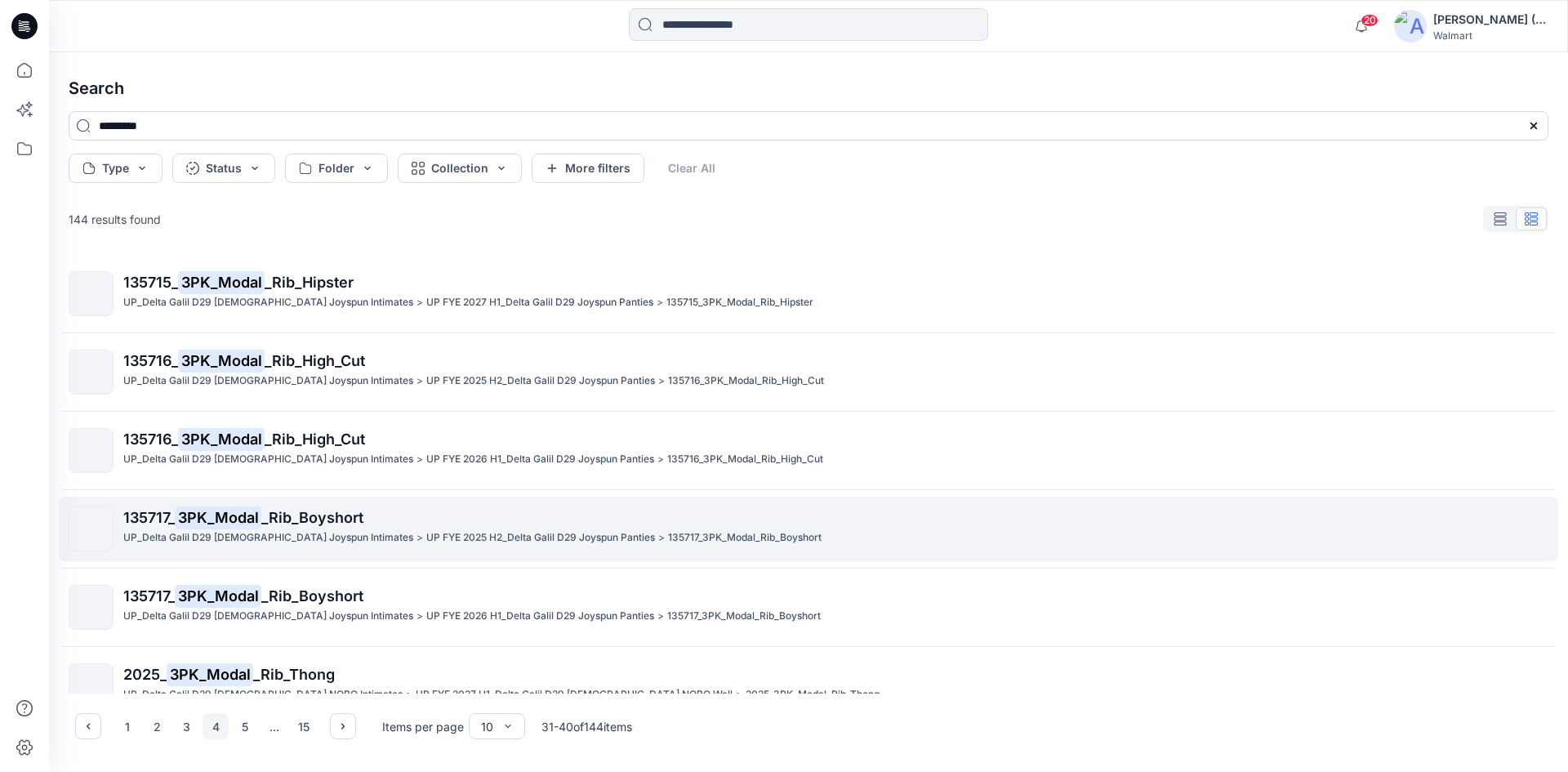
click at [483, 527] on p "135717_ 3PK_Modal _Rib_Boyshort" at bounding box center [836, 518] width 1424 height 23
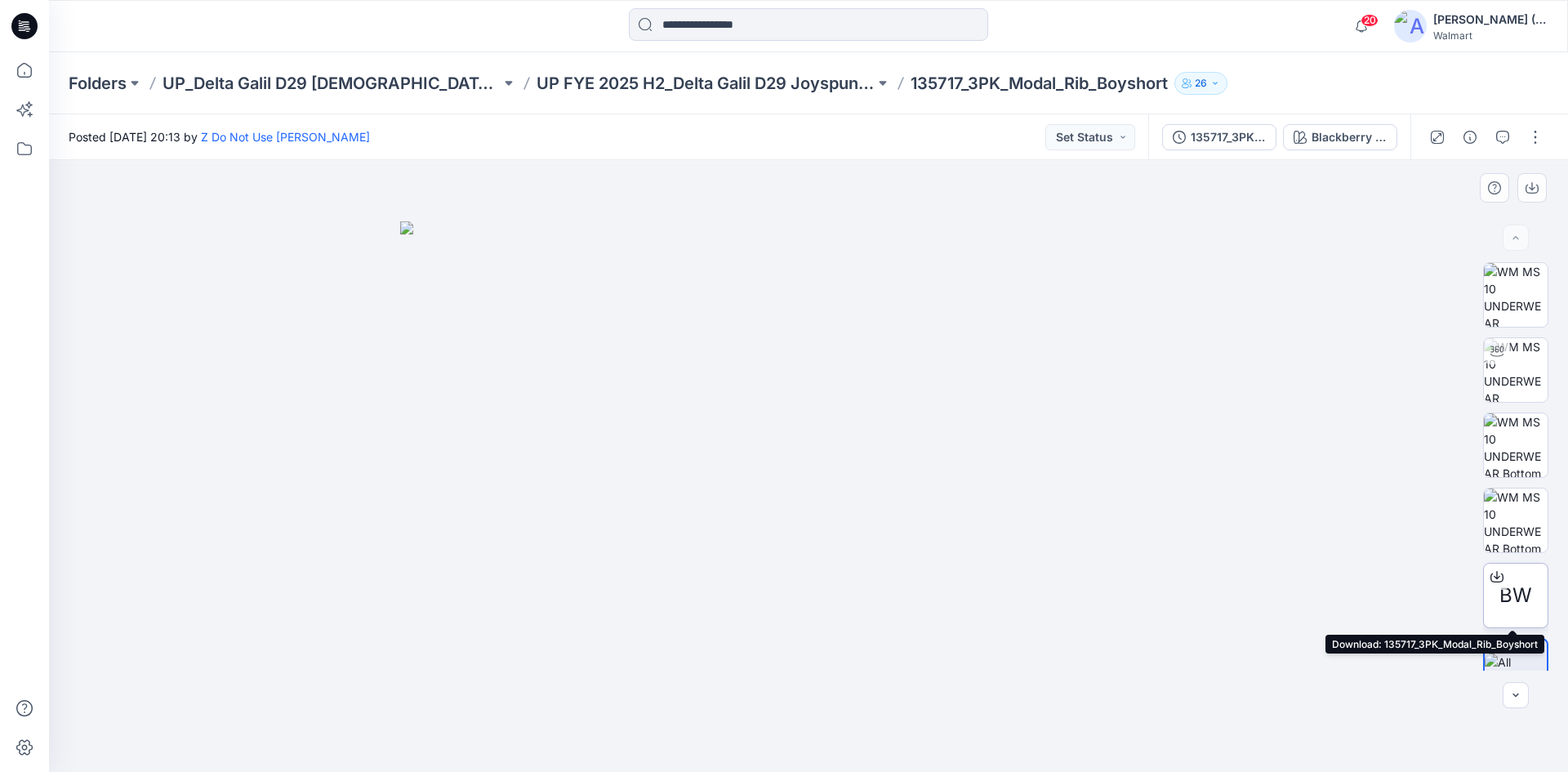
click at [1514, 595] on span "BW" at bounding box center [1516, 596] width 32 height 30
